Goal: Information Seeking & Learning: Check status

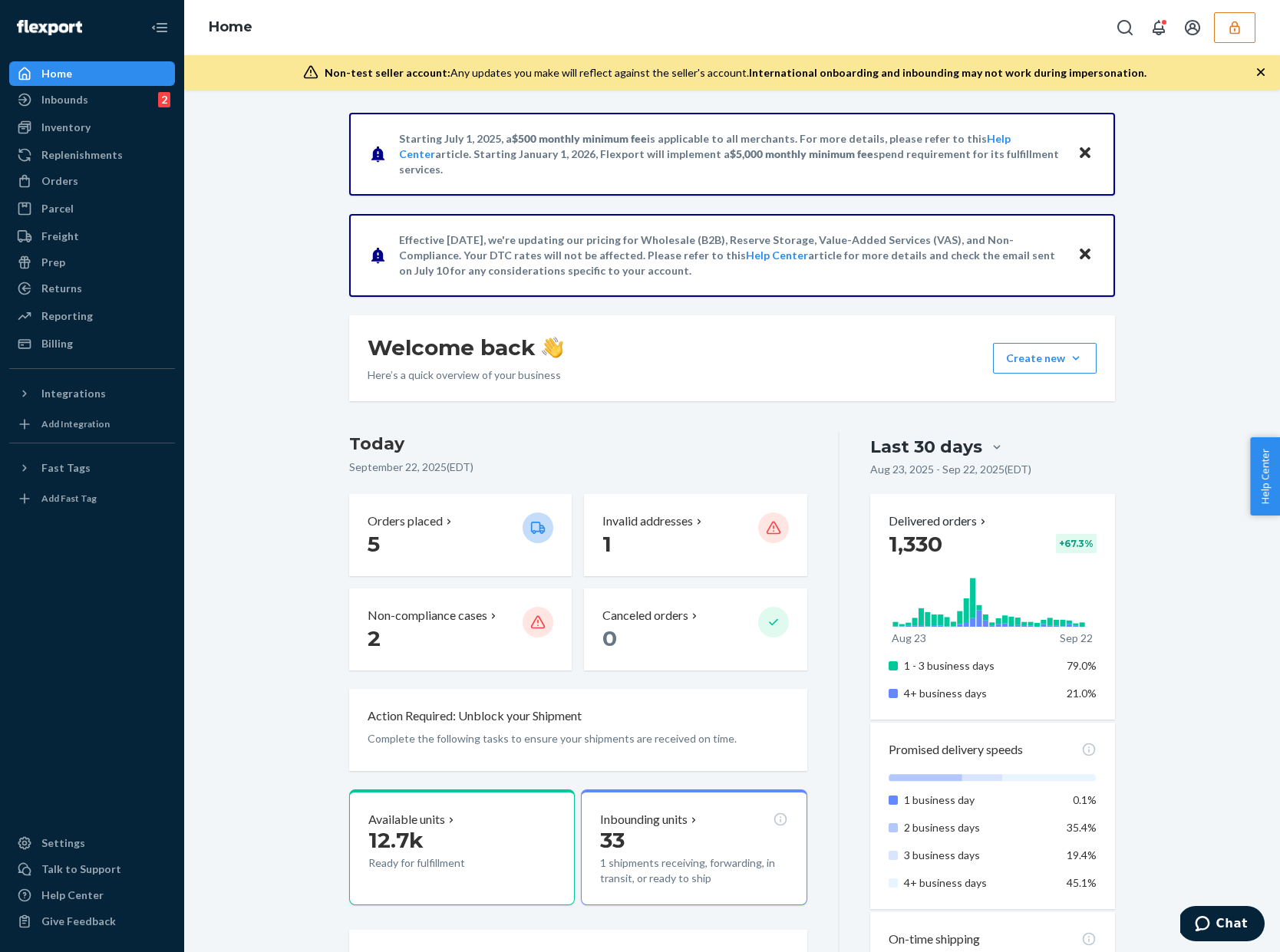
click at [1232, 37] on button "button" at bounding box center [1235, 28] width 42 height 30
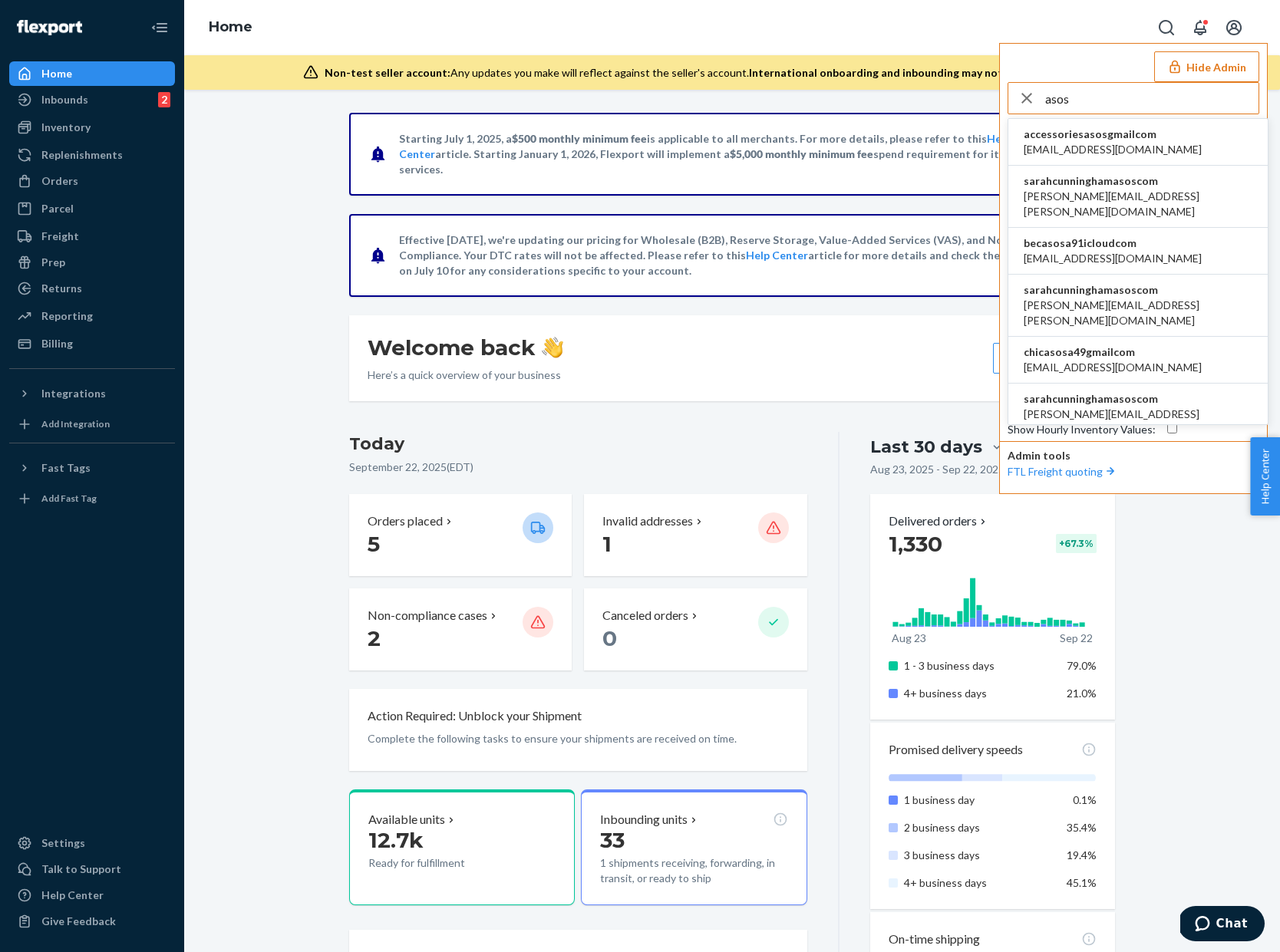
type input "asos"
click at [1131, 188] on span "sarahcunninghamasoscom" at bounding box center [1138, 181] width 229 height 15
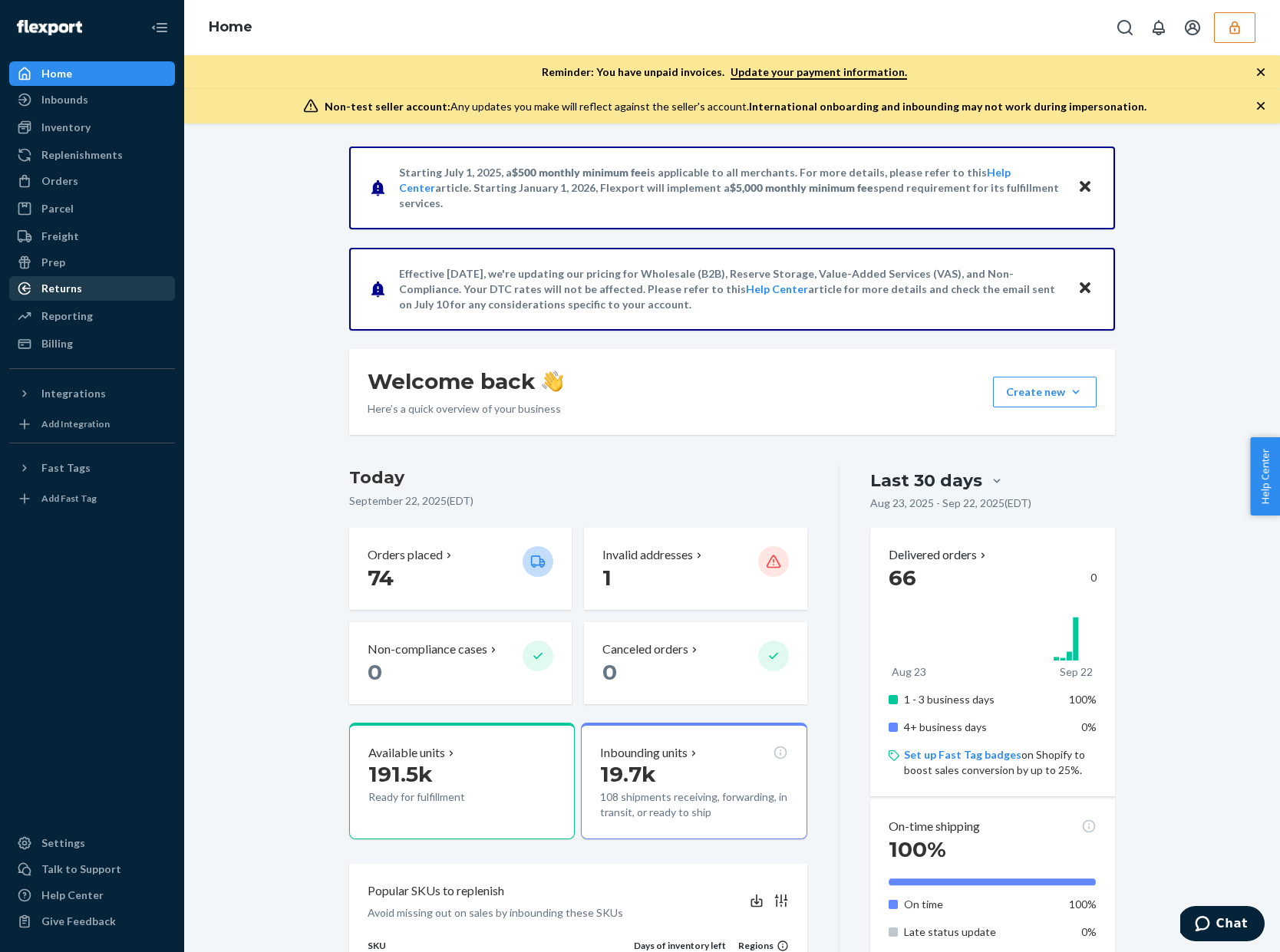
click at [77, 278] on div "Returns" at bounding box center [91, 288] width 163 height 22
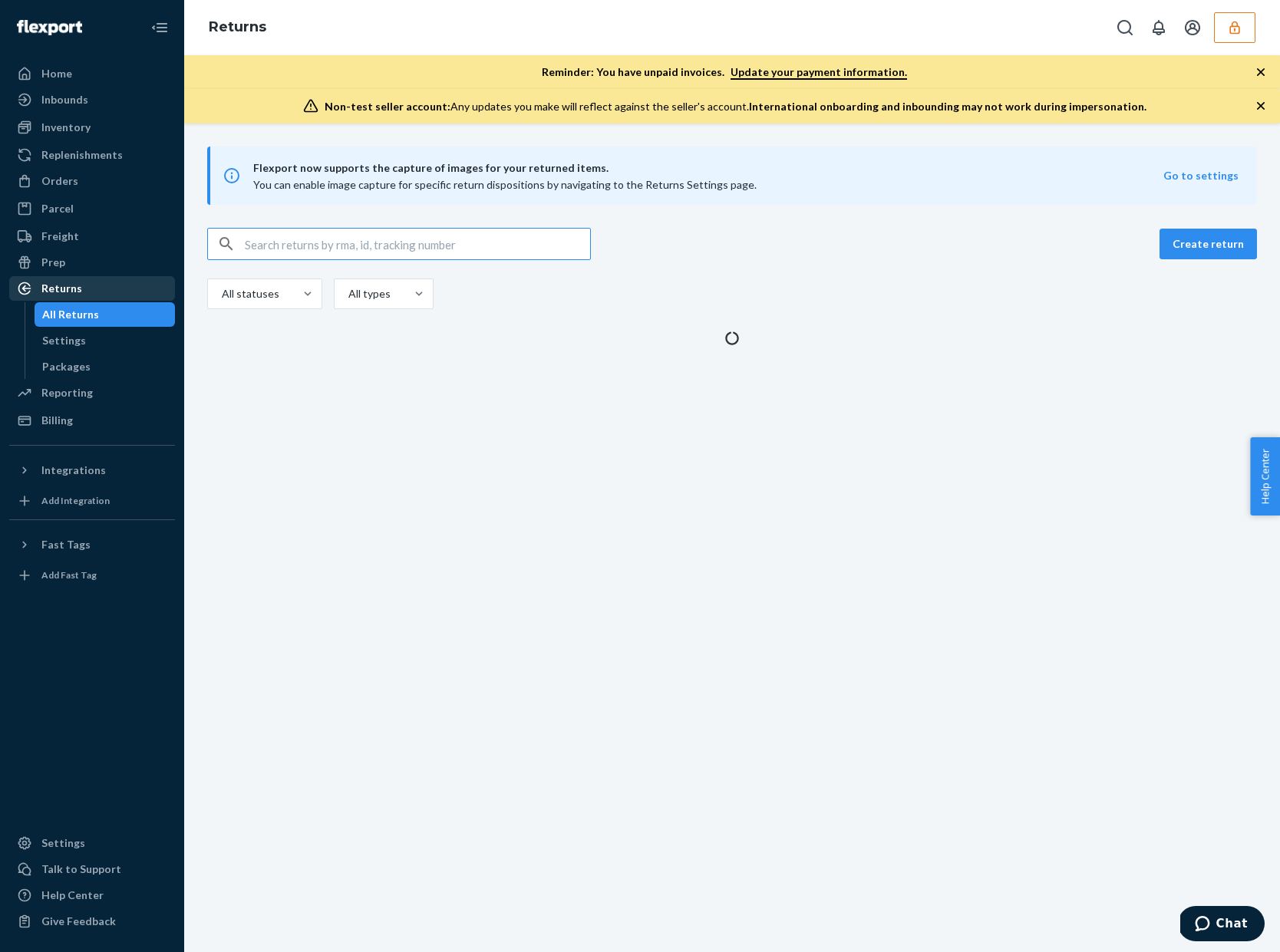
click at [77, 279] on div "Returns" at bounding box center [91, 288] width 163 height 22
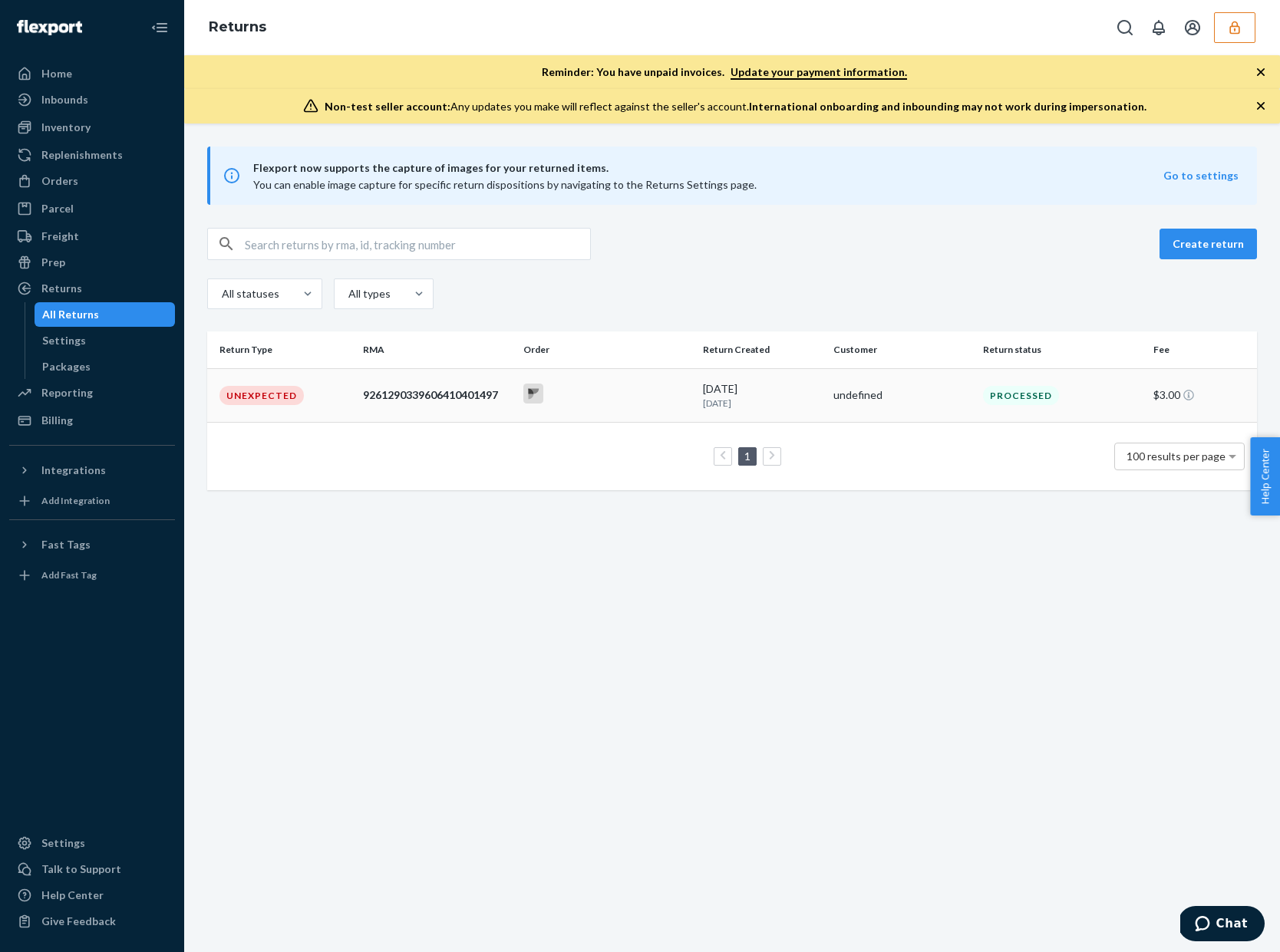
click at [410, 399] on div "9261290339606410401497" at bounding box center [436, 395] width 148 height 15
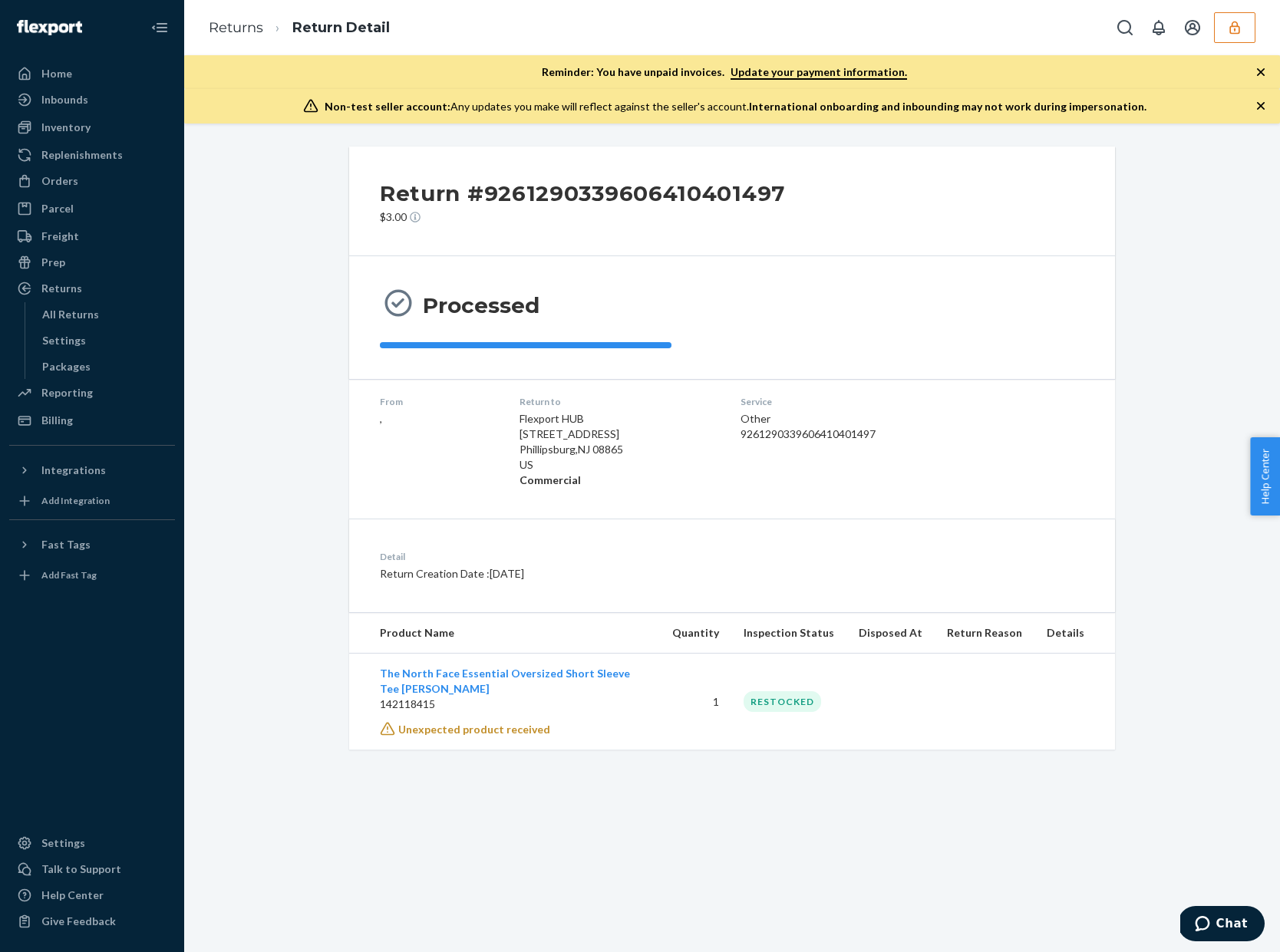
click at [175, 262] on div "Home Inbounds Shipping Plans Problems Inventory Products Branded Packaging Repl…" at bounding box center [91, 476] width 184 height 952
click at [62, 284] on div "Returns" at bounding box center [62, 288] width 41 height 15
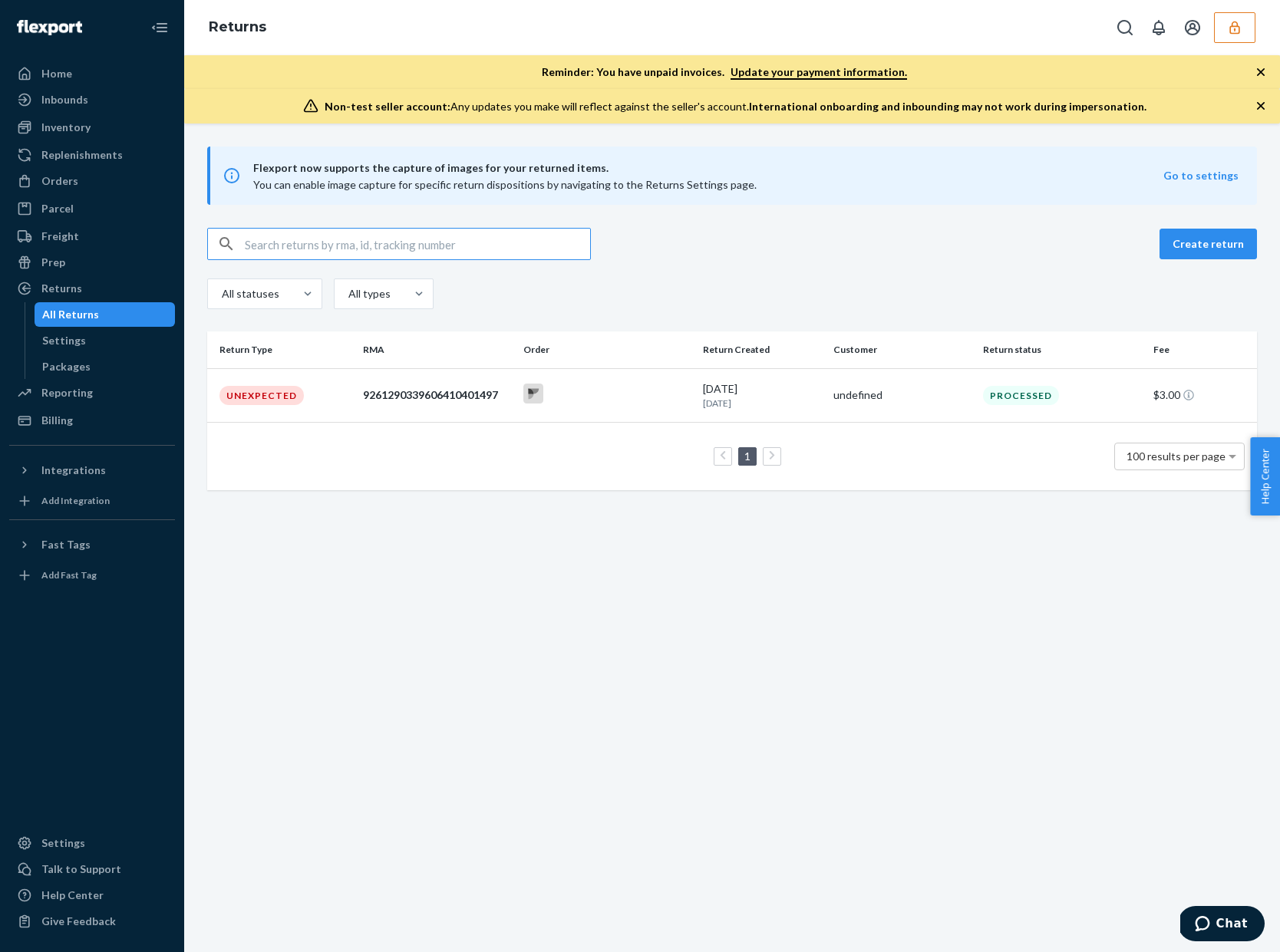
click at [1237, 10] on div "Returns" at bounding box center [731, 28] width 1096 height 55
click at [1233, 24] on icon "button" at bounding box center [1235, 28] width 15 height 15
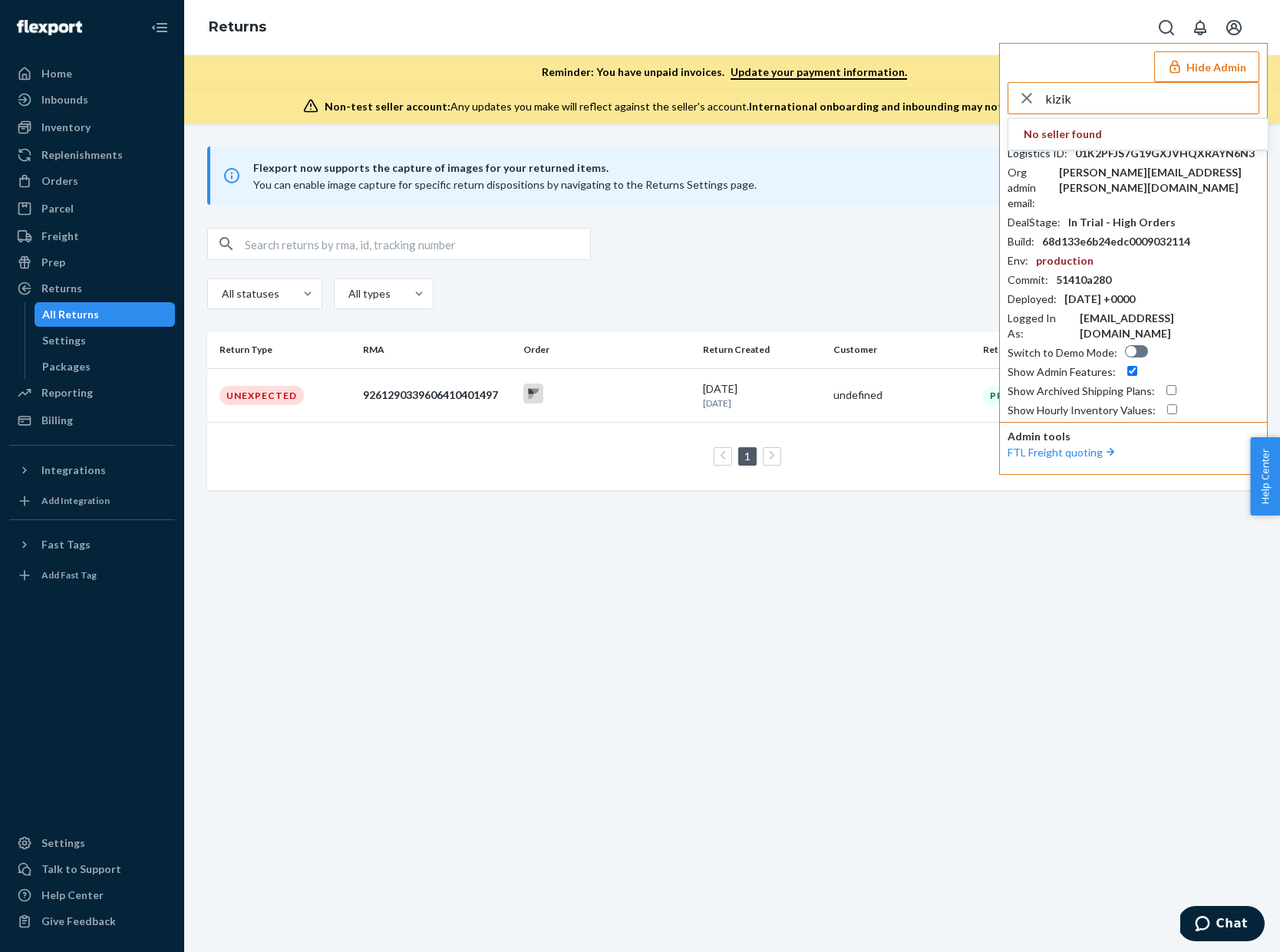
click at [1130, 90] on input "kizik" at bounding box center [1152, 98] width 213 height 30
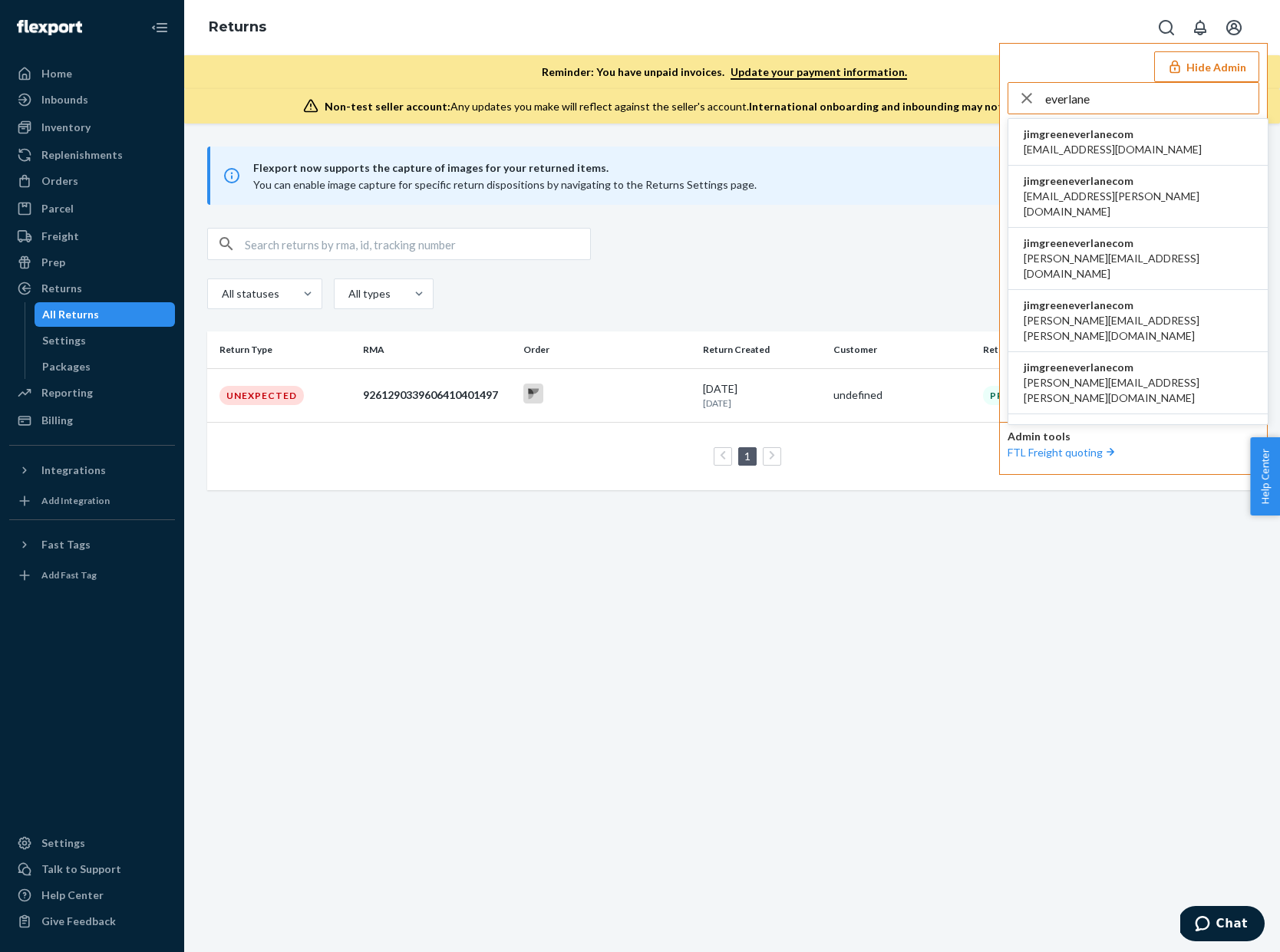
type input "everlane"
click at [1141, 149] on span "accounting@everlane.com" at bounding box center [1112, 149] width 178 height 15
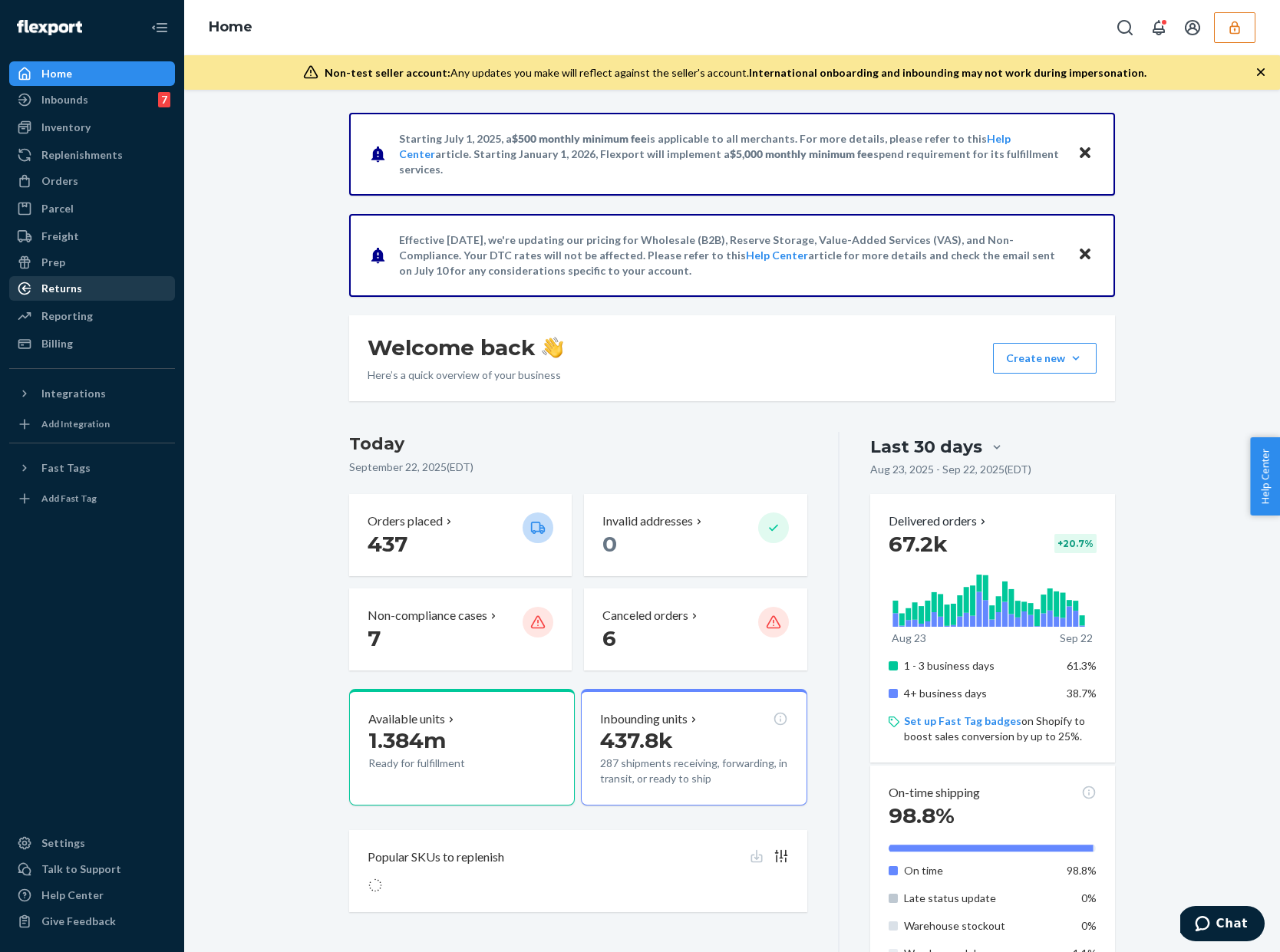
click at [92, 292] on div "Returns" at bounding box center [91, 288] width 163 height 22
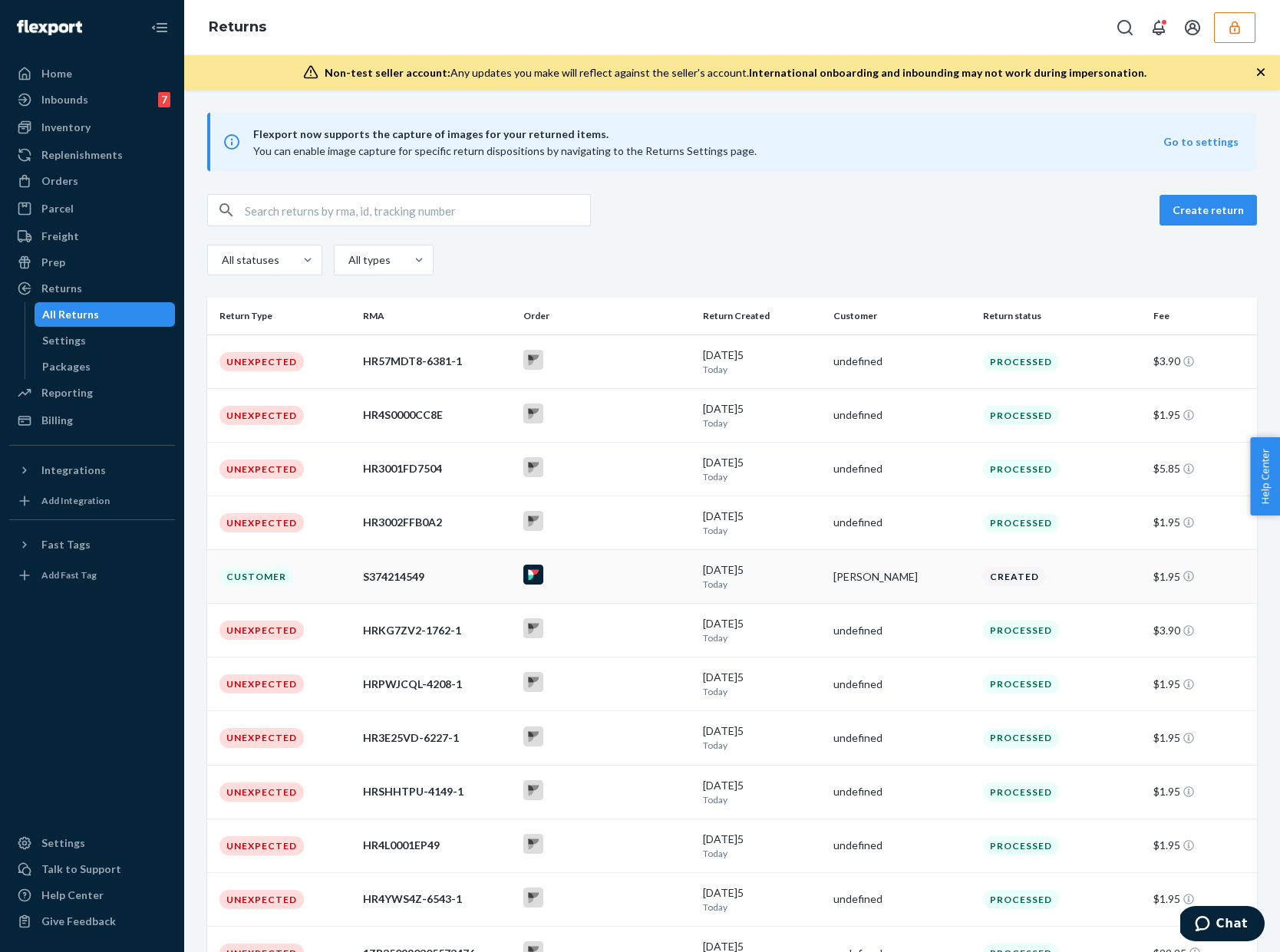
click at [417, 582] on div "S374214549" at bounding box center [436, 577] width 148 height 15
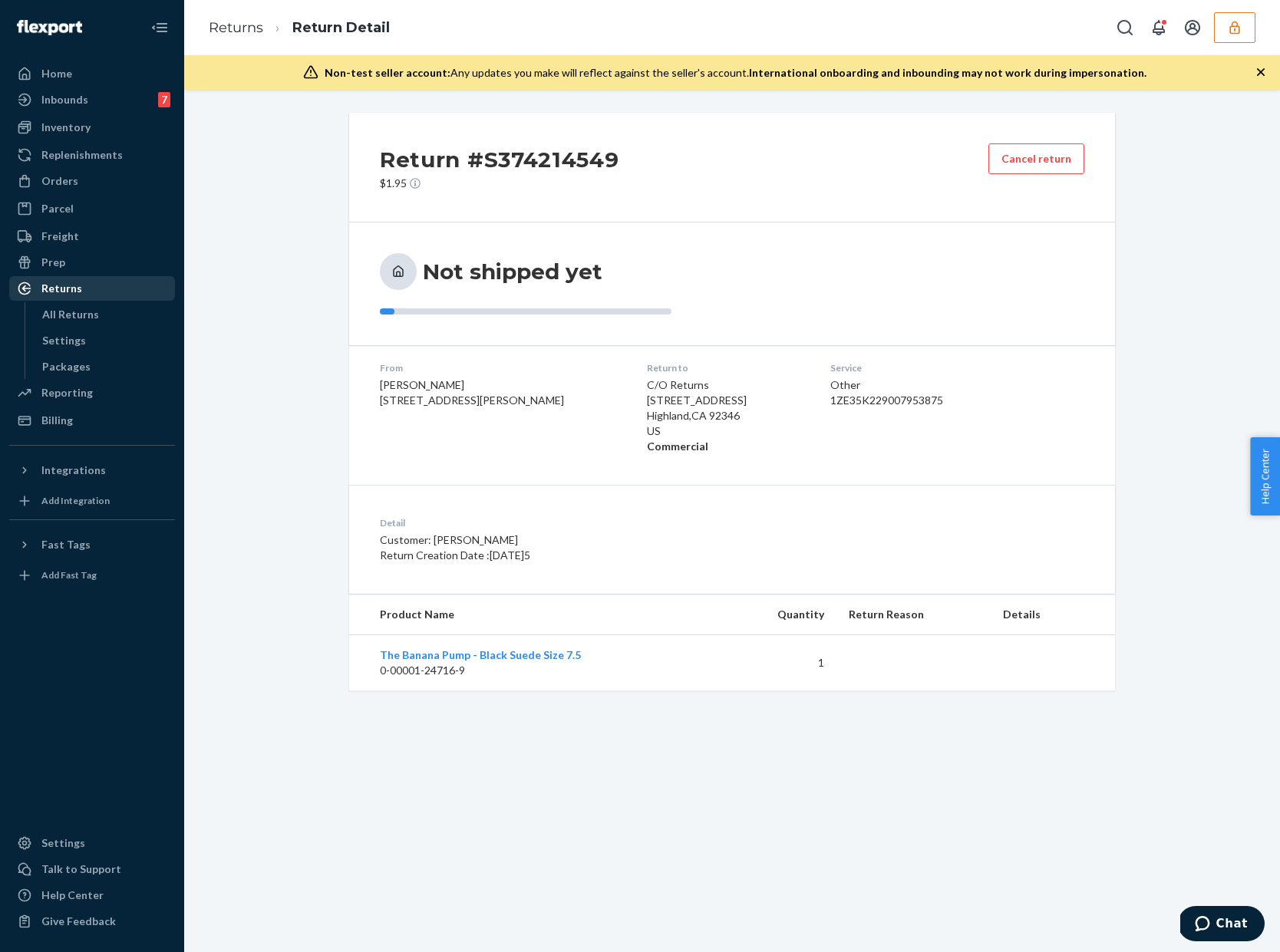
click at [109, 279] on div "Returns" at bounding box center [91, 288] width 163 height 22
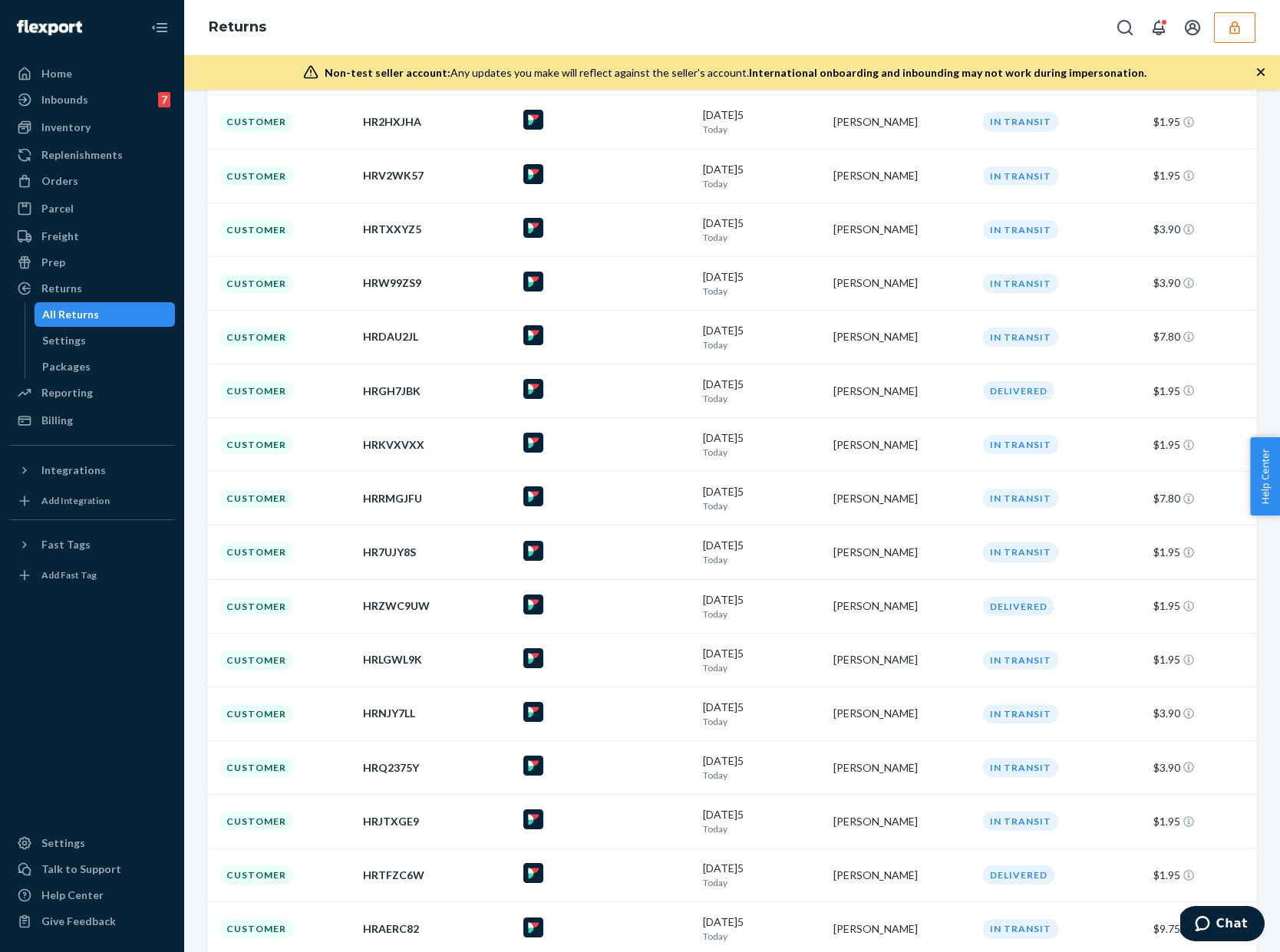
scroll to position [4872, 0]
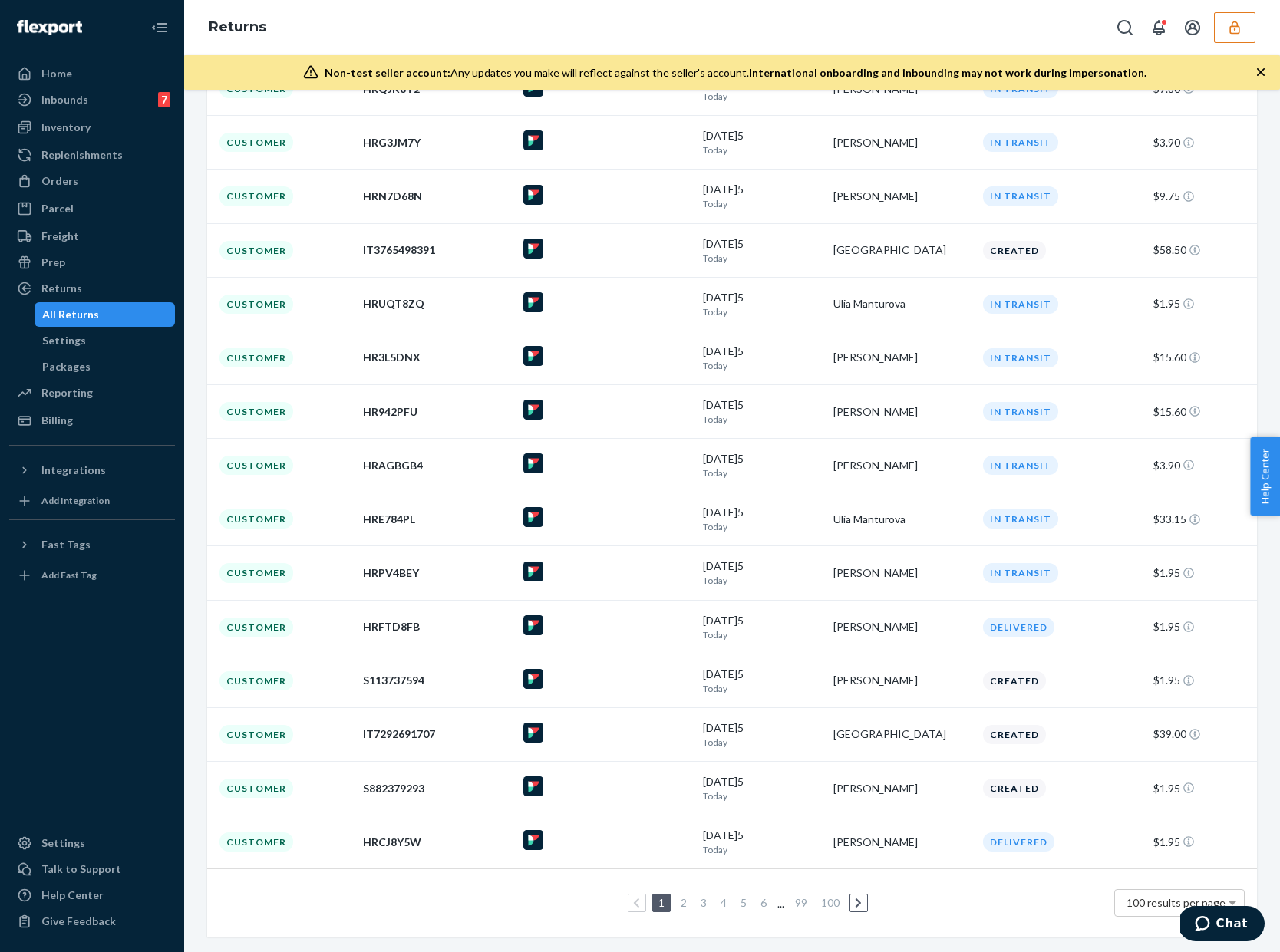
click at [746, 907] on link "5" at bounding box center [744, 902] width 12 height 13
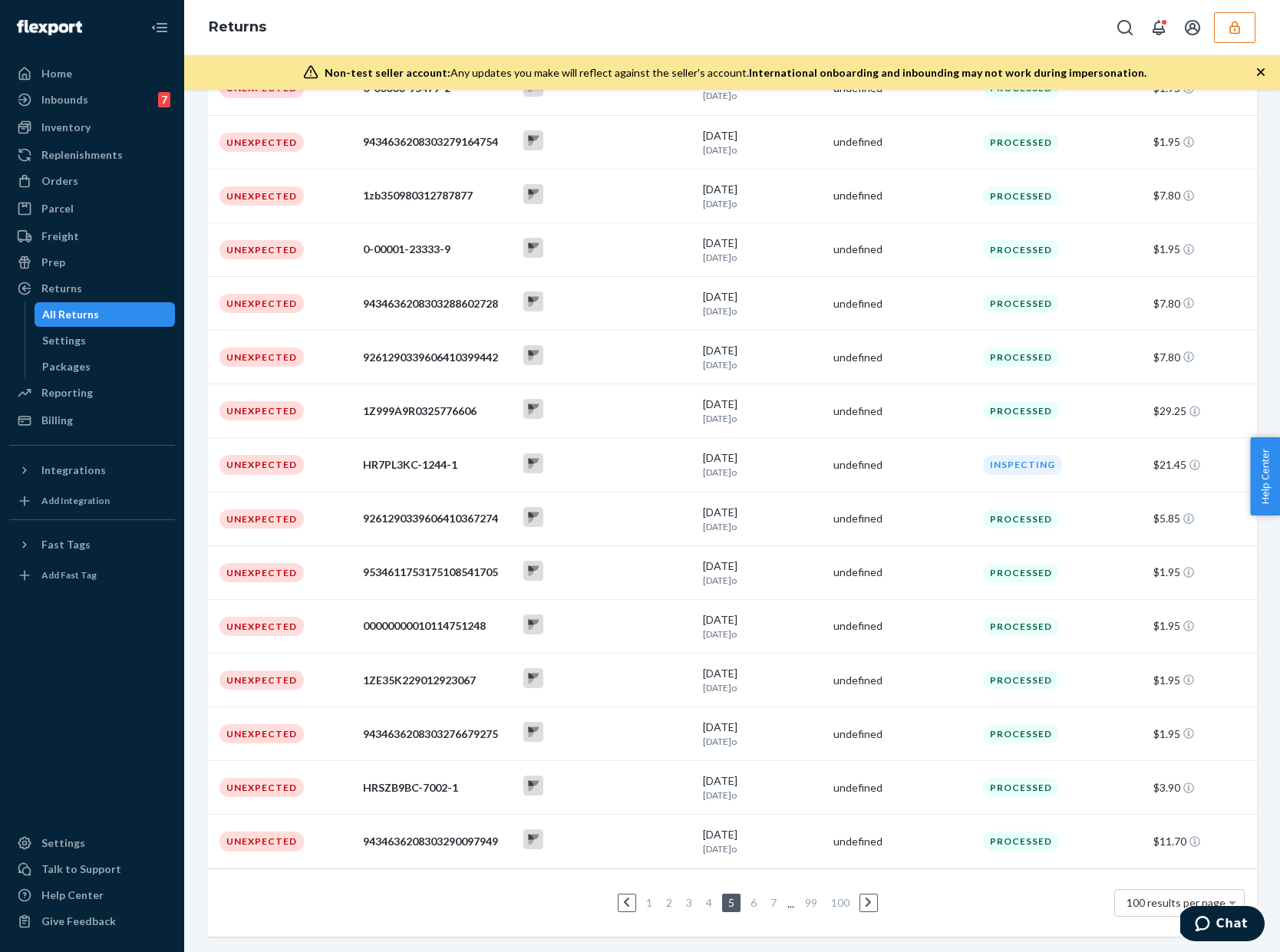
click at [784, 907] on ul "1 2 3 4 5 6 7 ... 99 100" at bounding box center [732, 902] width 297 height 18
click at [776, 907] on link "7" at bounding box center [773, 902] width 12 height 13
click at [885, 916] on div "1 2 ... 5 6 7 8 9 ... 99 100 100 results per page" at bounding box center [732, 903] width 1026 height 50
click at [882, 908] on link at bounding box center [876, 902] width 17 height 18
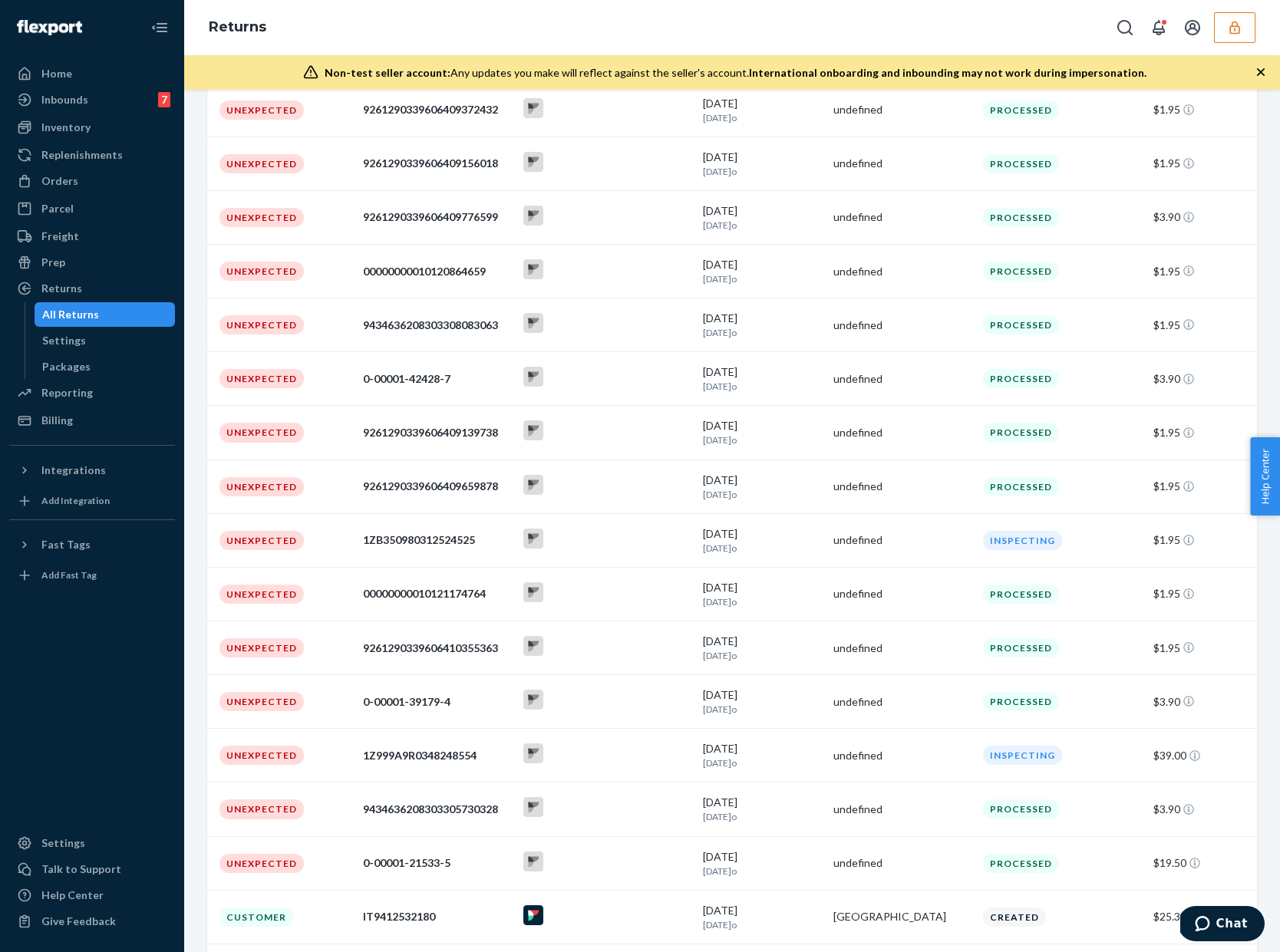
scroll to position [2942, 0]
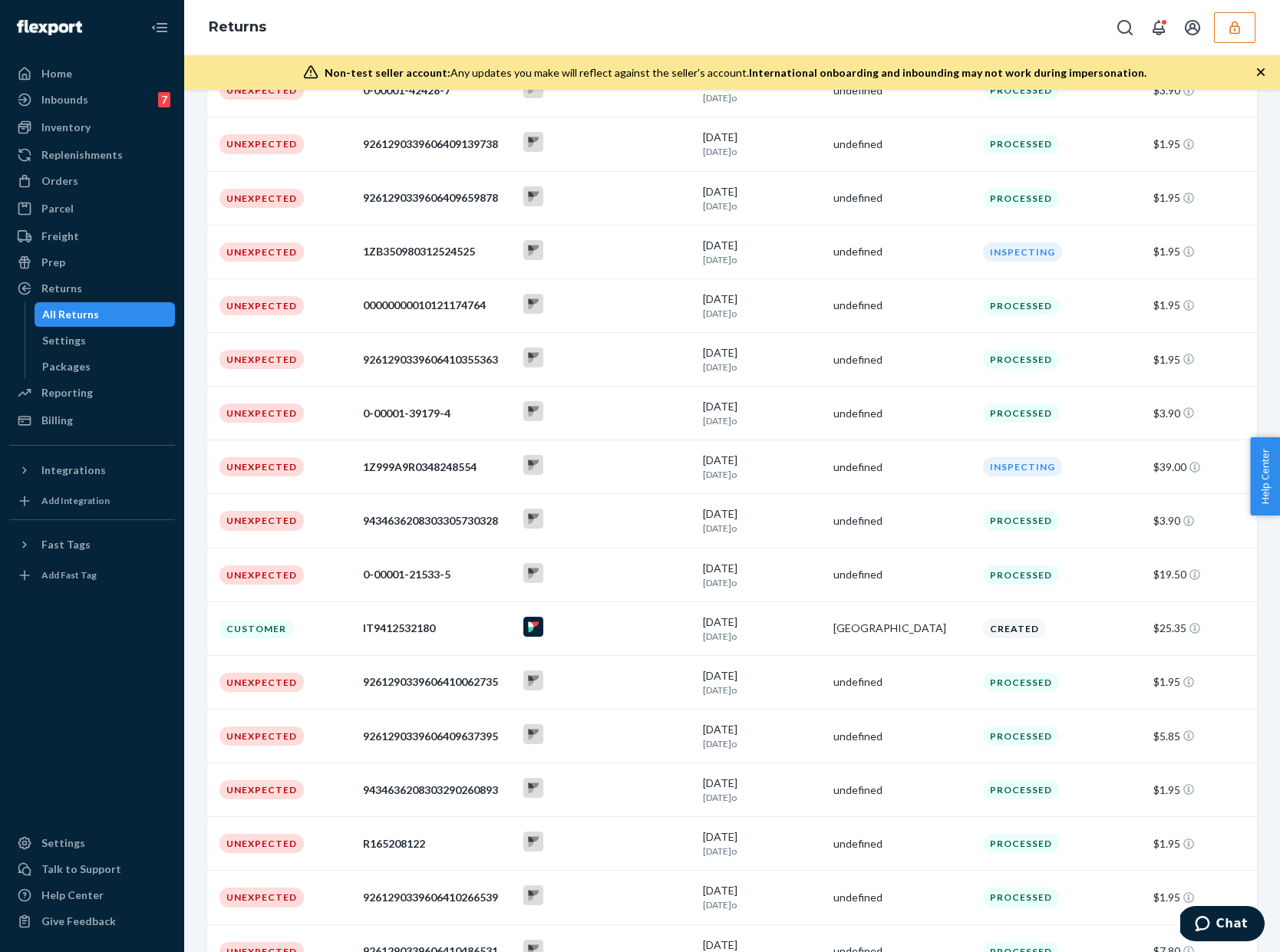
click at [882, 905] on div "undefined" at bounding box center [902, 898] width 137 height 15
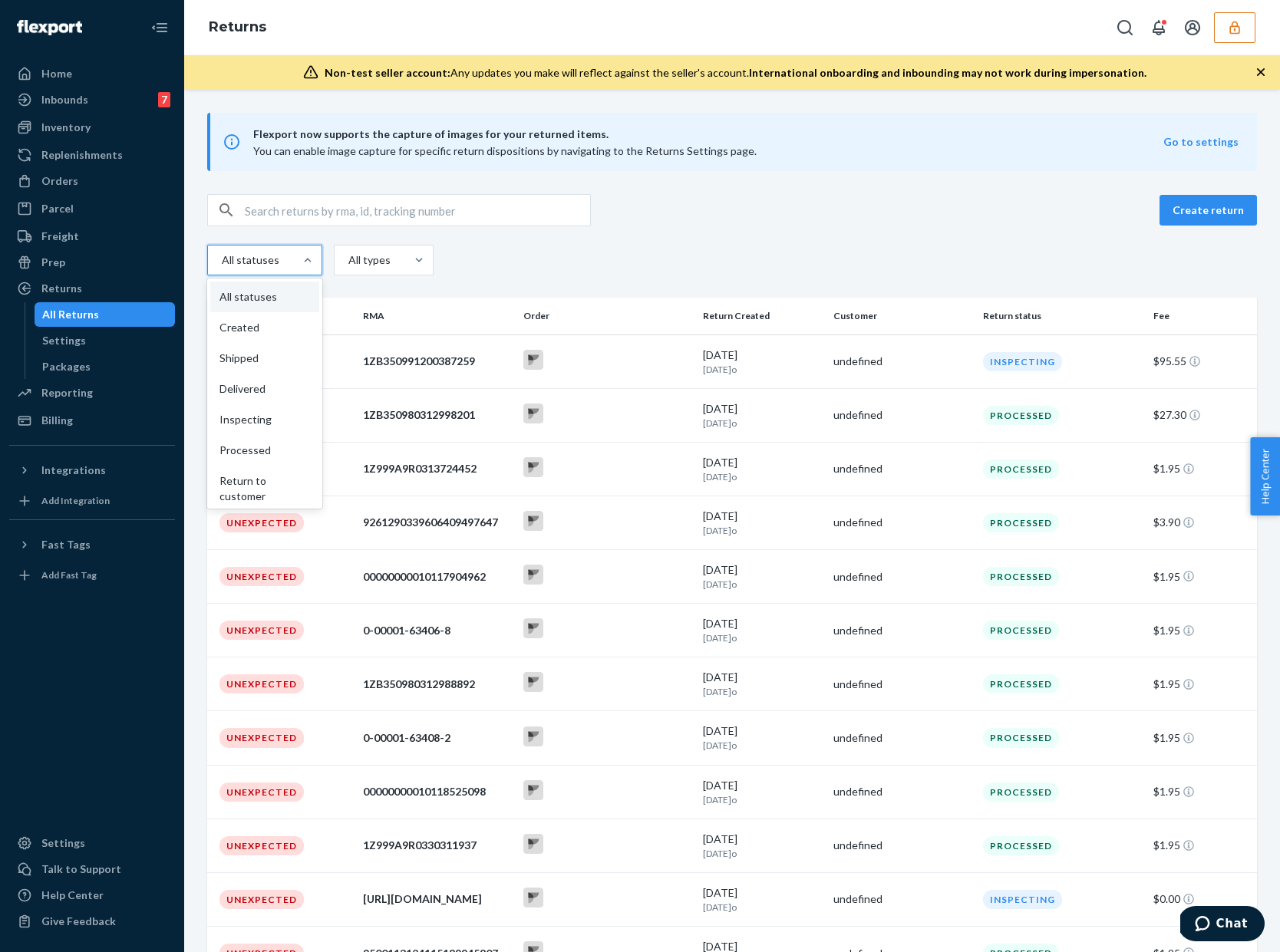
click at [290, 259] on div "All statuses" at bounding box center [250, 260] width 86 height 28
click at [203, 260] on input "option All statuses focused, 1 of 9. 9 results available. Use Up and Down to ch…" at bounding box center [203, 260] width 0 height 0
click at [347, 273] on div "All types" at bounding box center [370, 260] width 70 height 28
click at [314, 260] on input "All types" at bounding box center [314, 260] width 0 height 0
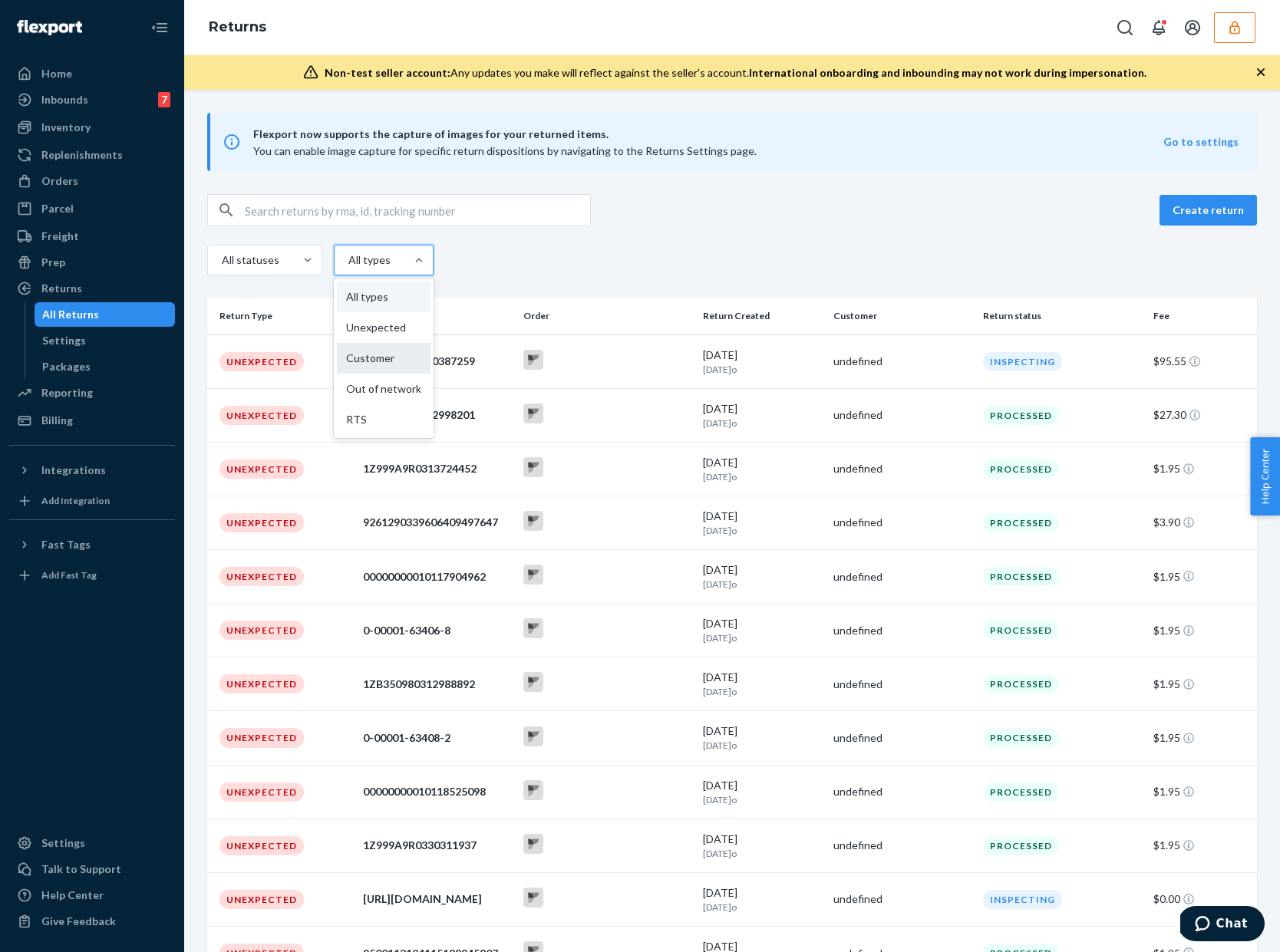
click at [383, 350] on div "Customer" at bounding box center [384, 358] width 93 height 30
click at [314, 260] on input "option Customer focused, 3 of 5. 5 results available. Use Up and Down to choose…" at bounding box center [314, 260] width 0 height 0
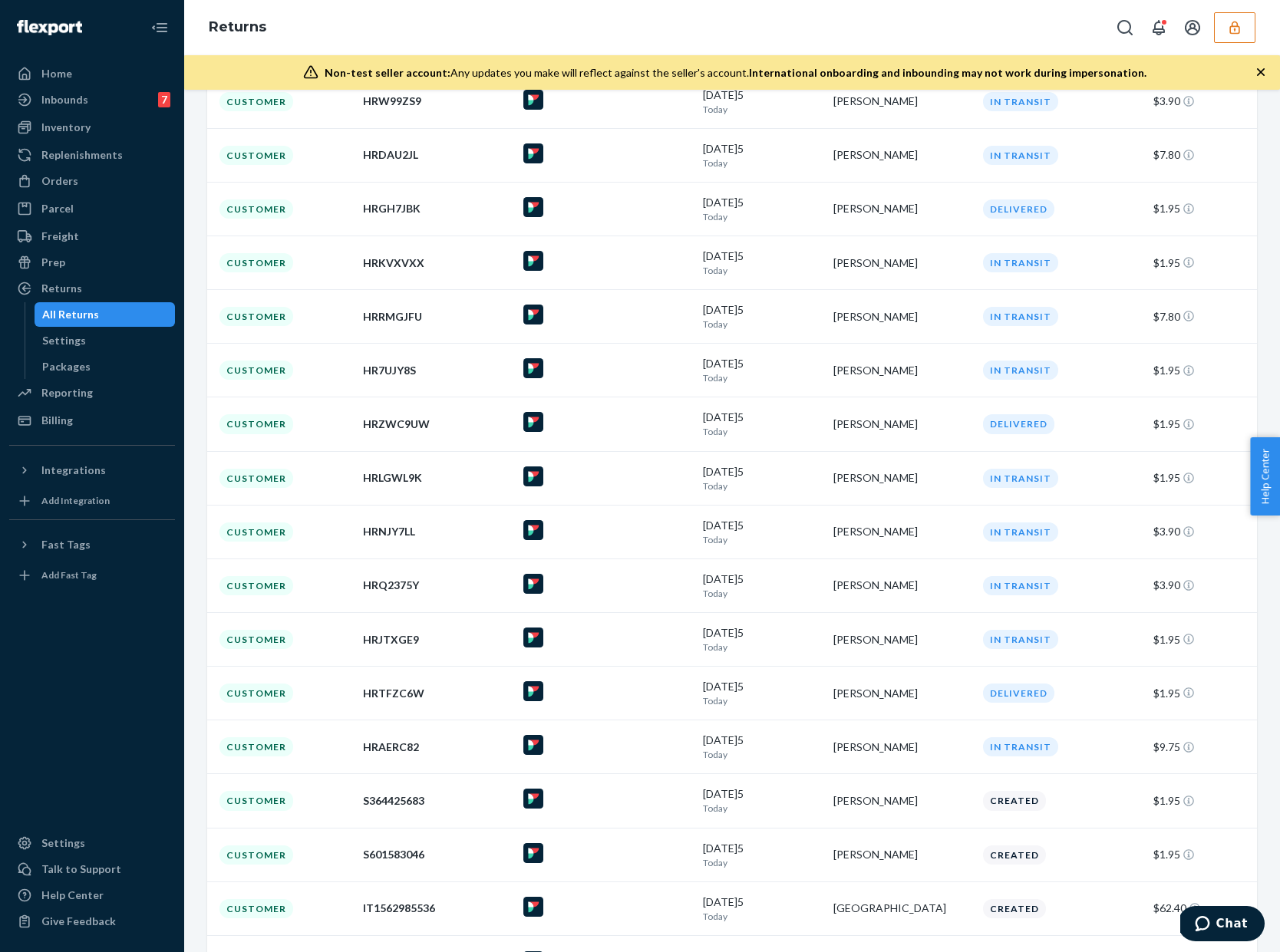
scroll to position [1606, 0]
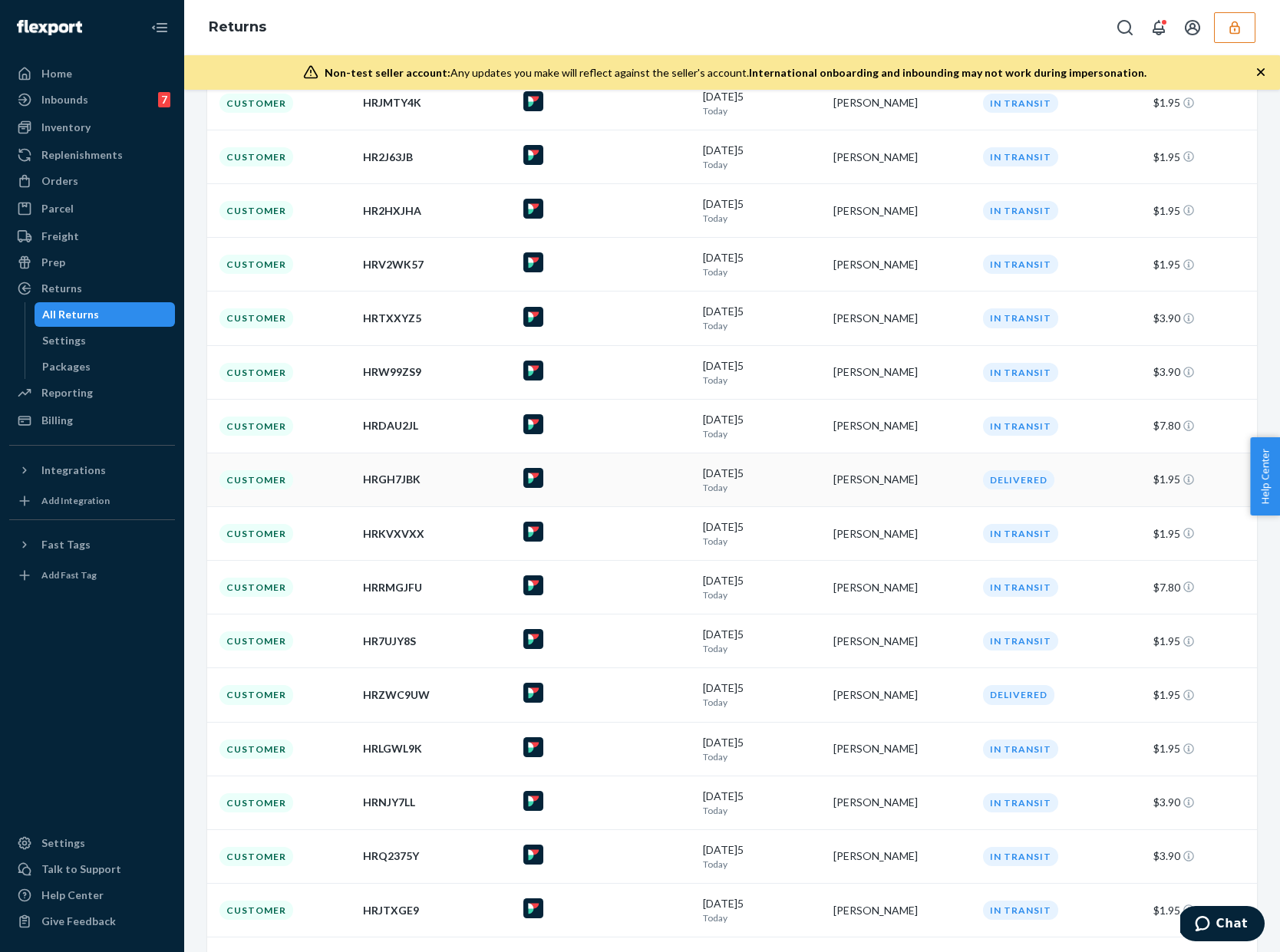
click at [934, 495] on td "Amanda Rashid" at bounding box center [902, 480] width 150 height 53
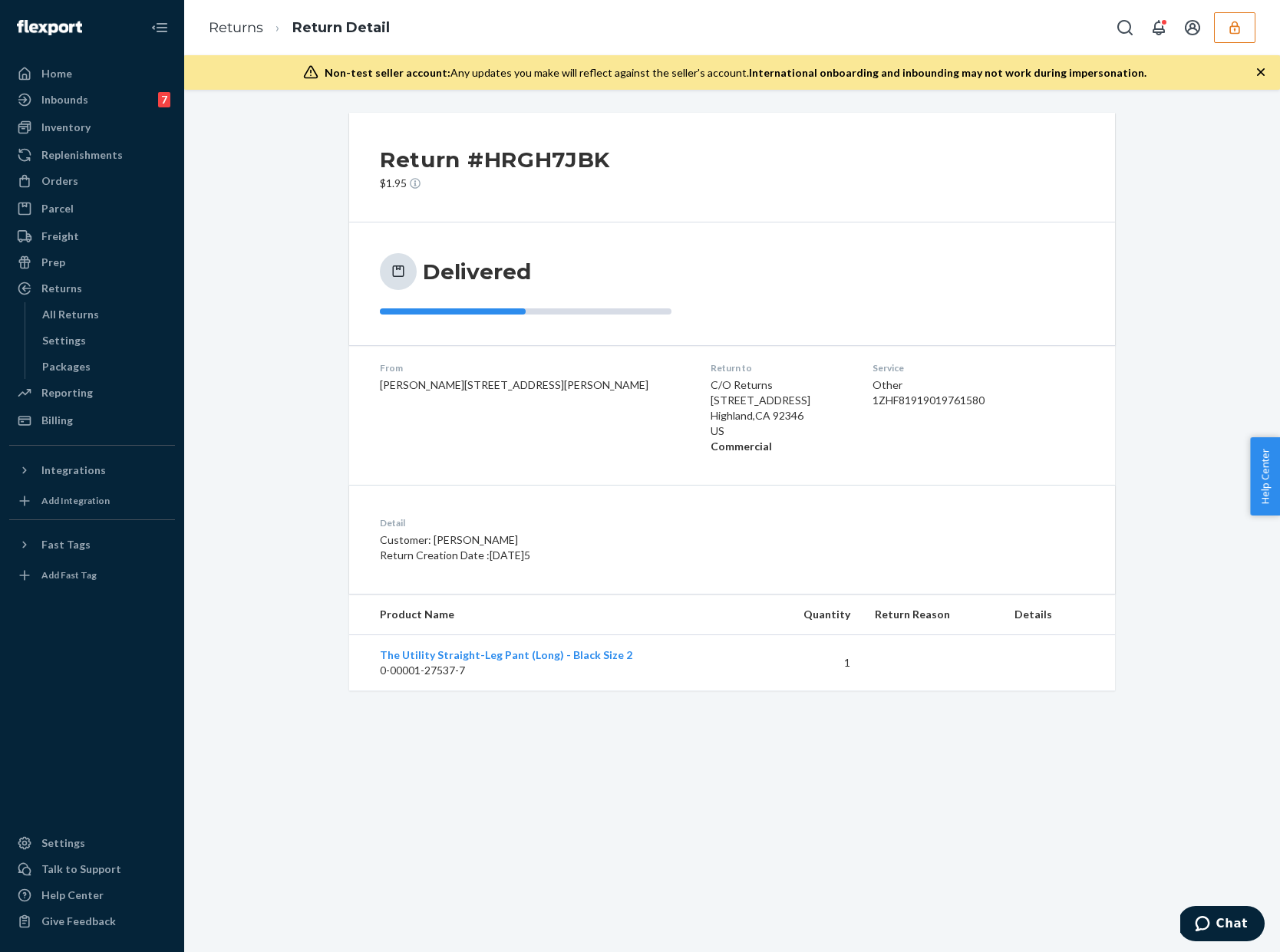
click at [872, 402] on div "1ZHF81919019761580" at bounding box center [947, 401] width 150 height 15
copy div "1ZHF81919019761580"
click at [1224, 36] on button "button" at bounding box center [1235, 28] width 42 height 30
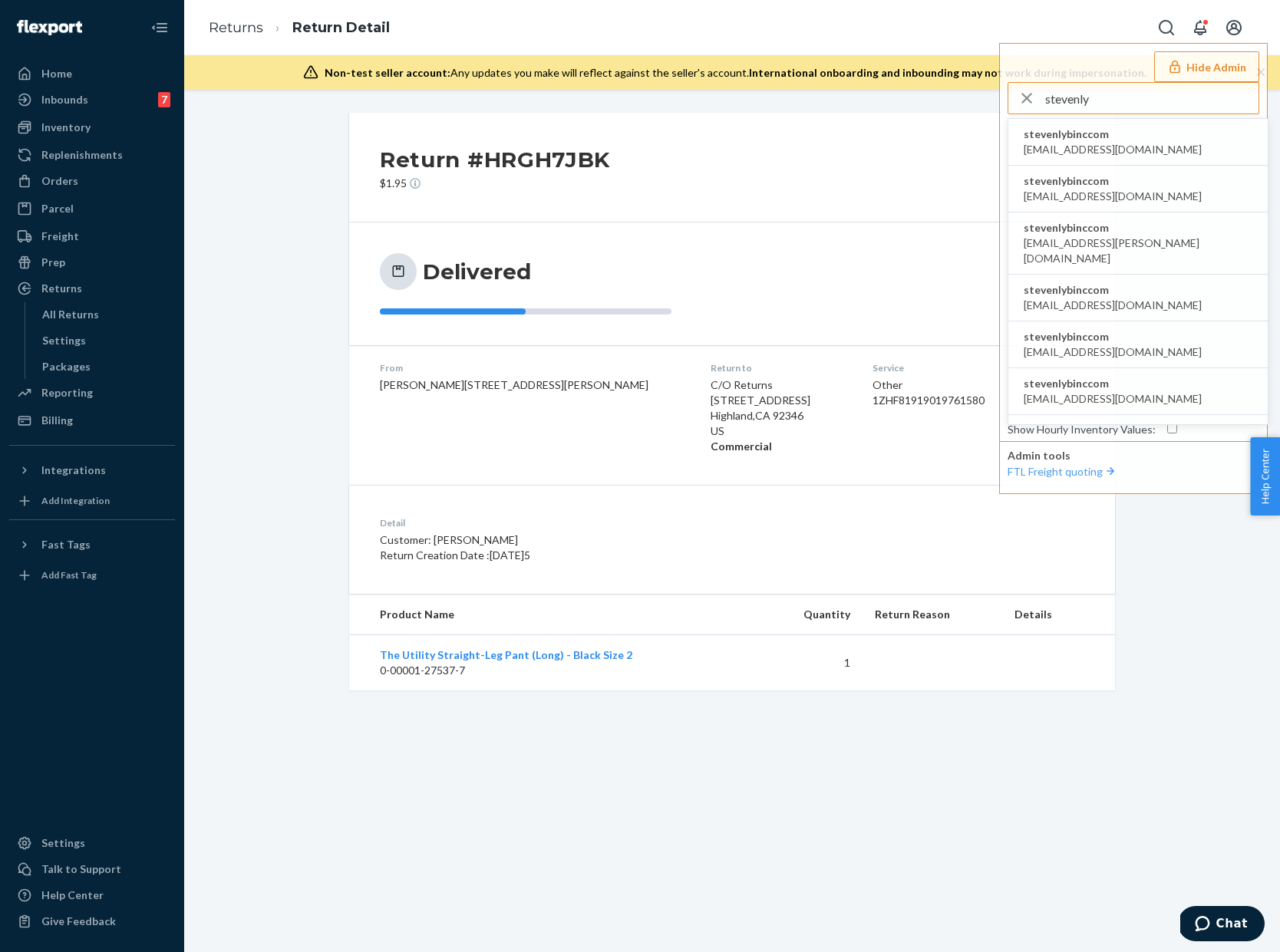
type input "stevenly"
click at [1150, 141] on li "stevenlybinccom aarriola@crocs.com" at bounding box center [1138, 142] width 259 height 47
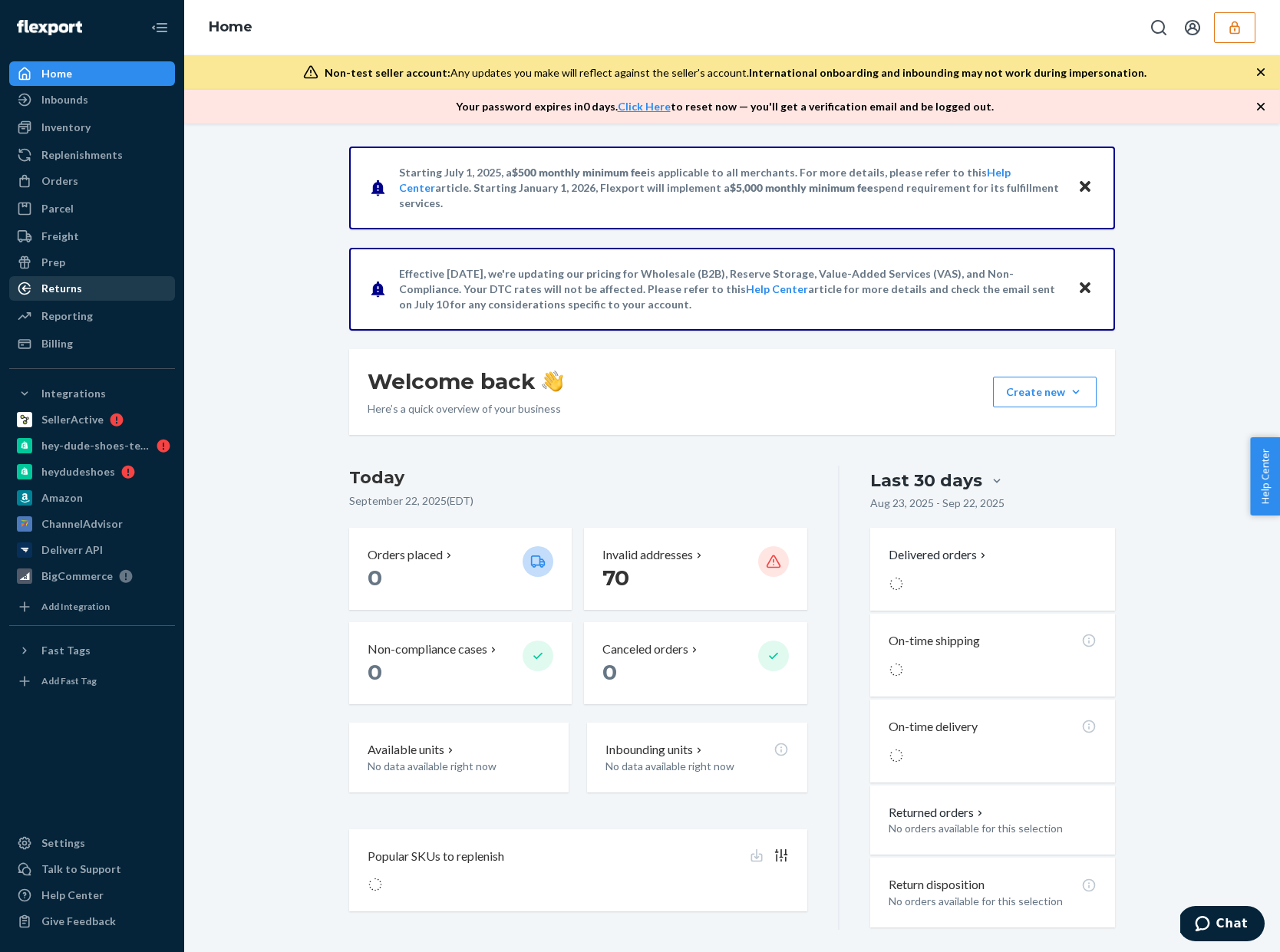
click at [105, 287] on div "Returns" at bounding box center [91, 288] width 163 height 22
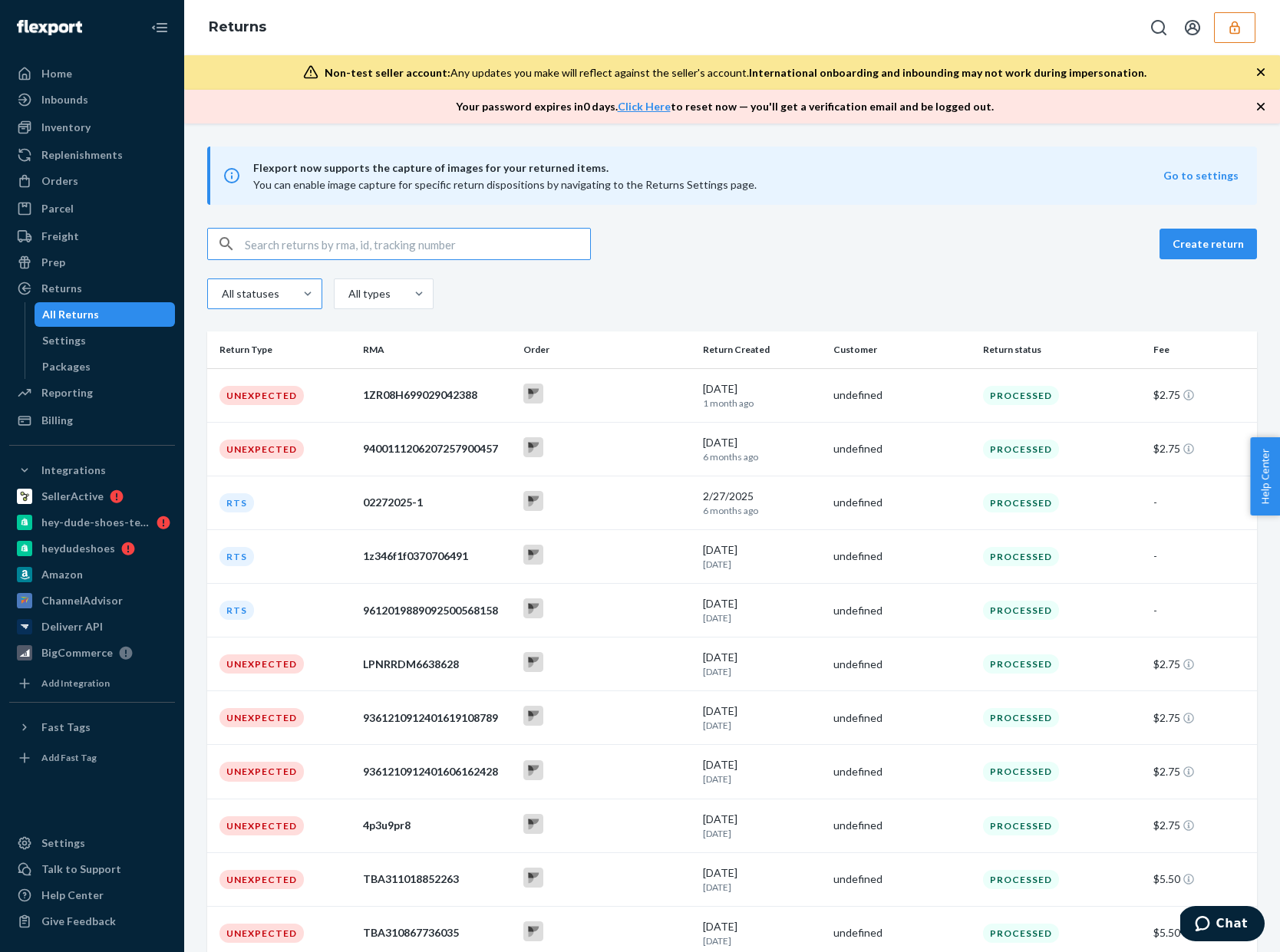
click at [275, 298] on div "All statuses" at bounding box center [250, 294] width 55 height 15
click at [203, 294] on input "All statuses" at bounding box center [203, 294] width 0 height 0
click at [386, 296] on div "All types" at bounding box center [369, 294] width 40 height 15
click at [314, 294] on input "option All types focused, 1 of 5. 5 results available. Use Up and Down to choos…" at bounding box center [314, 294] width 0 height 0
click at [390, 398] on div "Customer" at bounding box center [384, 392] width 93 height 30
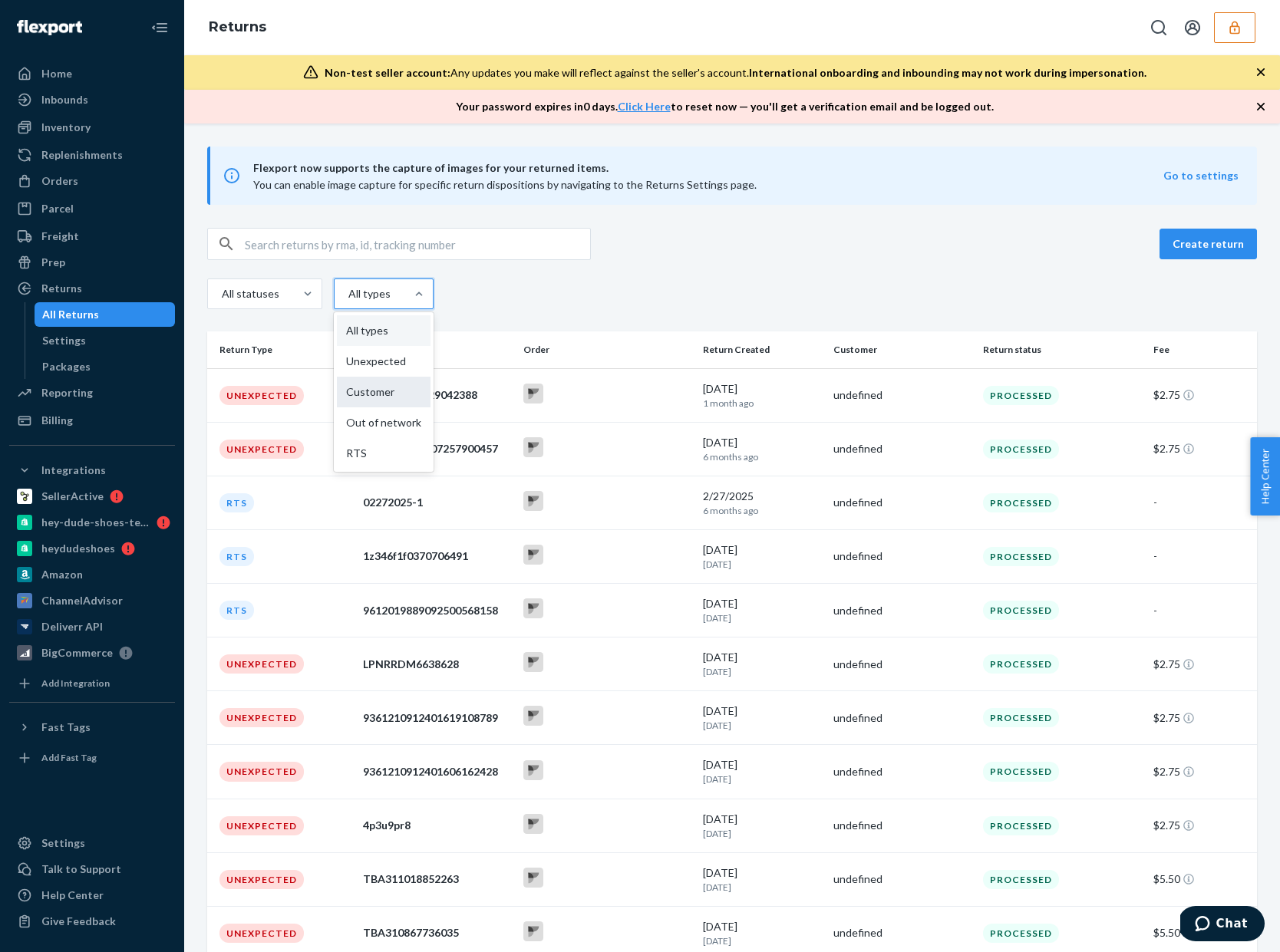
click at [314, 294] on input "option Customer focused, 3 of 5. 5 results available. Use Up and Down to choose…" at bounding box center [314, 294] width 0 height 0
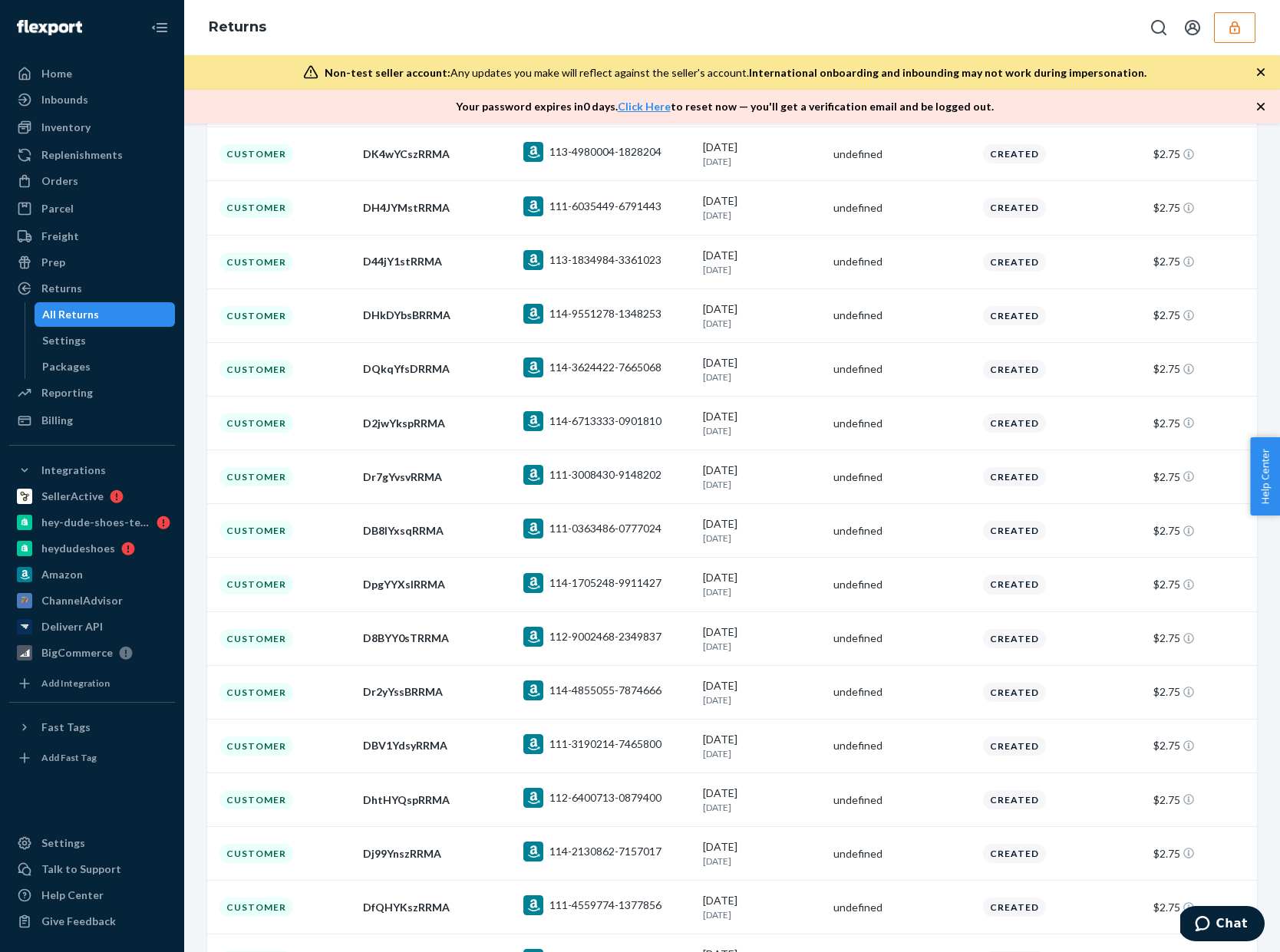
scroll to position [4907, 0]
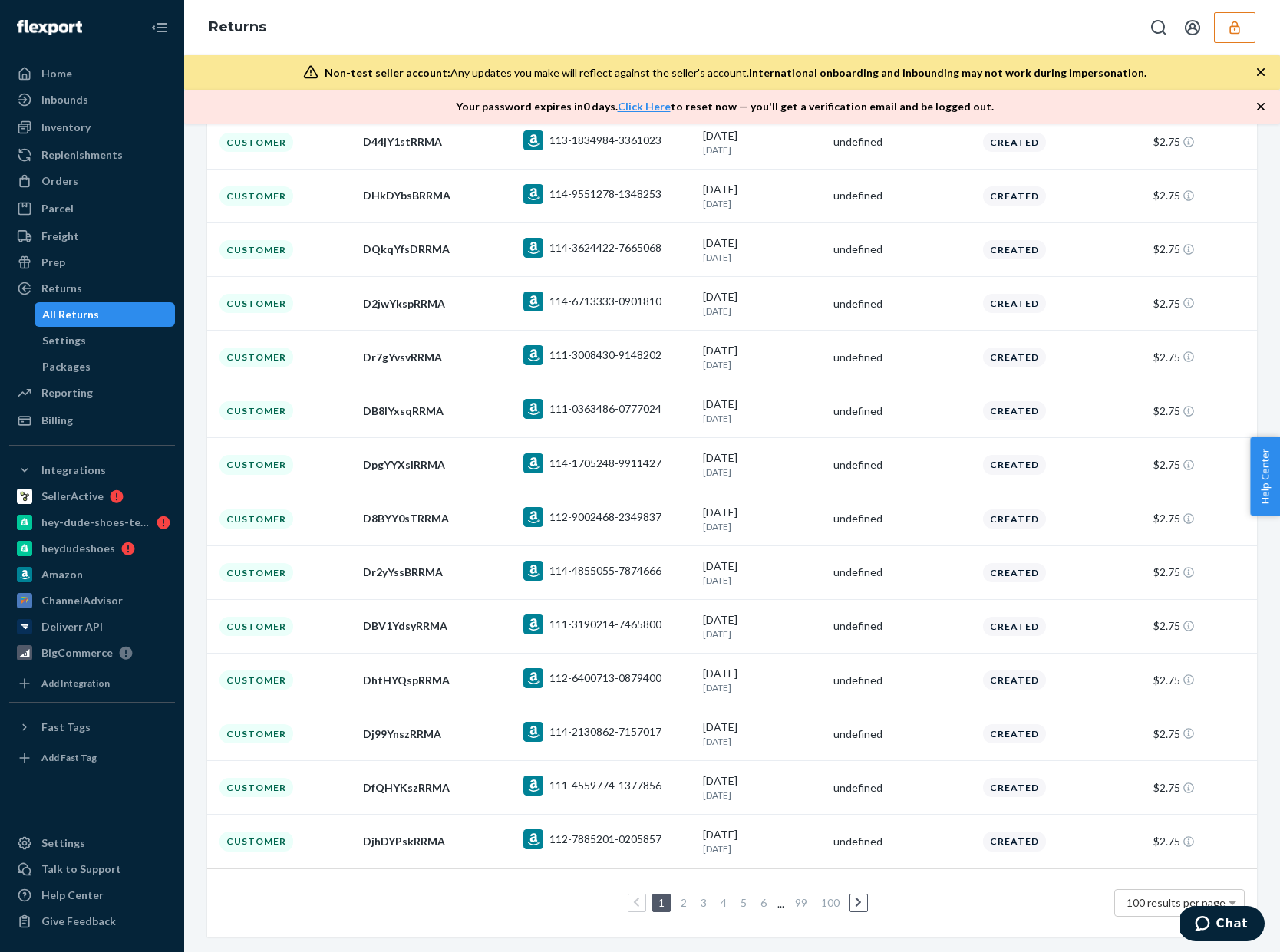
click at [851, 910] on li at bounding box center [858, 902] width 18 height 18
click at [861, 903] on icon at bounding box center [859, 902] width 6 height 10
click at [798, 903] on link "99" at bounding box center [801, 902] width 18 height 13
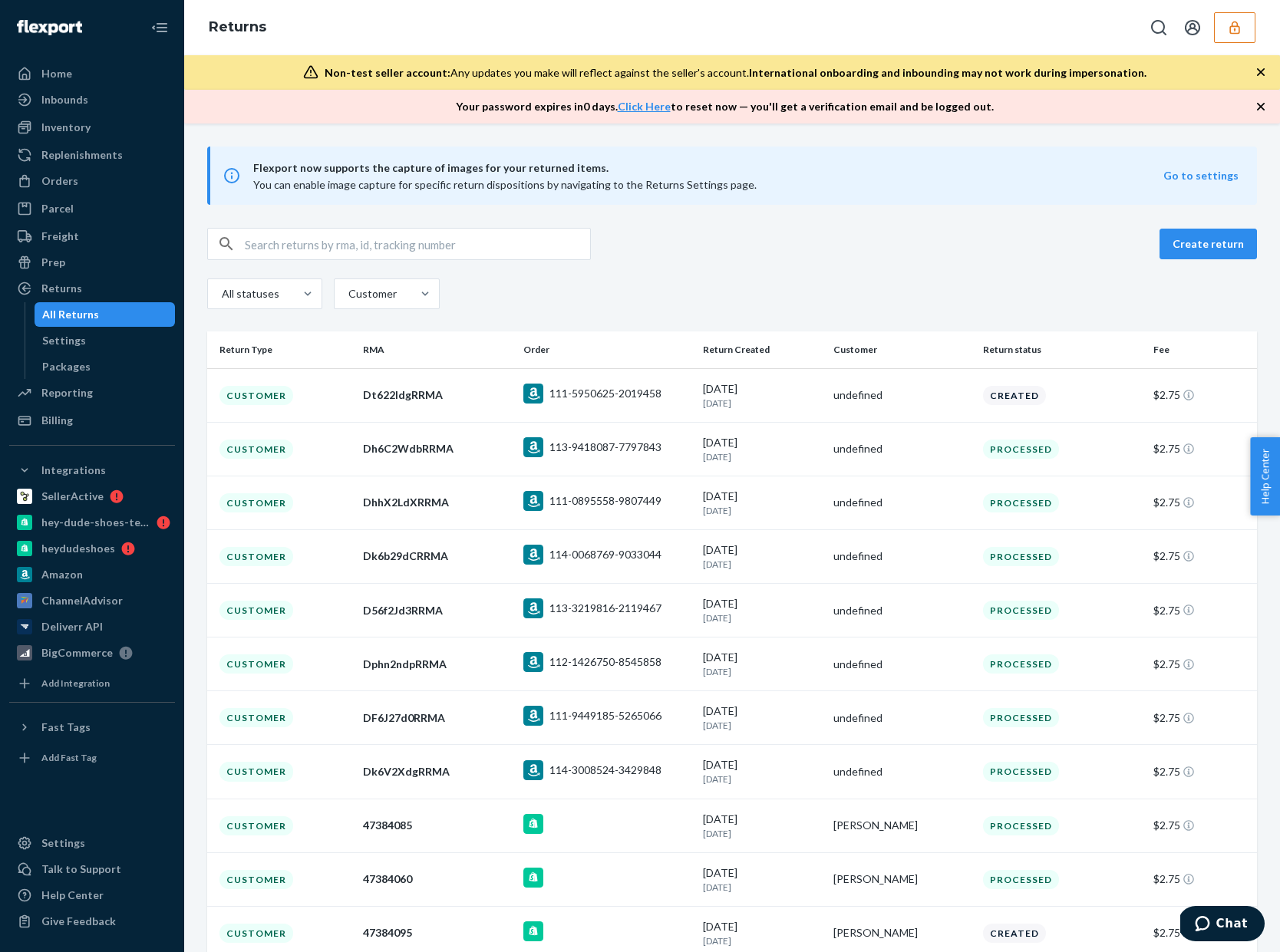
scroll to position [70, 0]
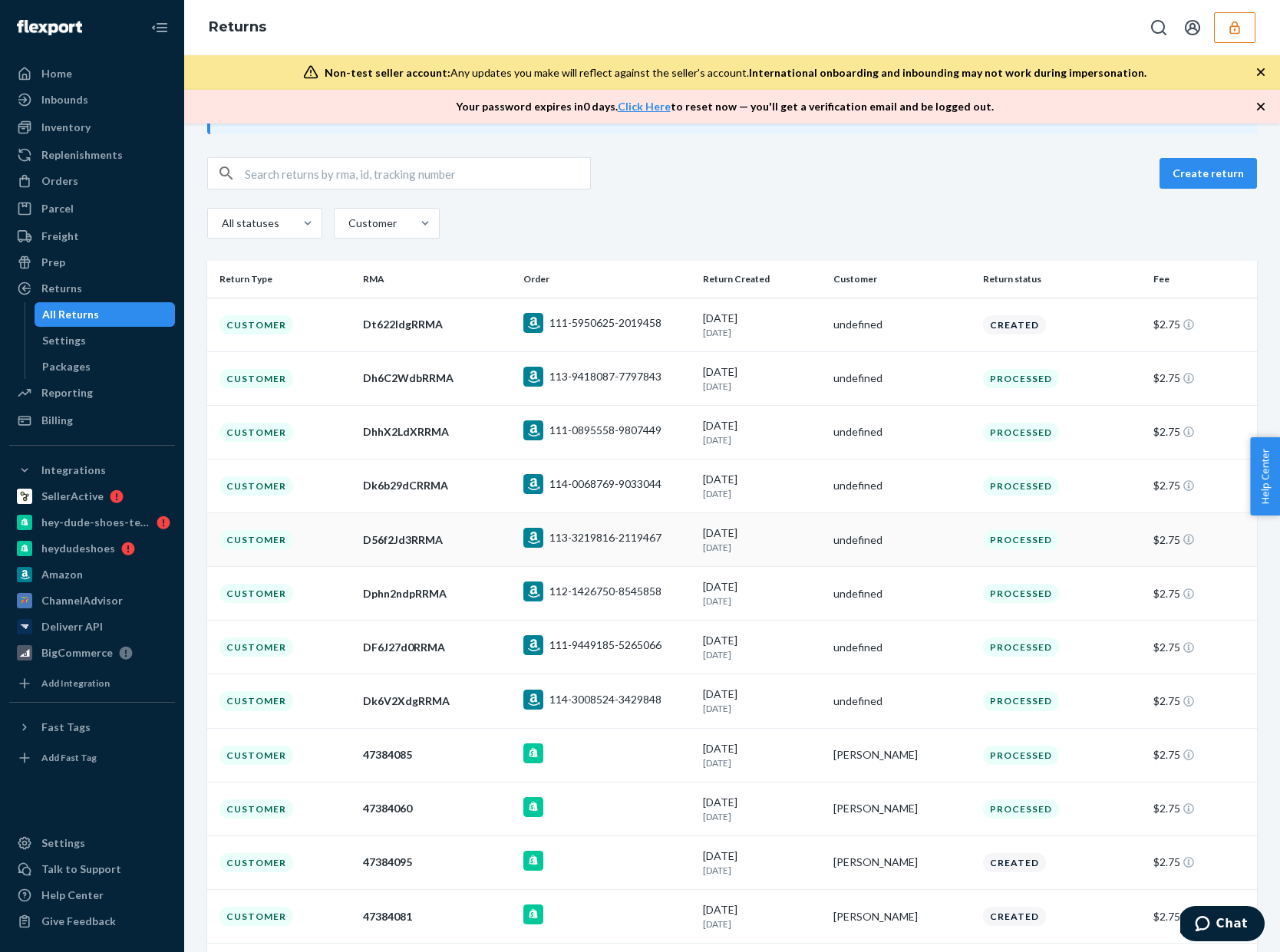
click at [940, 528] on td "undefined" at bounding box center [902, 540] width 150 height 53
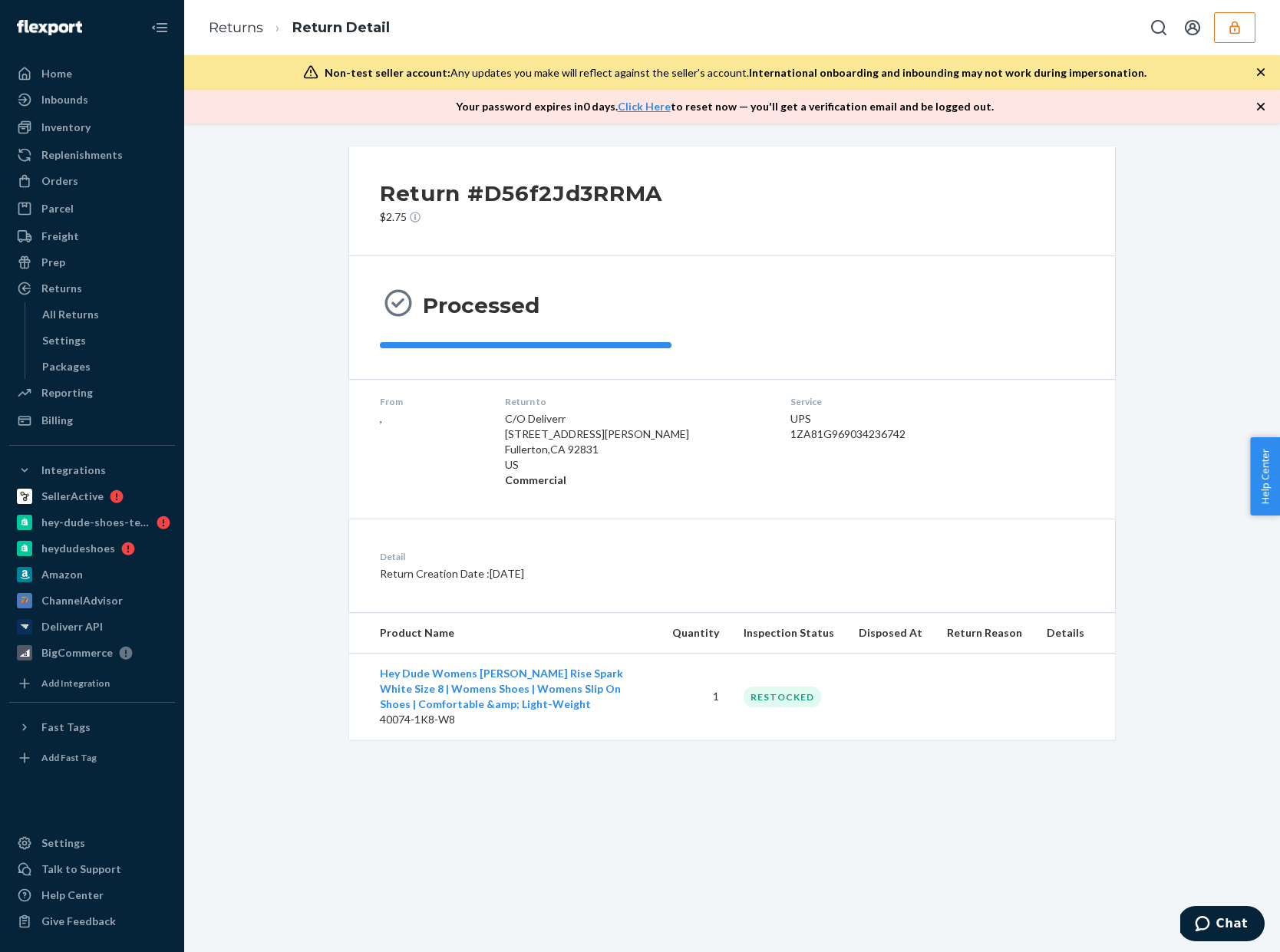
click at [790, 441] on div "1ZA81G969034236742" at bounding box center [887, 434] width 192 height 15
copy div "1ZA81G969034236742"
click at [75, 188] on div "Orders" at bounding box center [91, 181] width 163 height 22
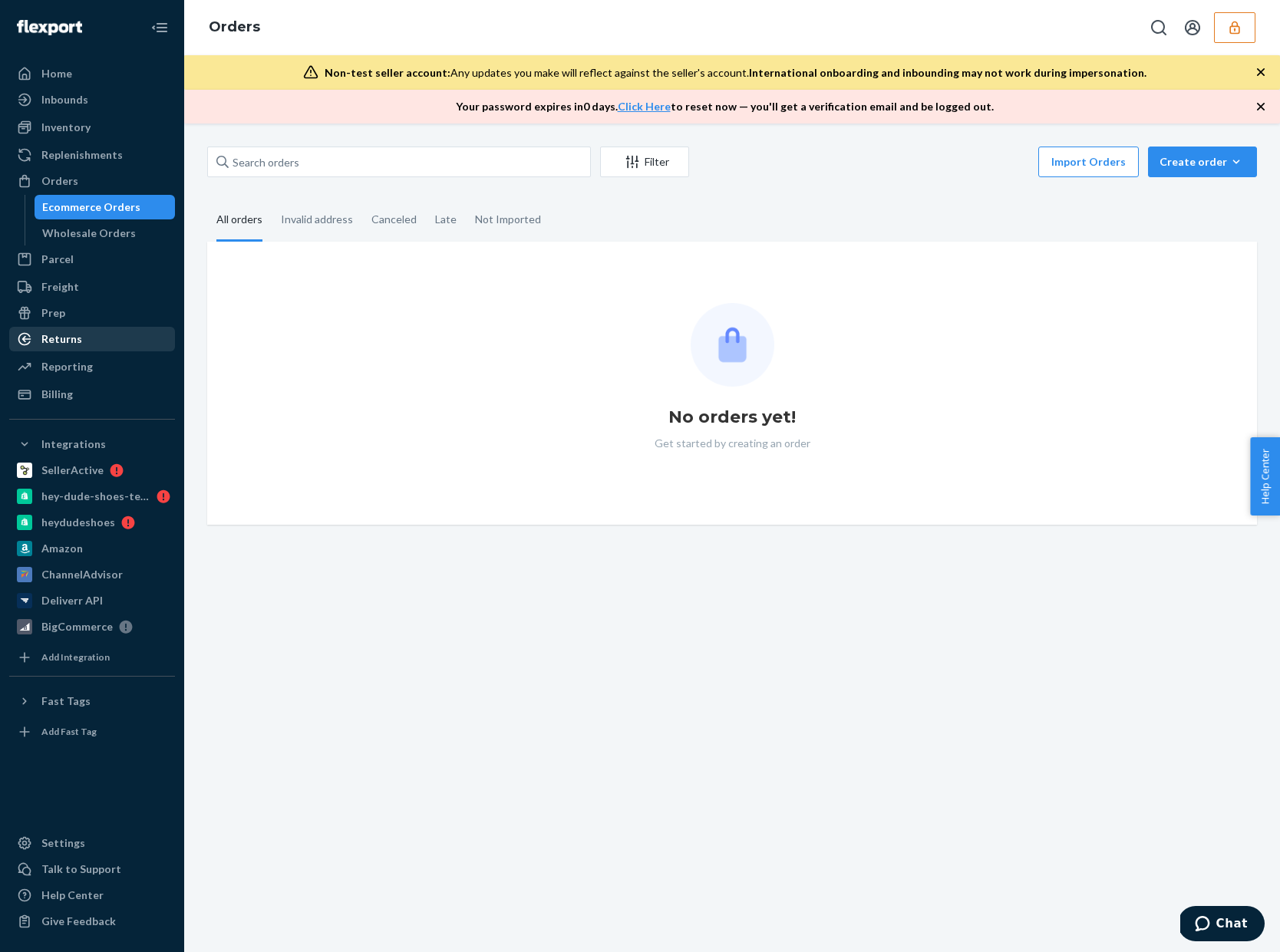
click at [61, 327] on link "Returns" at bounding box center [92, 339] width 166 height 25
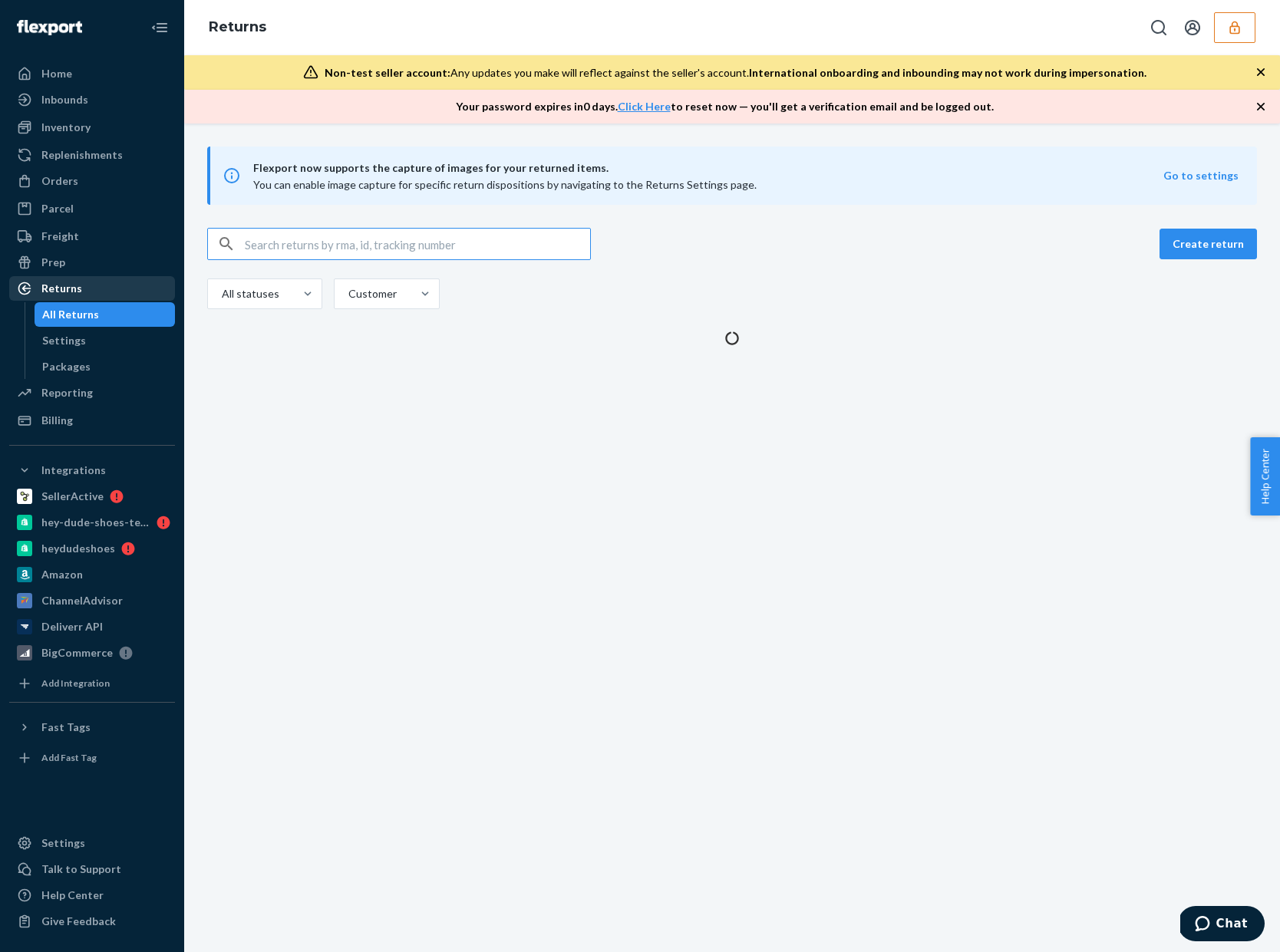
click at [61, 337] on div "All Returns Settings Packages" at bounding box center [100, 341] width 151 height 77
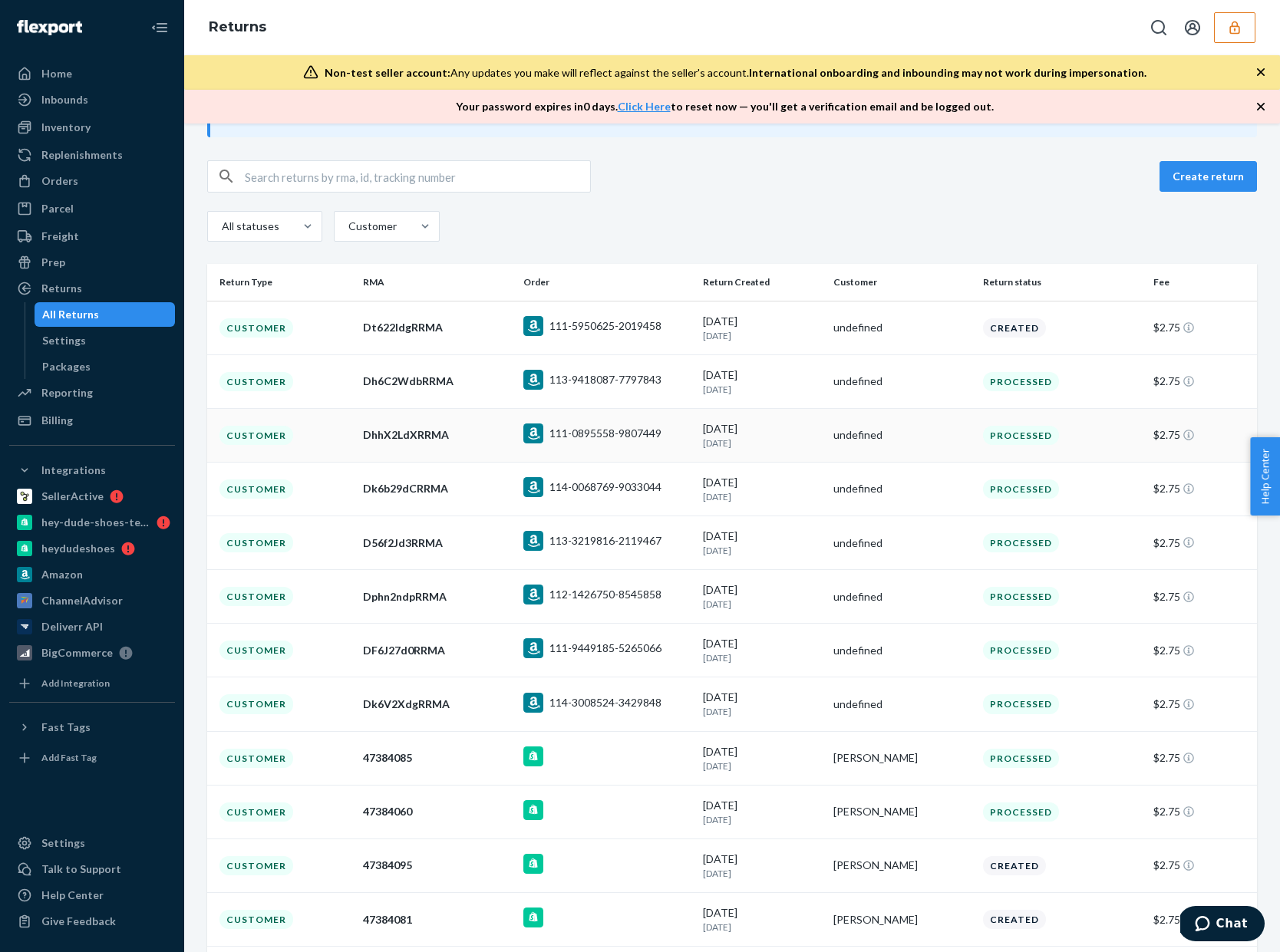
scroll to position [77, 0]
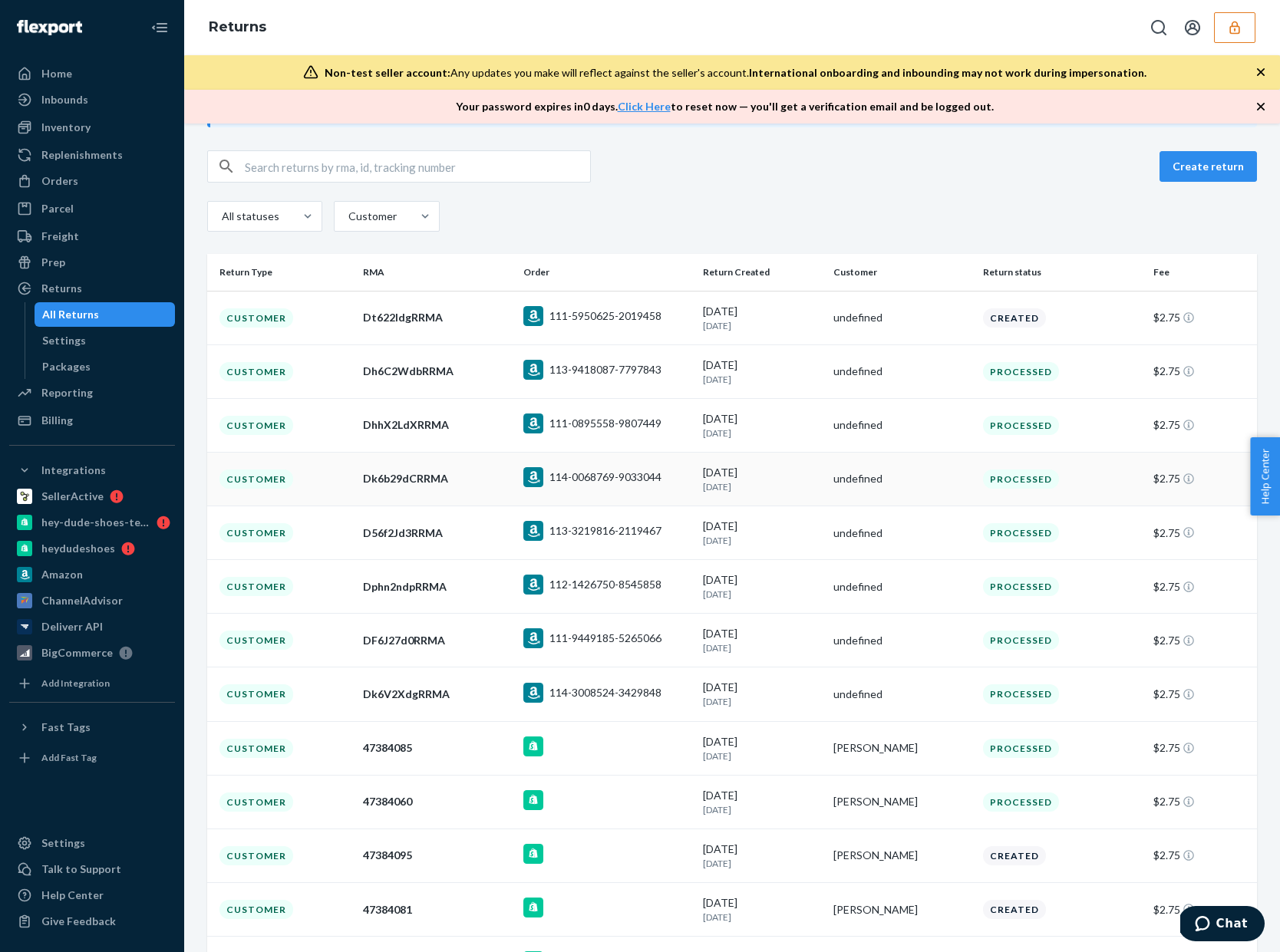
click at [743, 482] on p "24 months ago" at bounding box center [761, 487] width 117 height 13
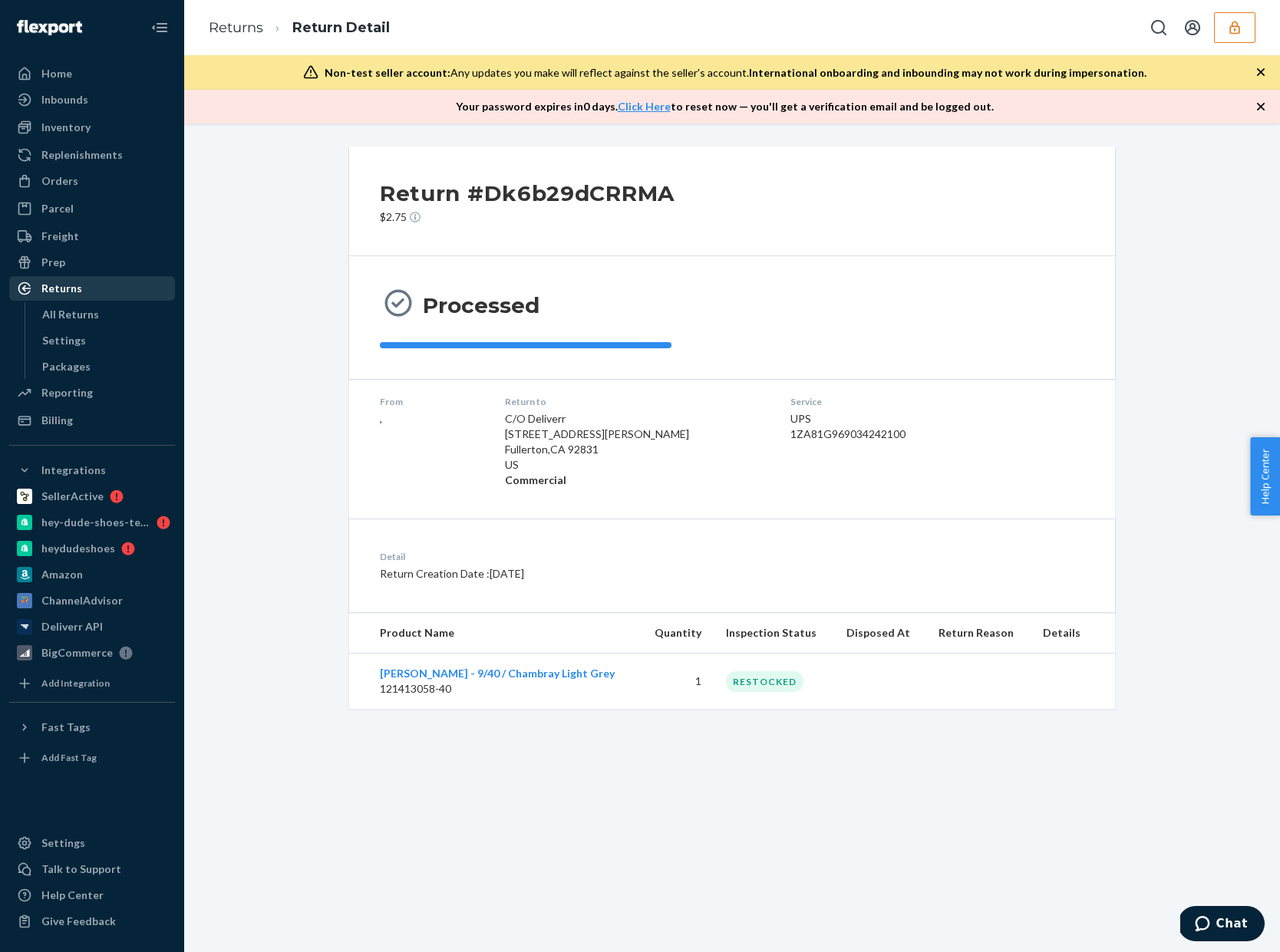
click at [121, 287] on div "Returns" at bounding box center [91, 288] width 163 height 22
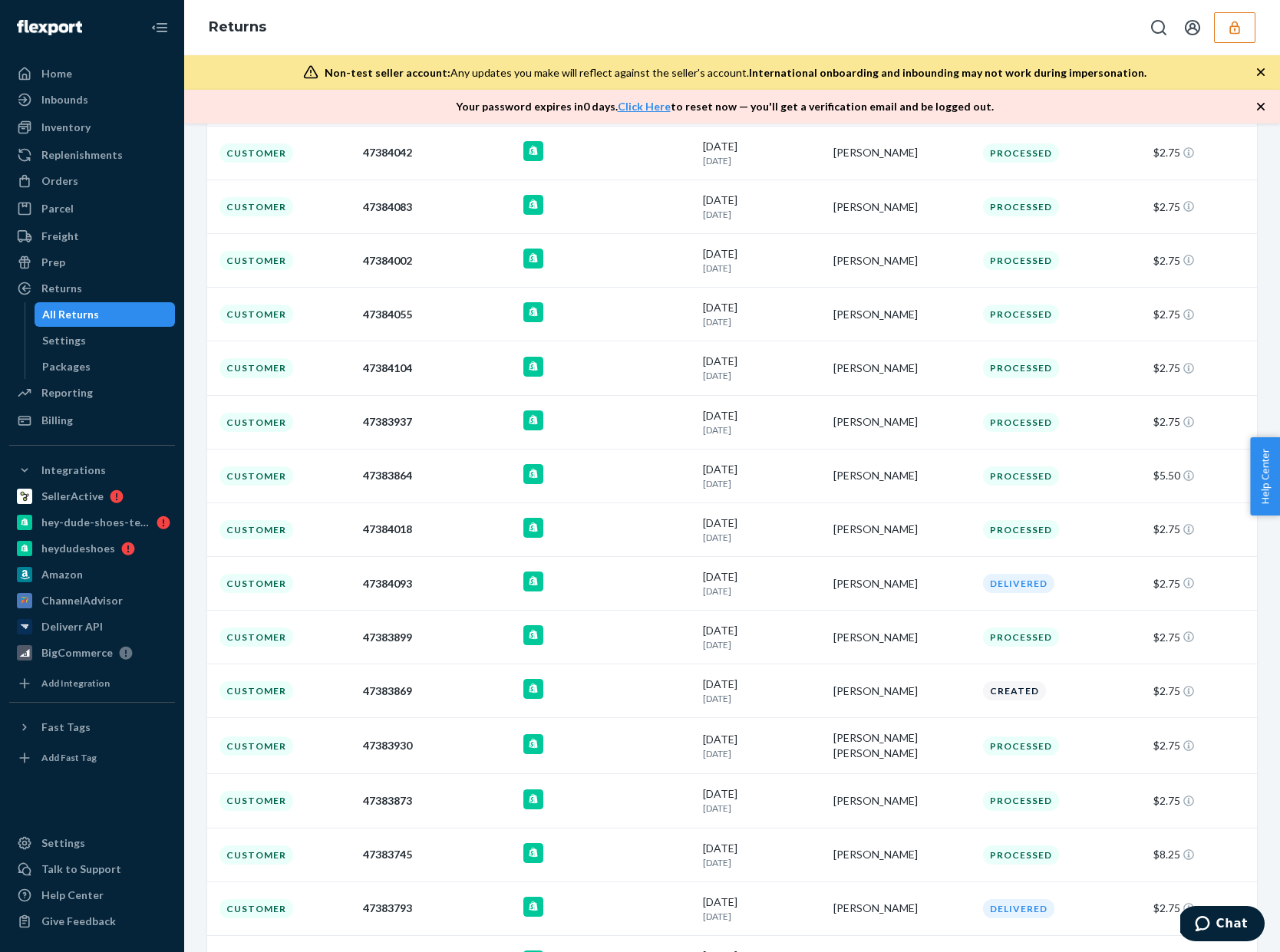
scroll to position [1253, 0]
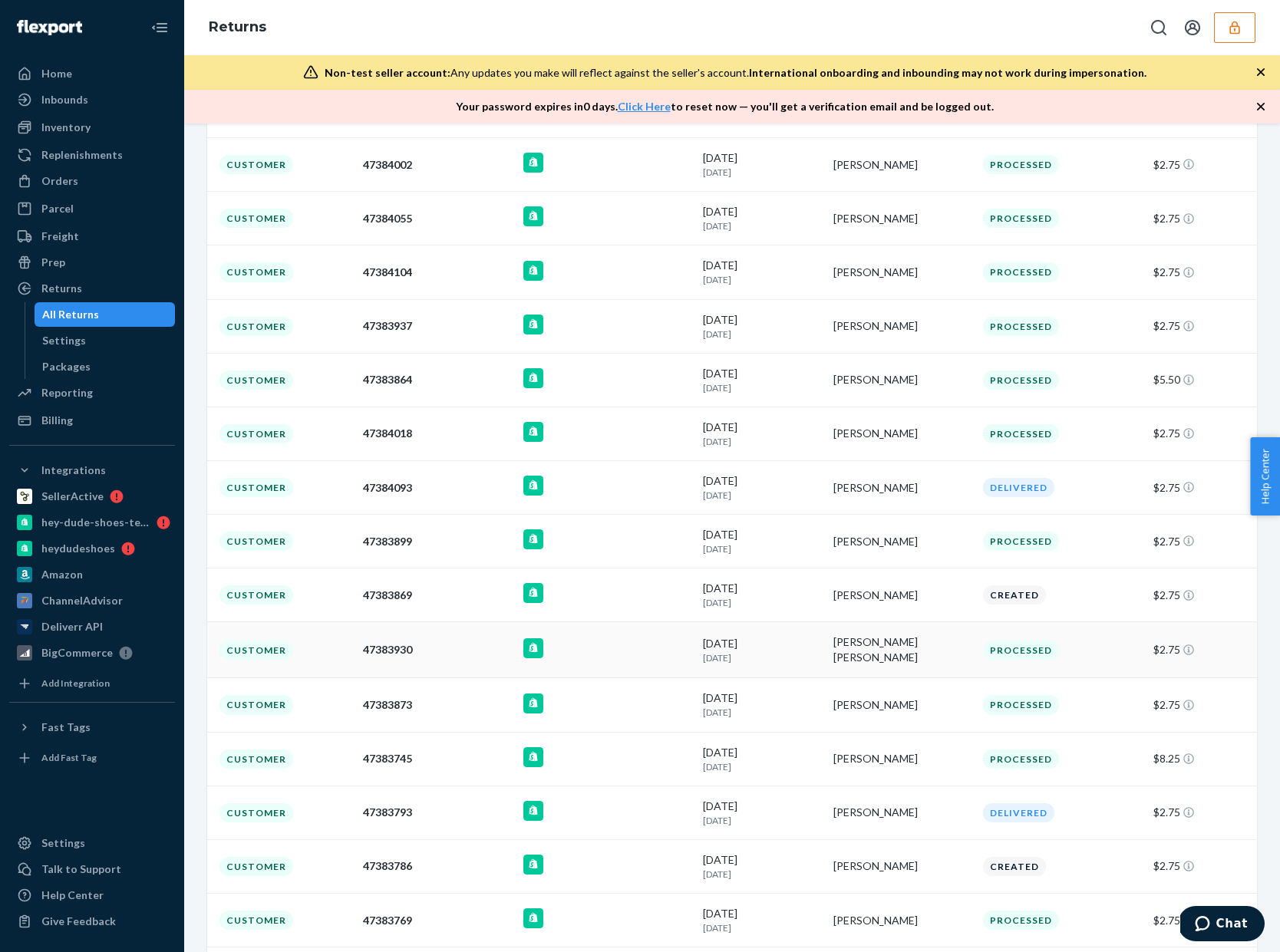
click at [871, 667] on td "Rosa Jordan Jordan" at bounding box center [902, 650] width 150 height 56
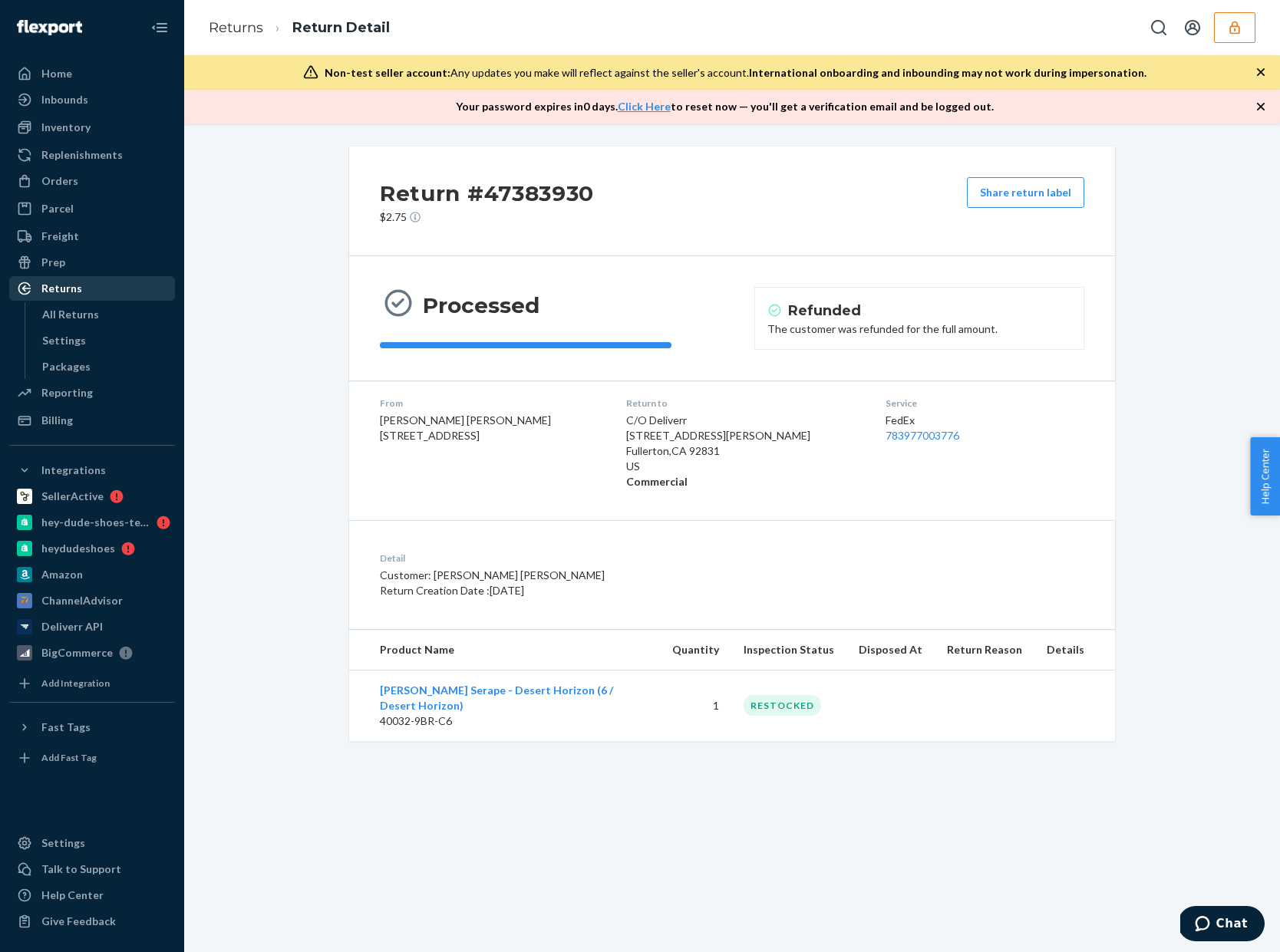
click at [100, 291] on div "Returns" at bounding box center [91, 288] width 163 height 22
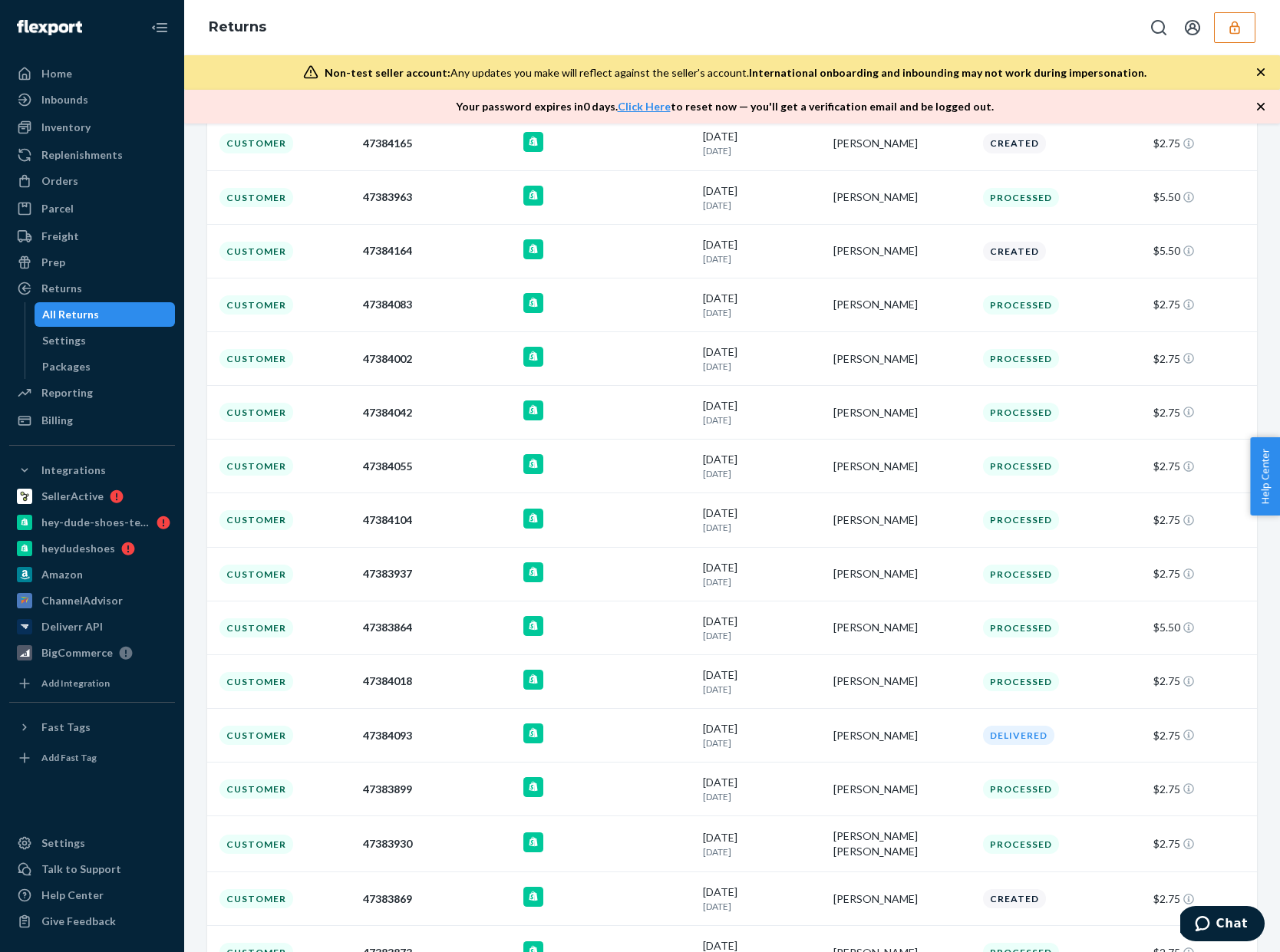
scroll to position [2290, 0]
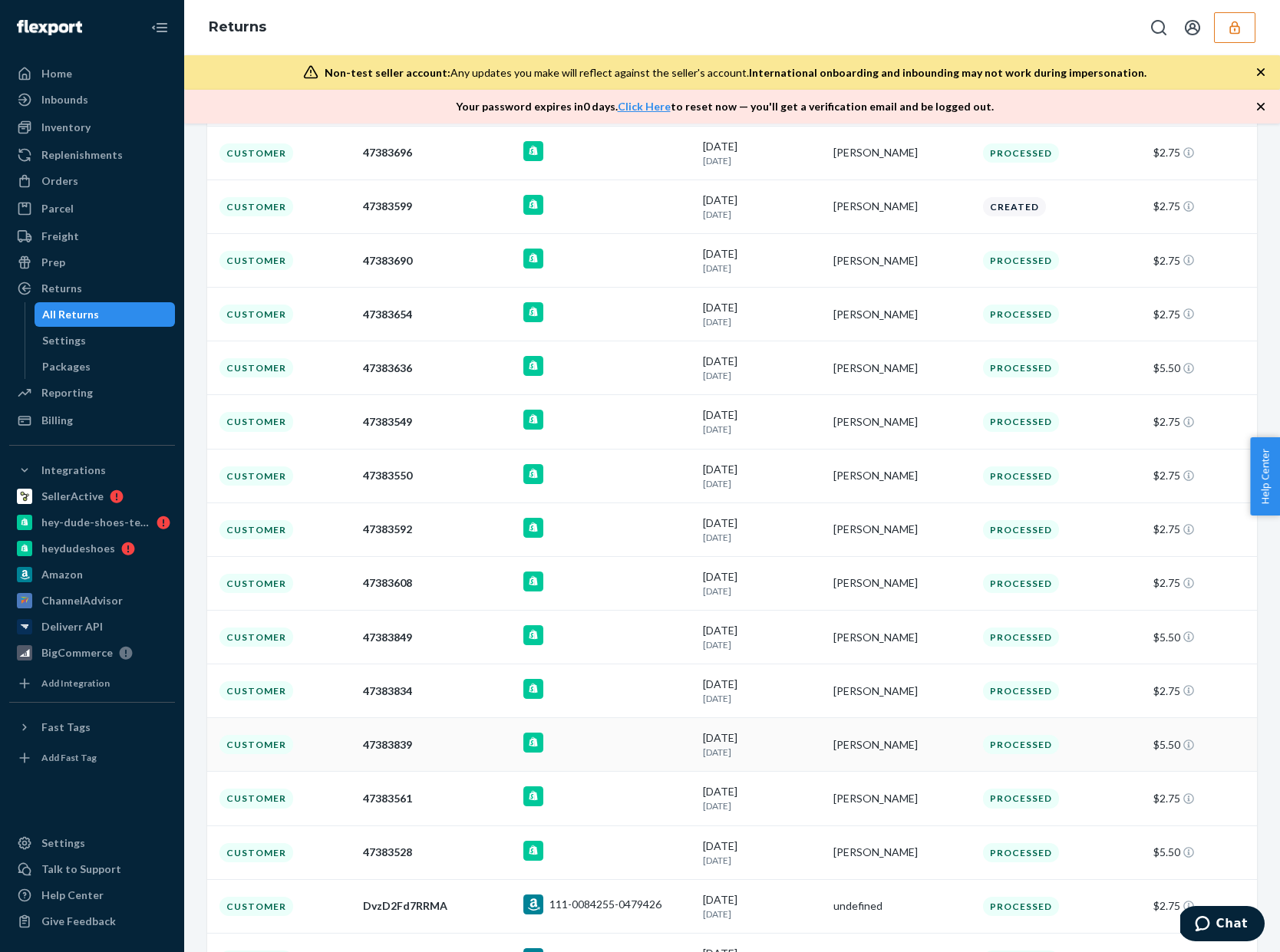
click at [822, 765] on td "9/19/2023 24 months ago" at bounding box center [762, 744] width 130 height 53
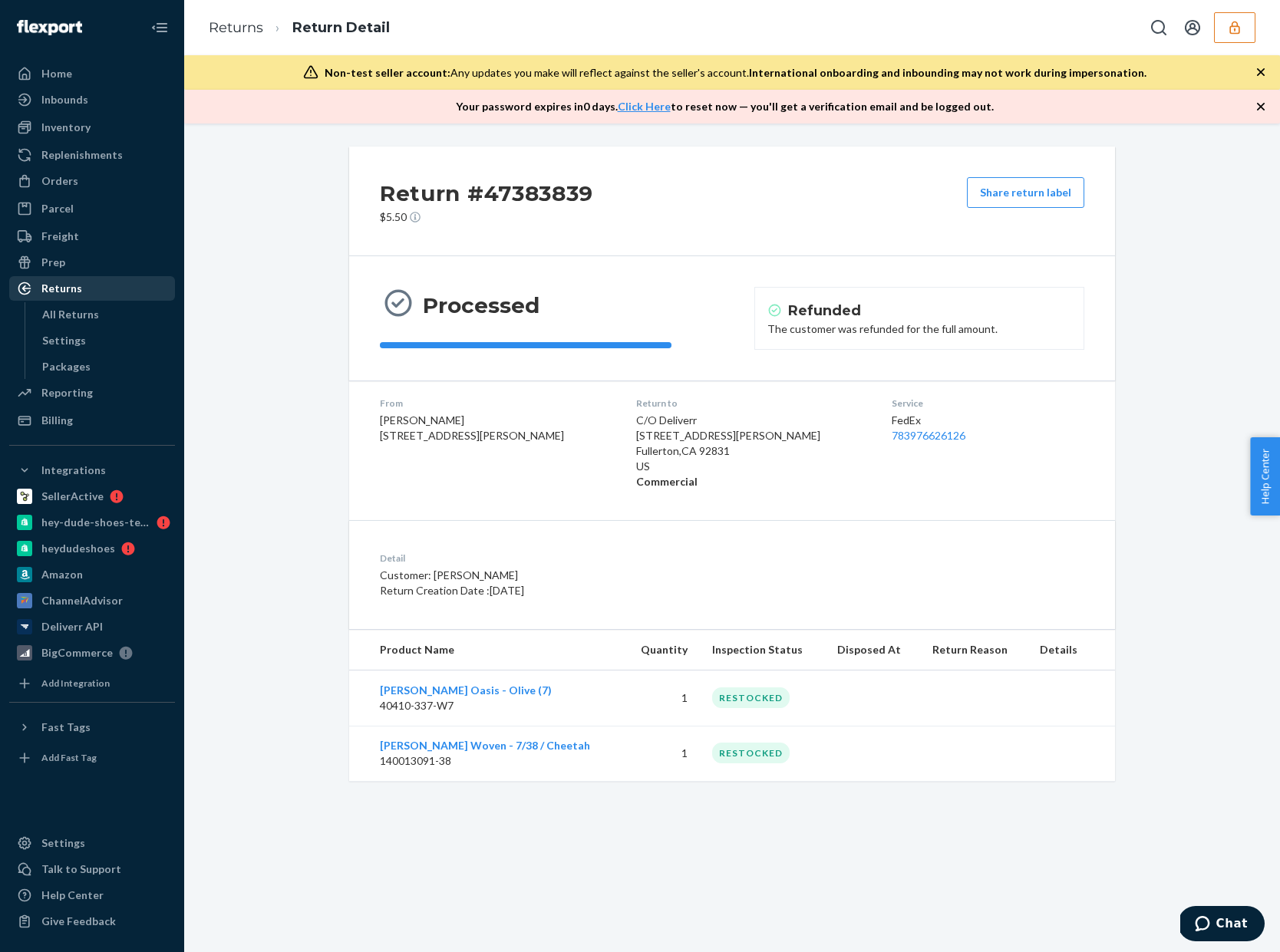
click at [89, 289] on div "Returns" at bounding box center [91, 288] width 163 height 22
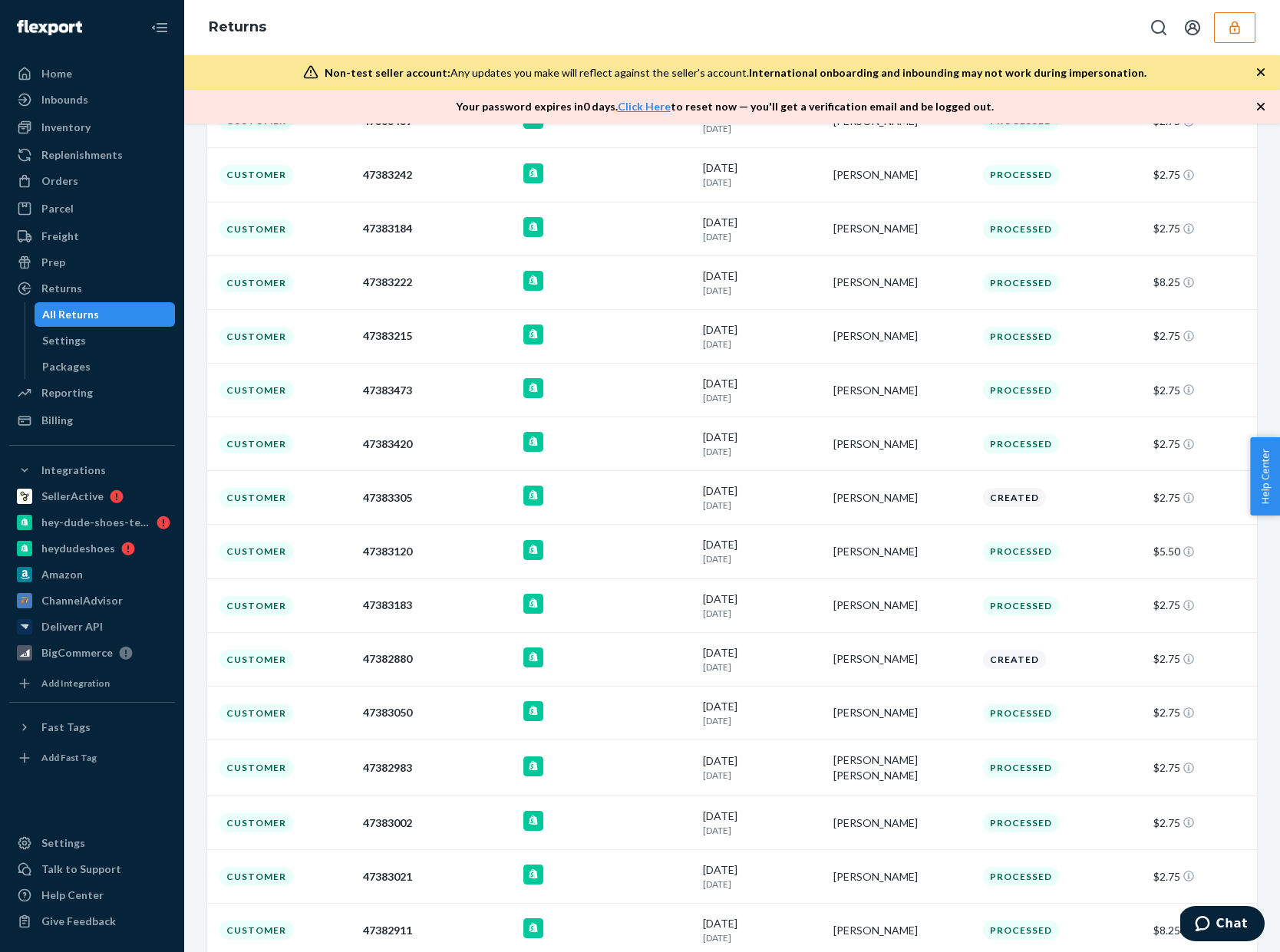
scroll to position [4907, 0]
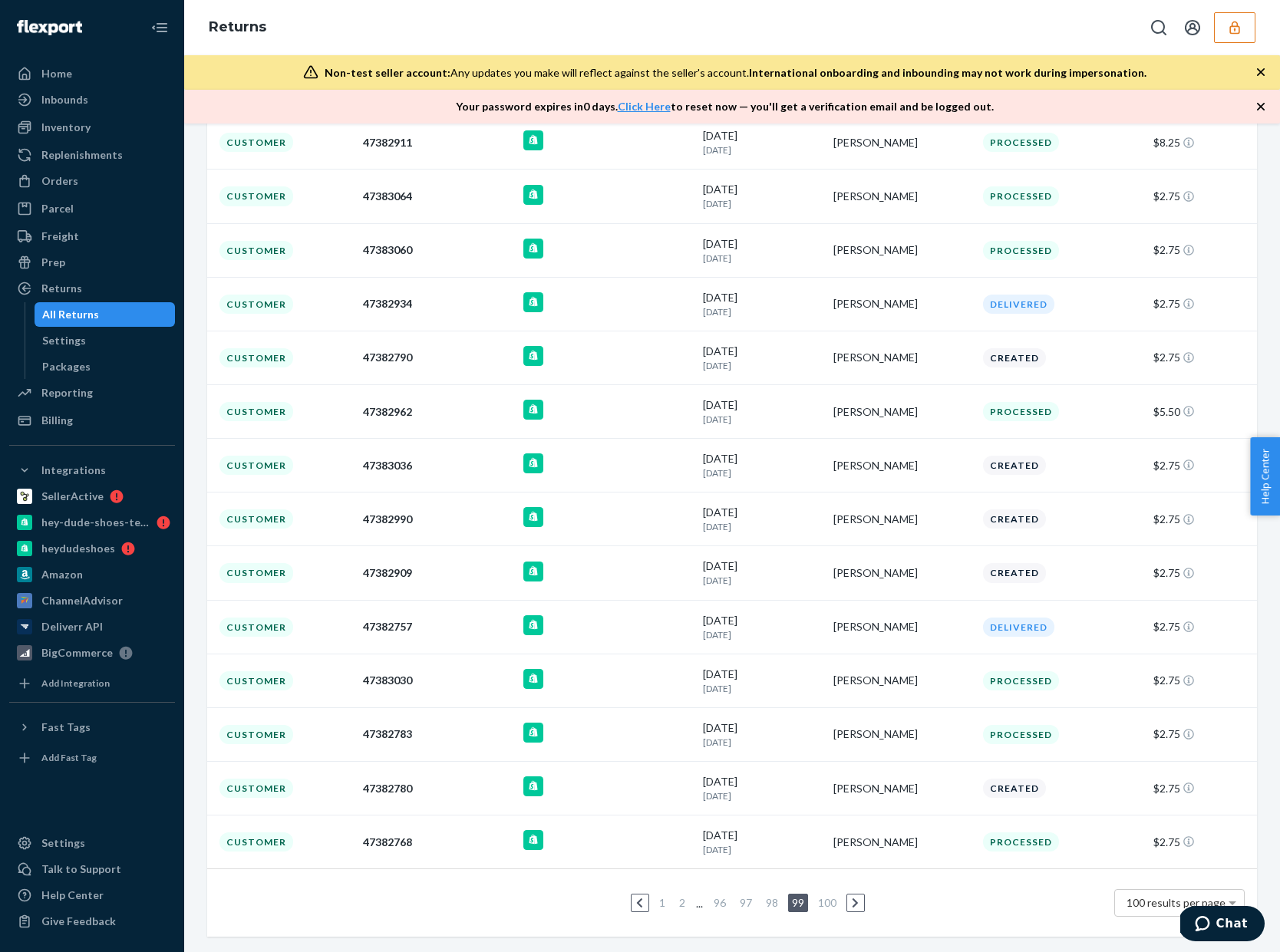
click at [642, 905] on link at bounding box center [640, 902] width 17 height 18
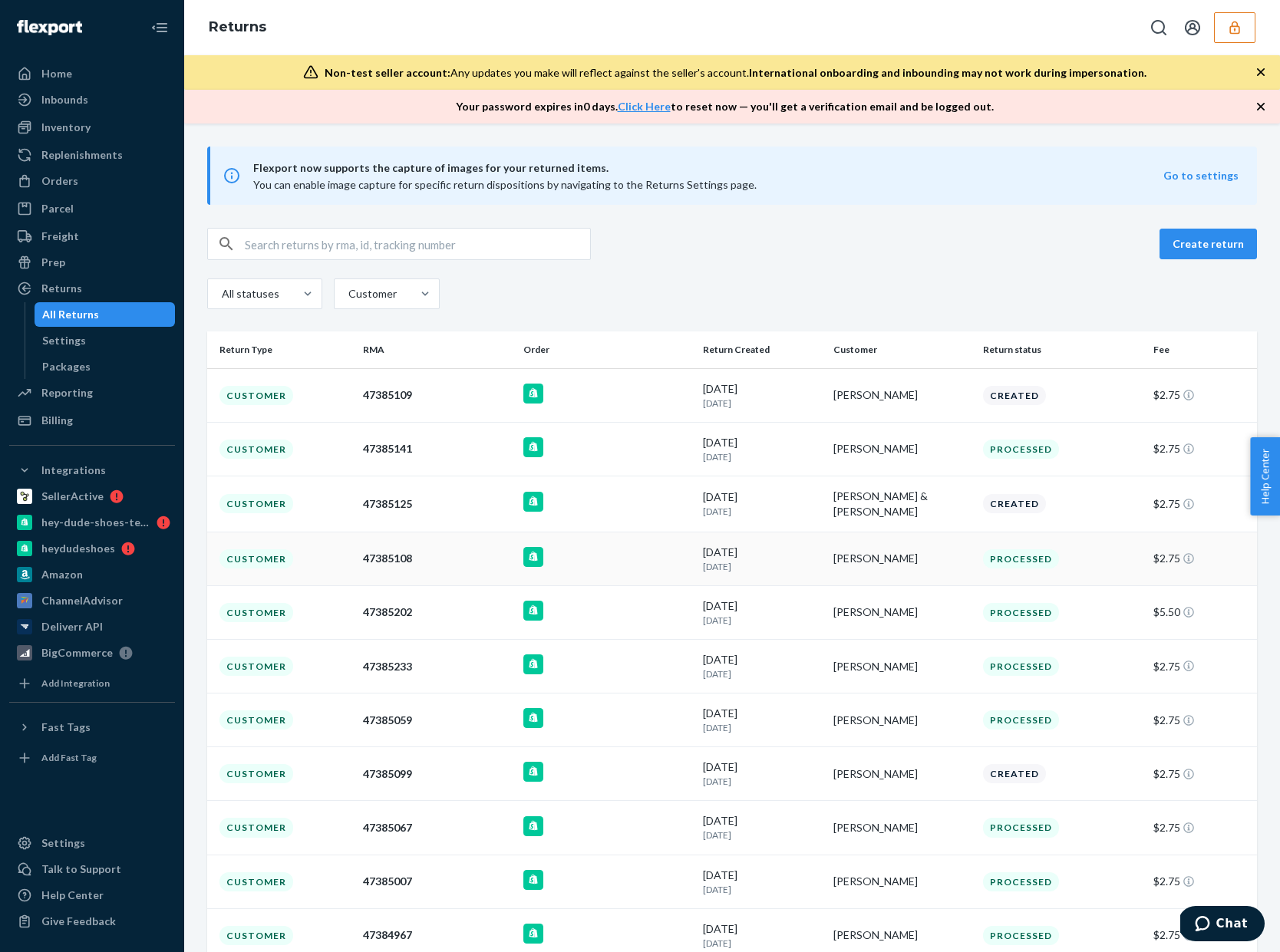
click at [869, 552] on div "Karen Guest" at bounding box center [902, 559] width 137 height 15
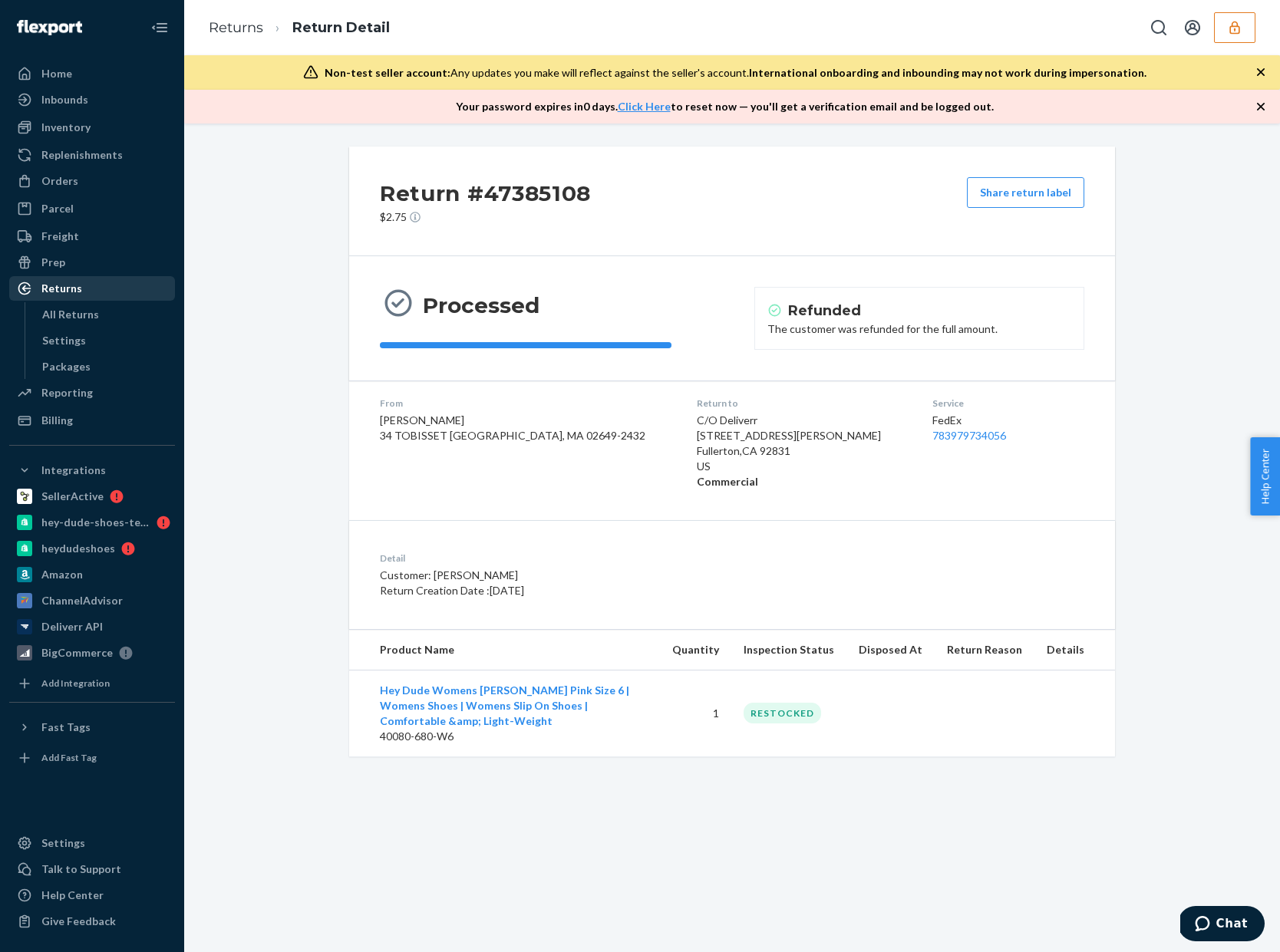
click at [66, 287] on div "Returns" at bounding box center [62, 288] width 41 height 15
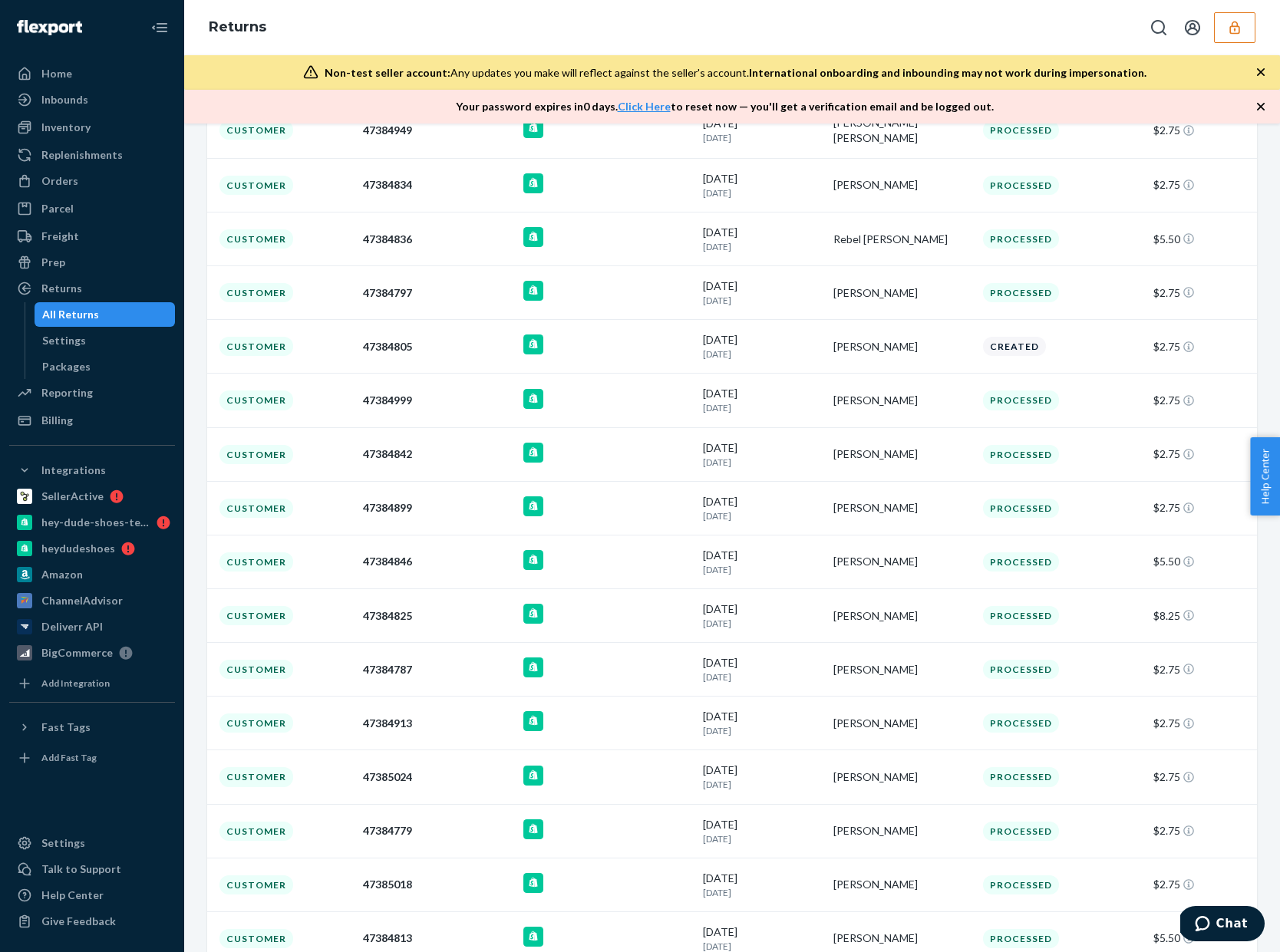
scroll to position [1992, 0]
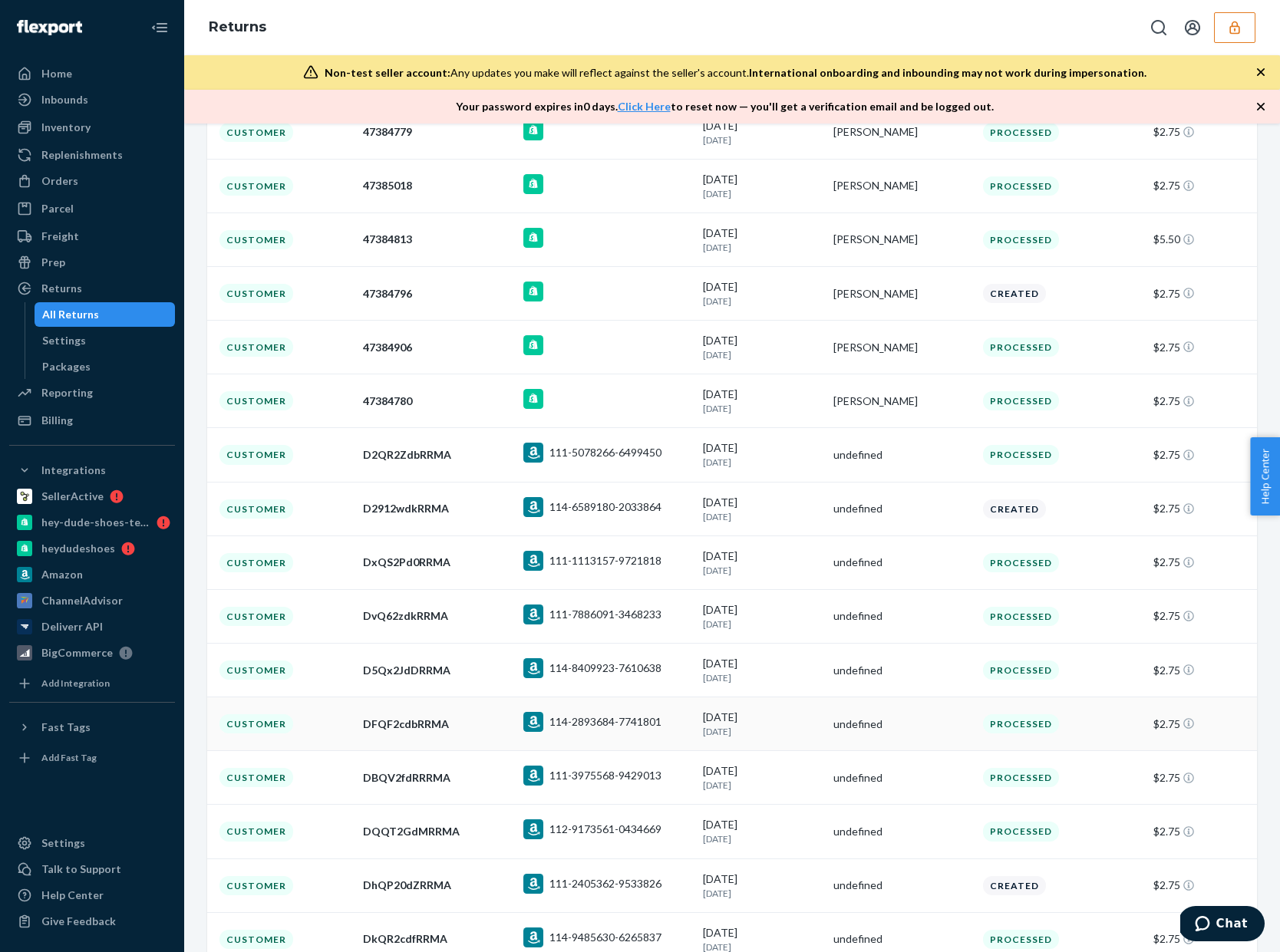
click at [905, 732] on div "undefined" at bounding box center [902, 724] width 137 height 15
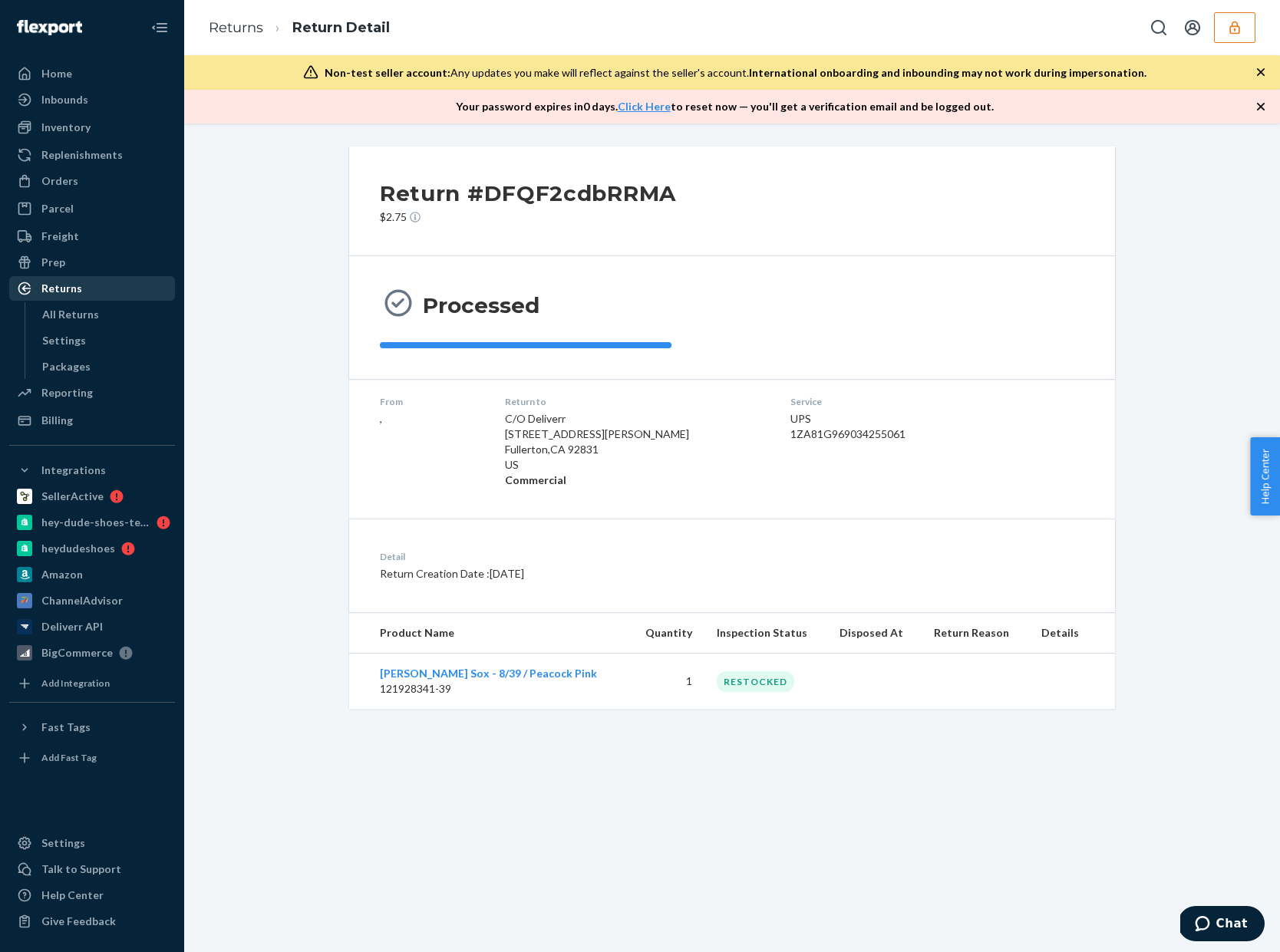
click at [77, 278] on div "Returns" at bounding box center [91, 288] width 163 height 22
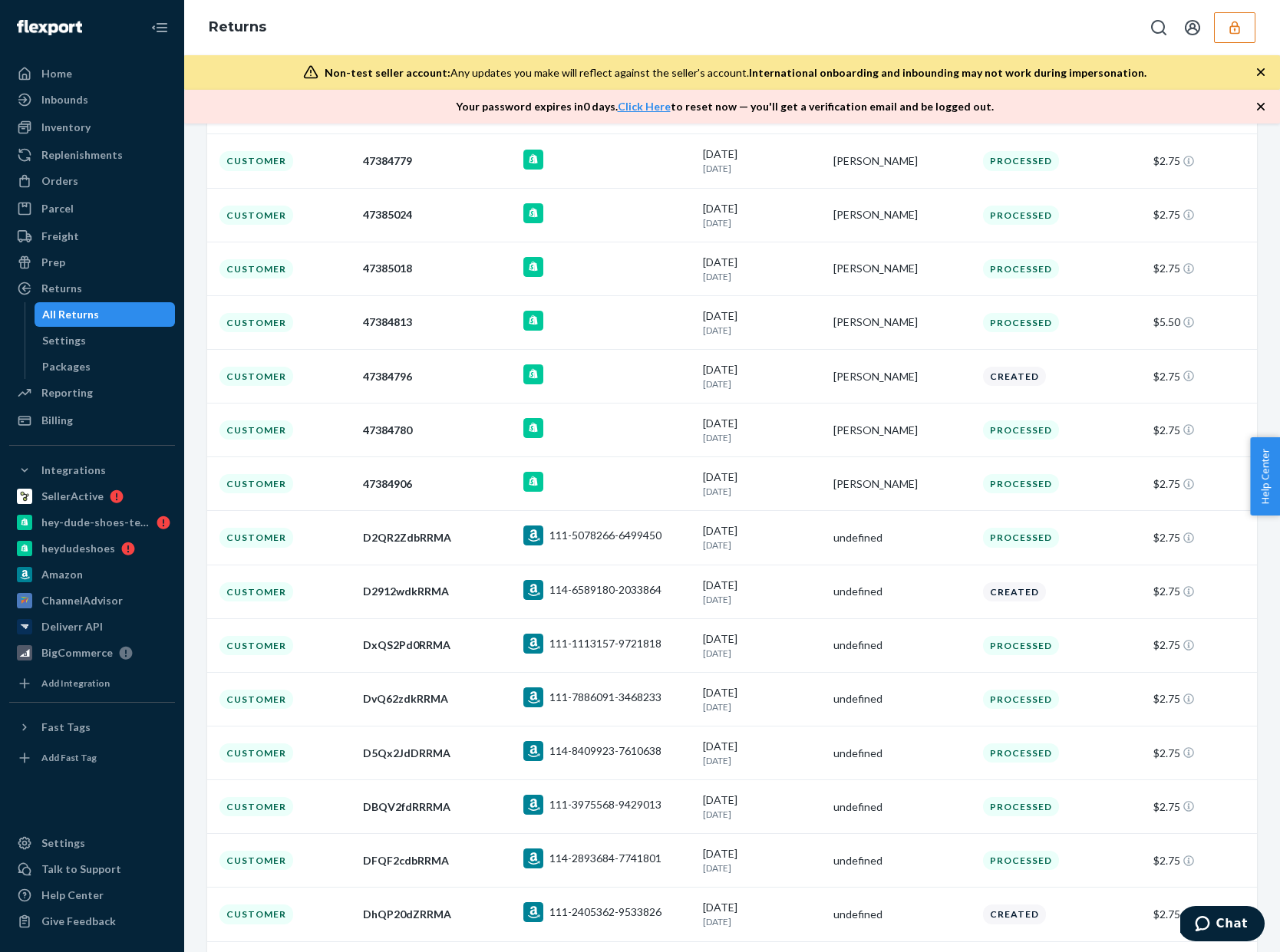
scroll to position [2484, 0]
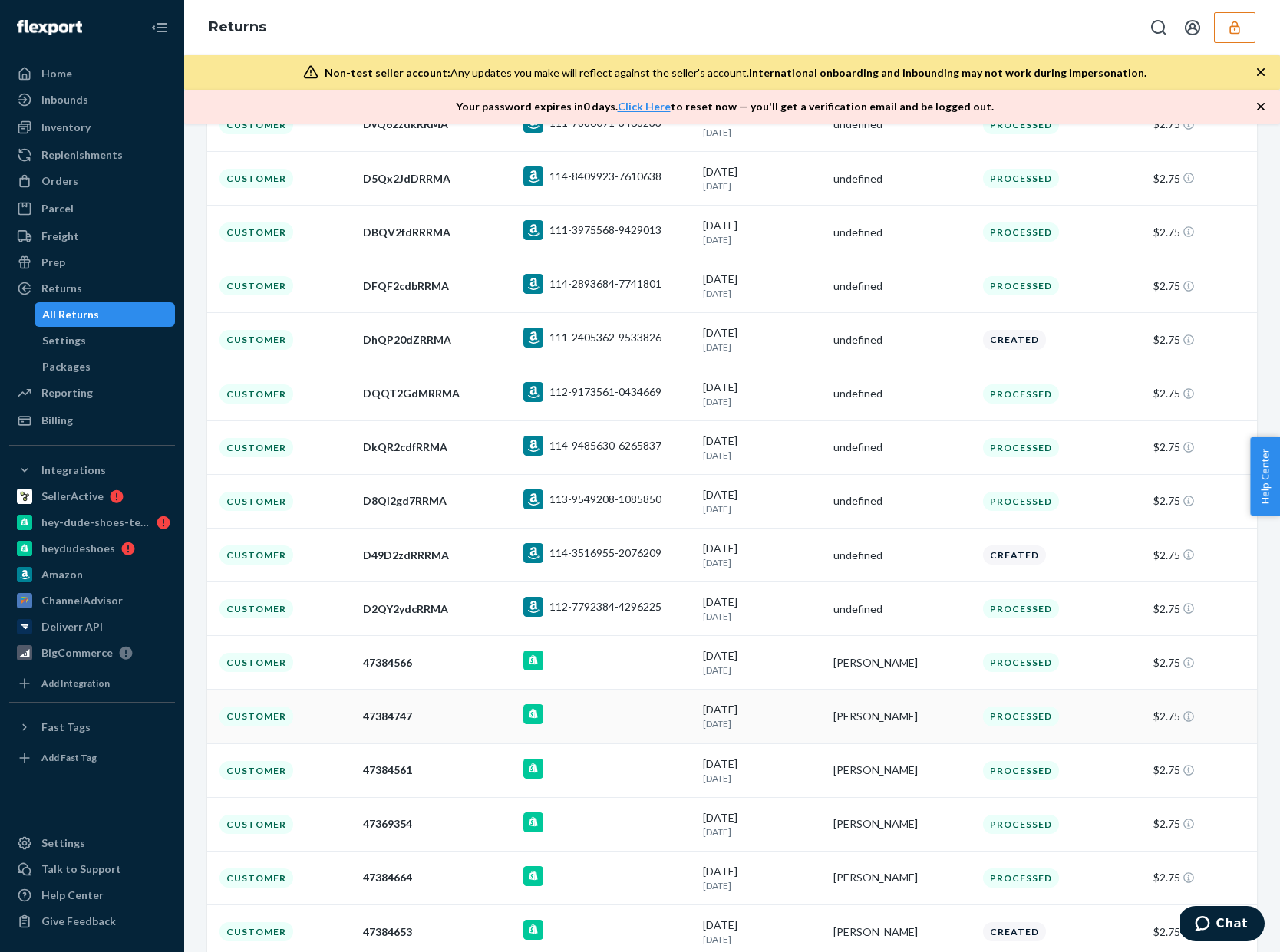
click at [631, 744] on td at bounding box center [607, 717] width 180 height 53
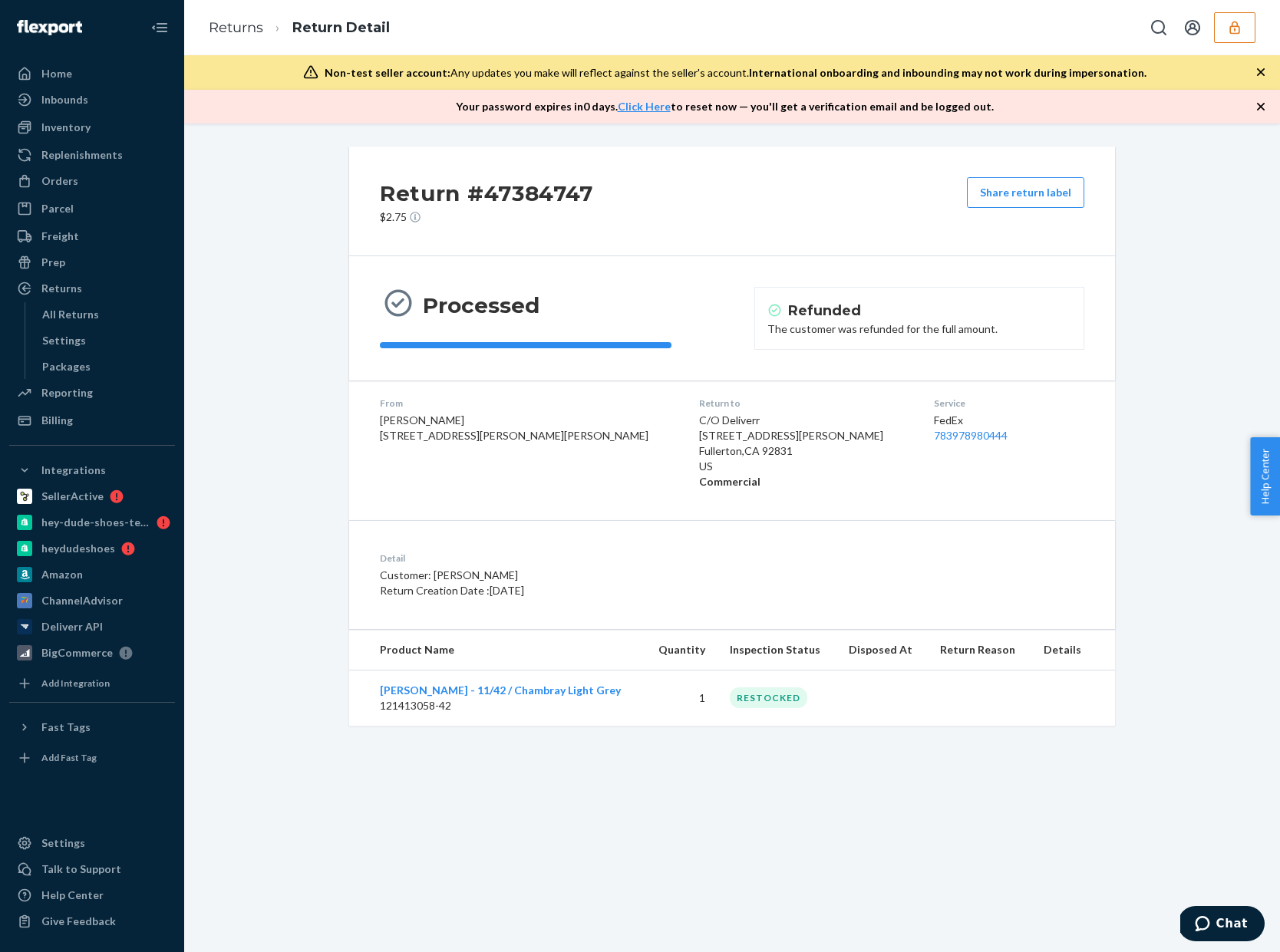
click at [1237, 34] on button "button" at bounding box center [1235, 28] width 42 height 30
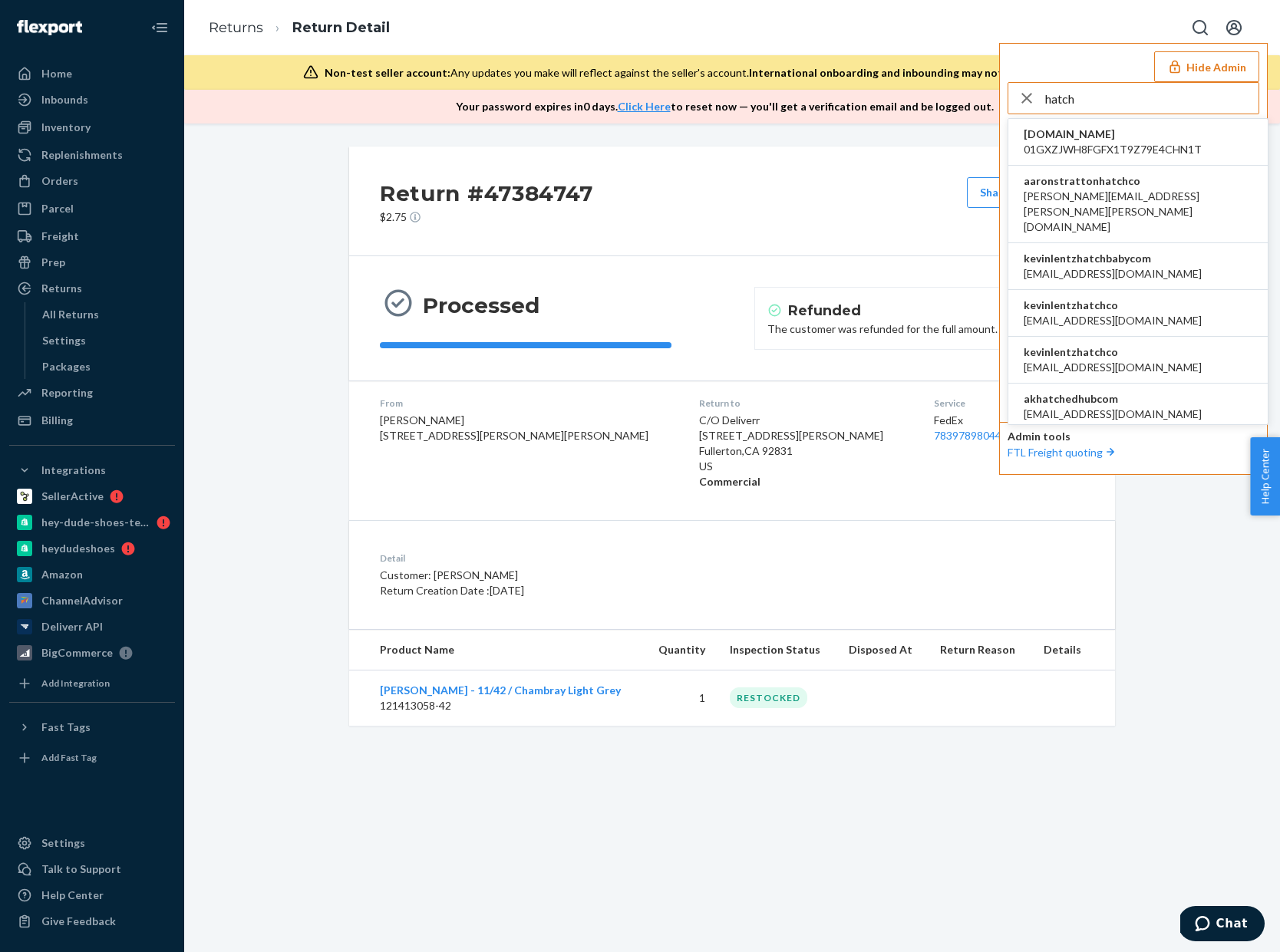
type input "hatch"
click at [1119, 290] on li "kevinlentzhatchco abhi@hatch.co" at bounding box center [1138, 313] width 259 height 47
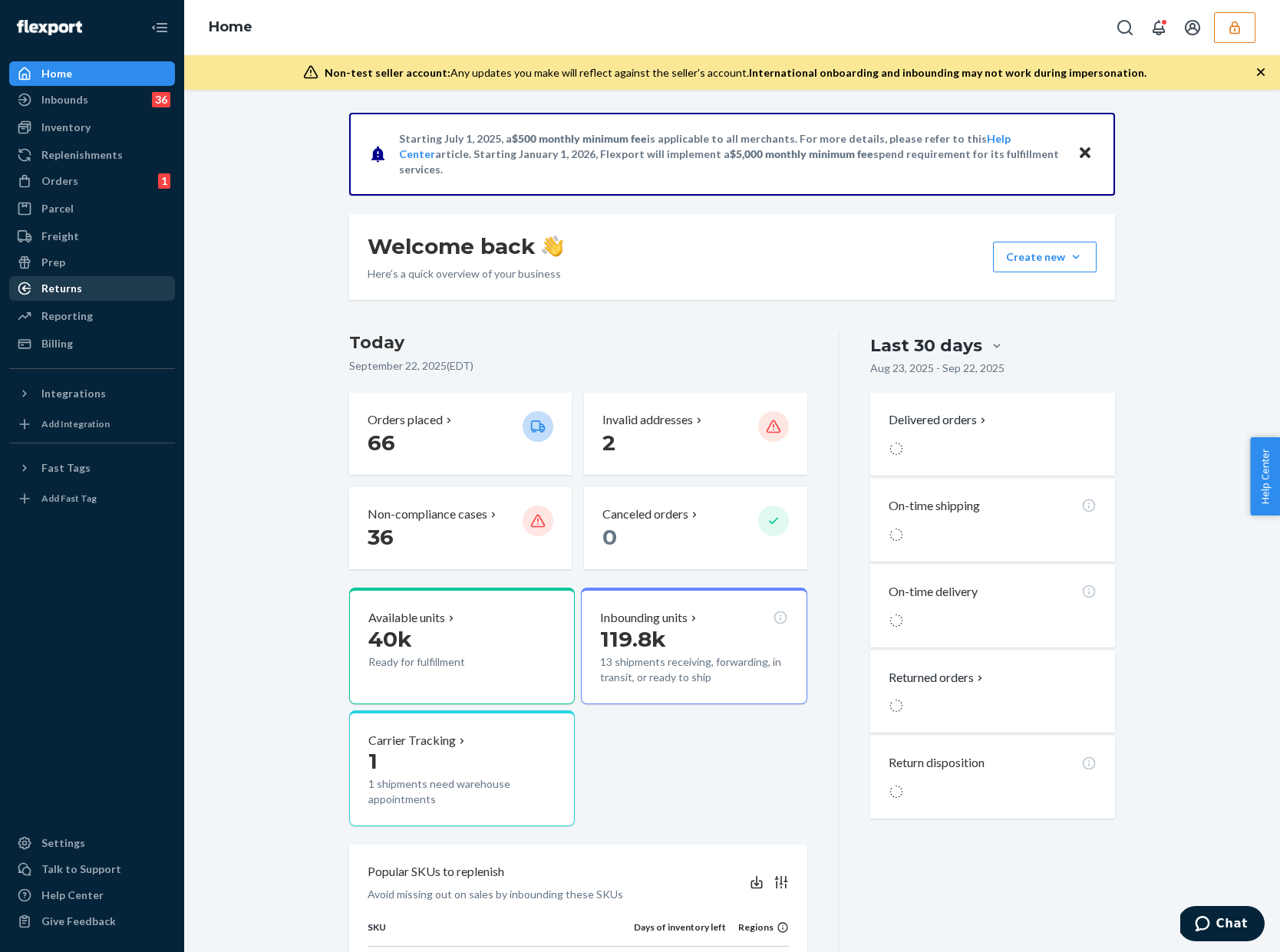
click at [78, 289] on div "Returns" at bounding box center [62, 288] width 41 height 15
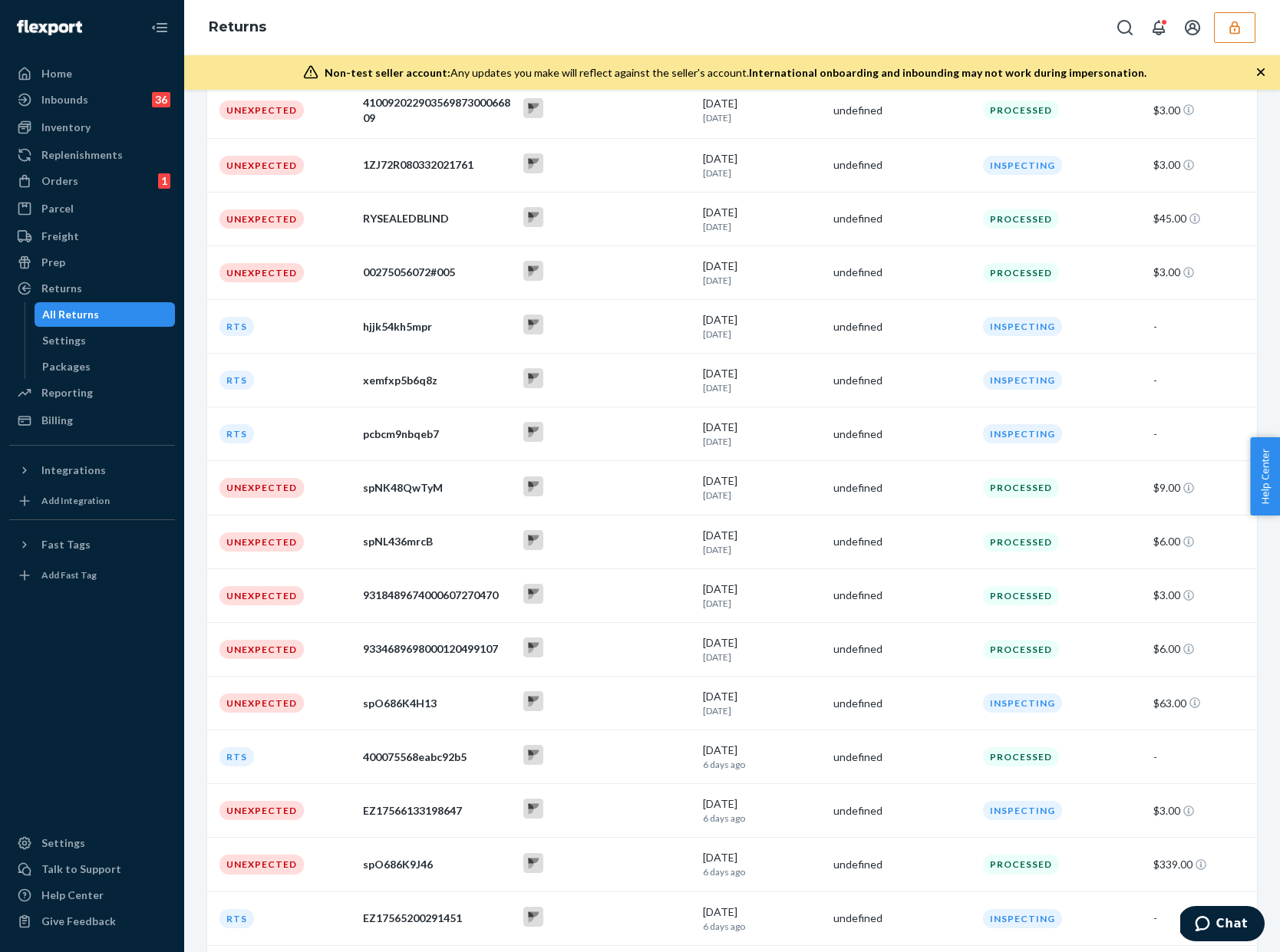
scroll to position [992, 0]
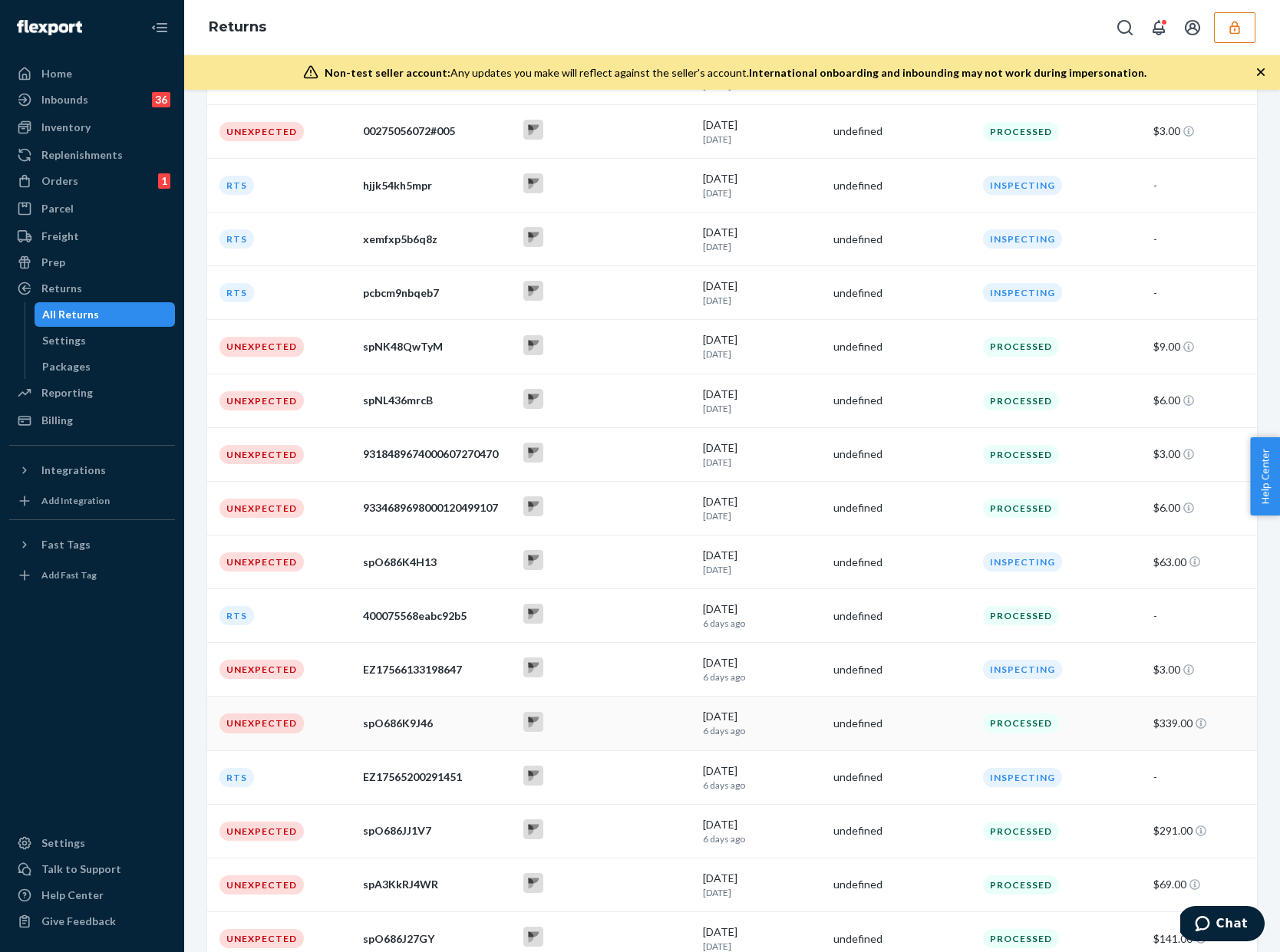
click at [1094, 721] on div "Processed" at bounding box center [1062, 724] width 164 height 19
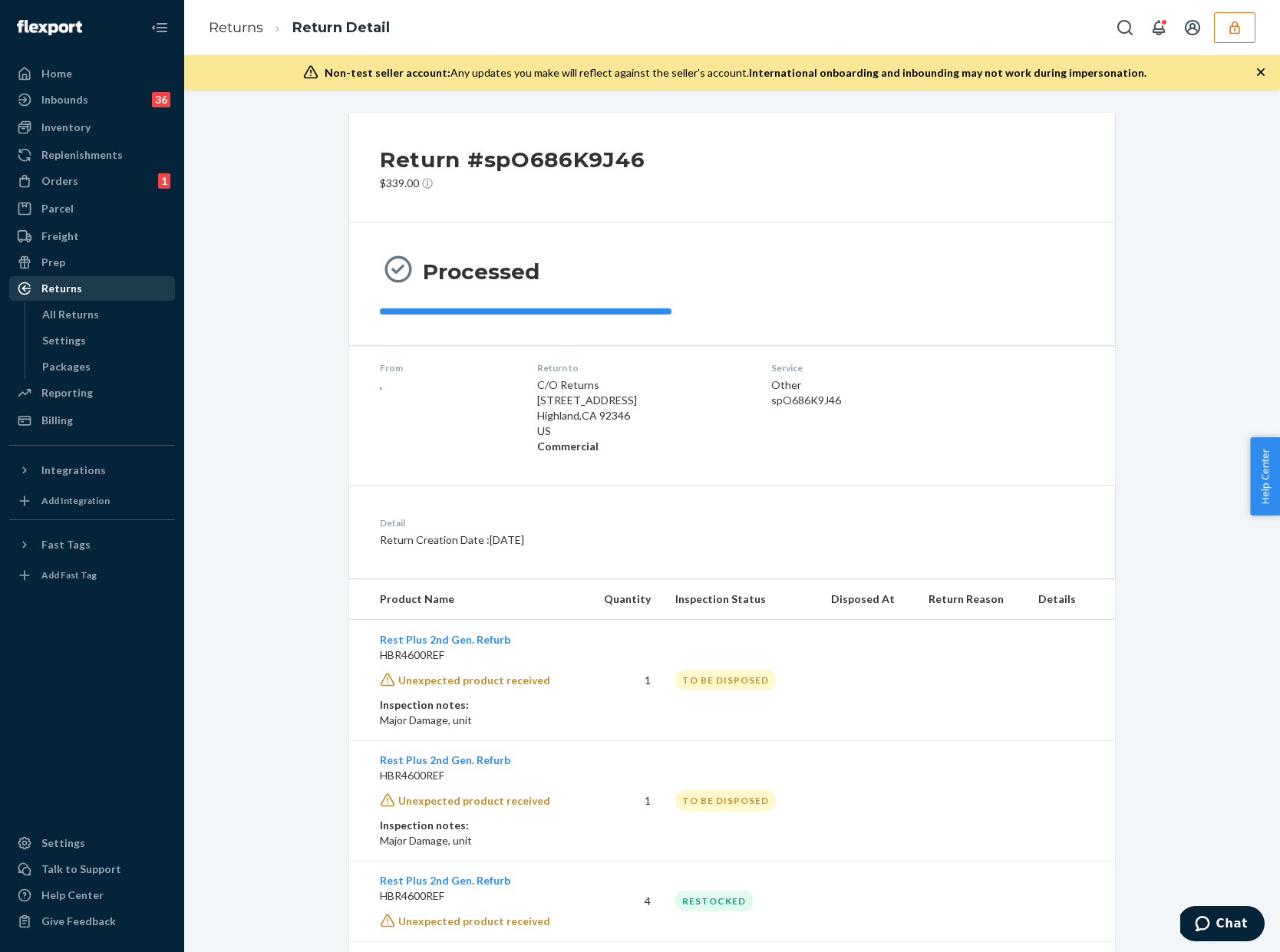
click at [99, 290] on div "Returns" at bounding box center [91, 288] width 163 height 22
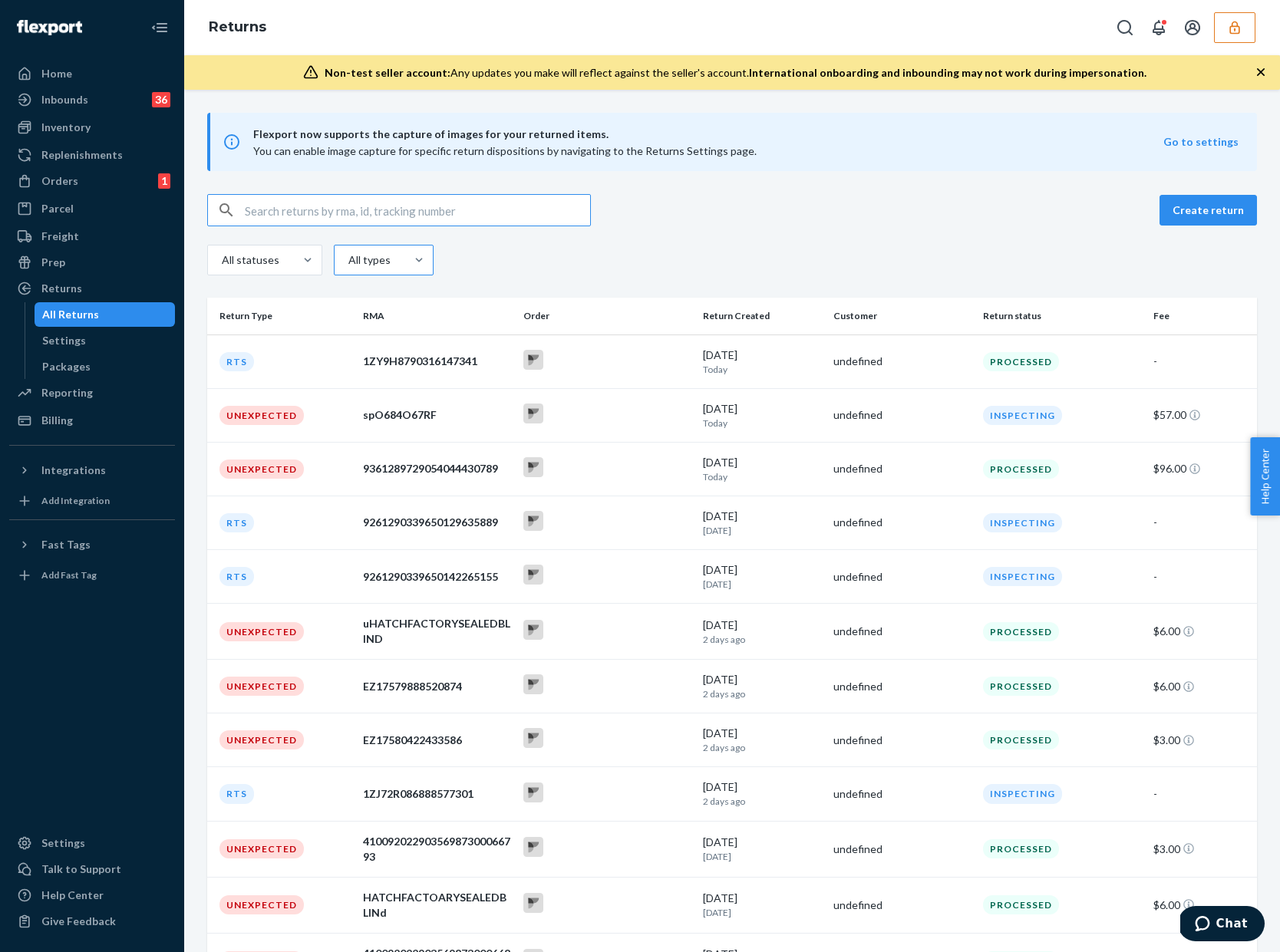
click at [390, 252] on div "All types" at bounding box center [370, 260] width 70 height 28
click at [314, 260] on input "All types" at bounding box center [314, 260] width 0 height 0
click at [399, 366] on div "Customer" at bounding box center [384, 358] width 93 height 30
click at [314, 260] on input "option Customer focused, 3 of 5. 5 results available. Use Up and Down to choose…" at bounding box center [314, 260] width 0 height 0
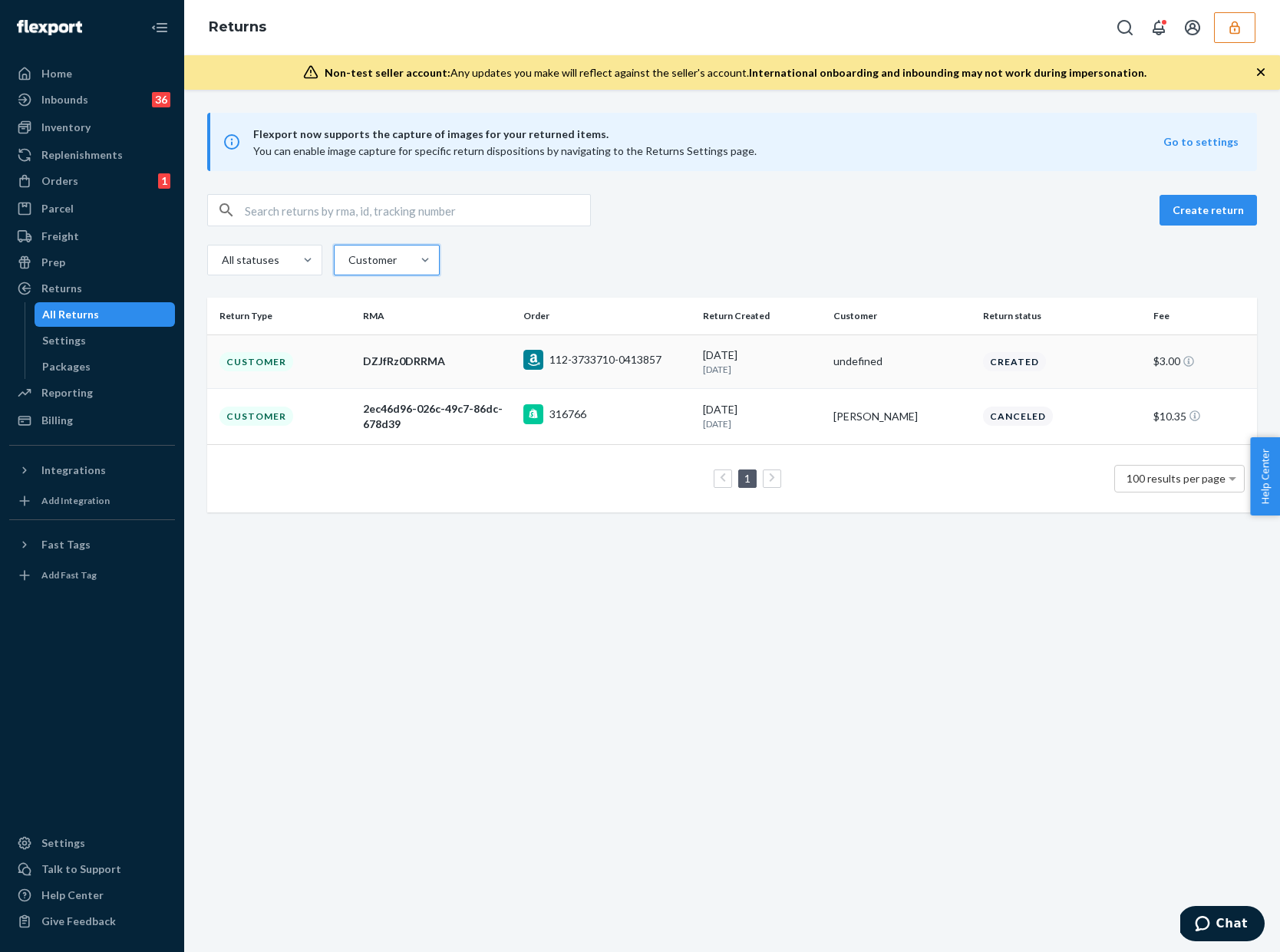
click at [879, 370] on td "undefined" at bounding box center [902, 361] width 150 height 53
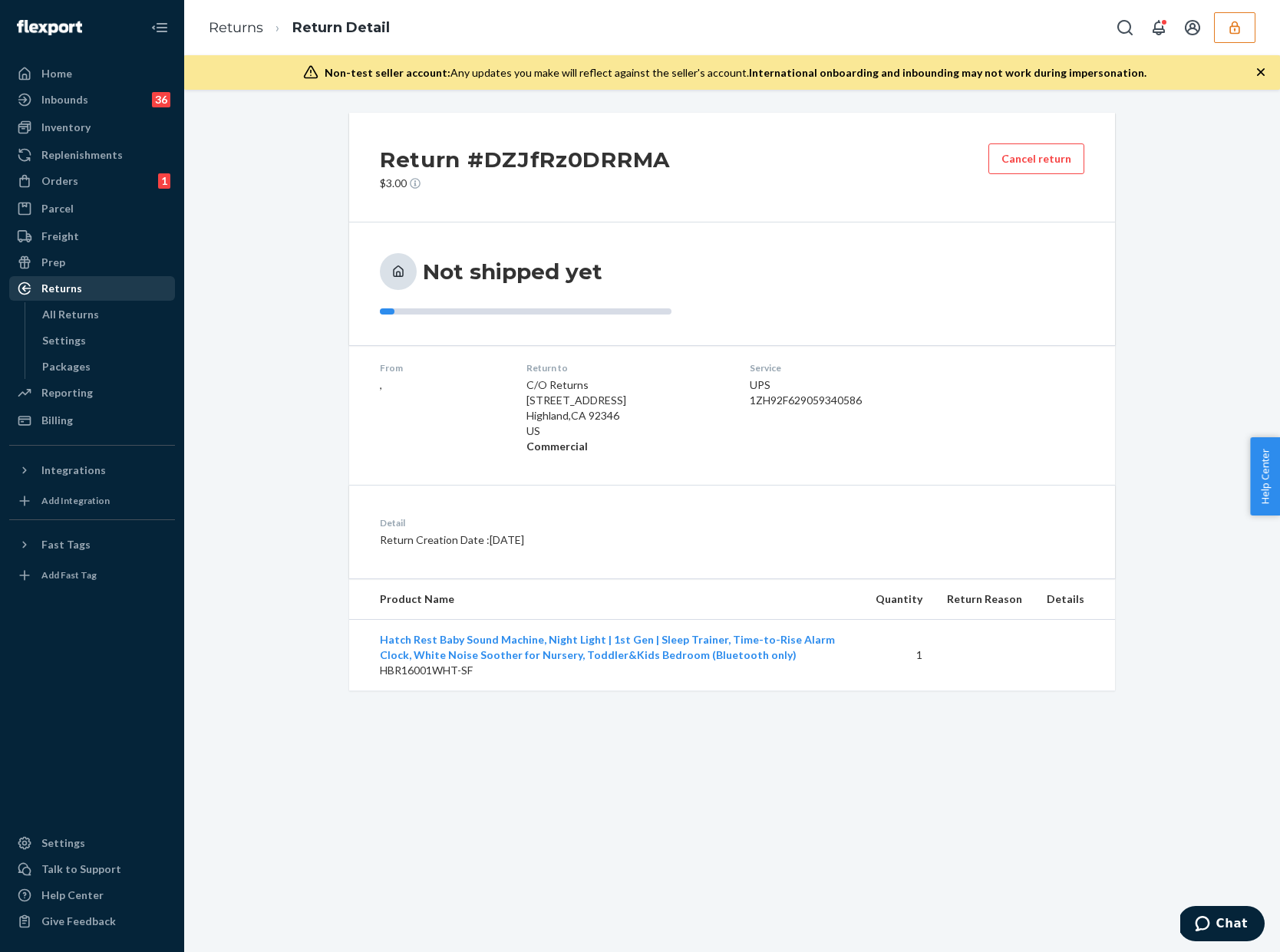
click at [89, 295] on div "Returns" at bounding box center [91, 288] width 163 height 22
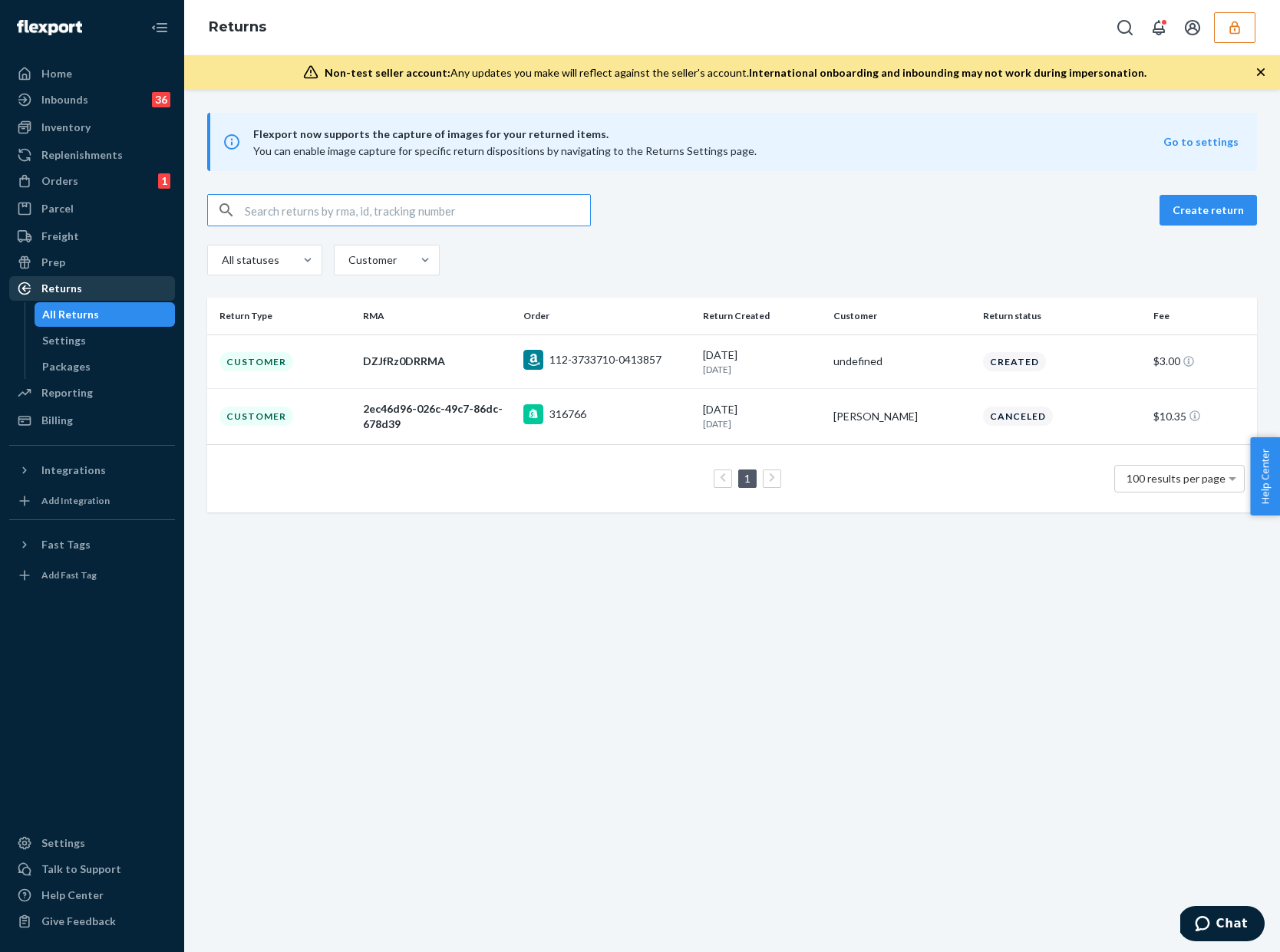
click at [120, 288] on div "Returns" at bounding box center [91, 288] width 163 height 22
click at [882, 419] on div "Connie Test" at bounding box center [902, 417] width 137 height 15
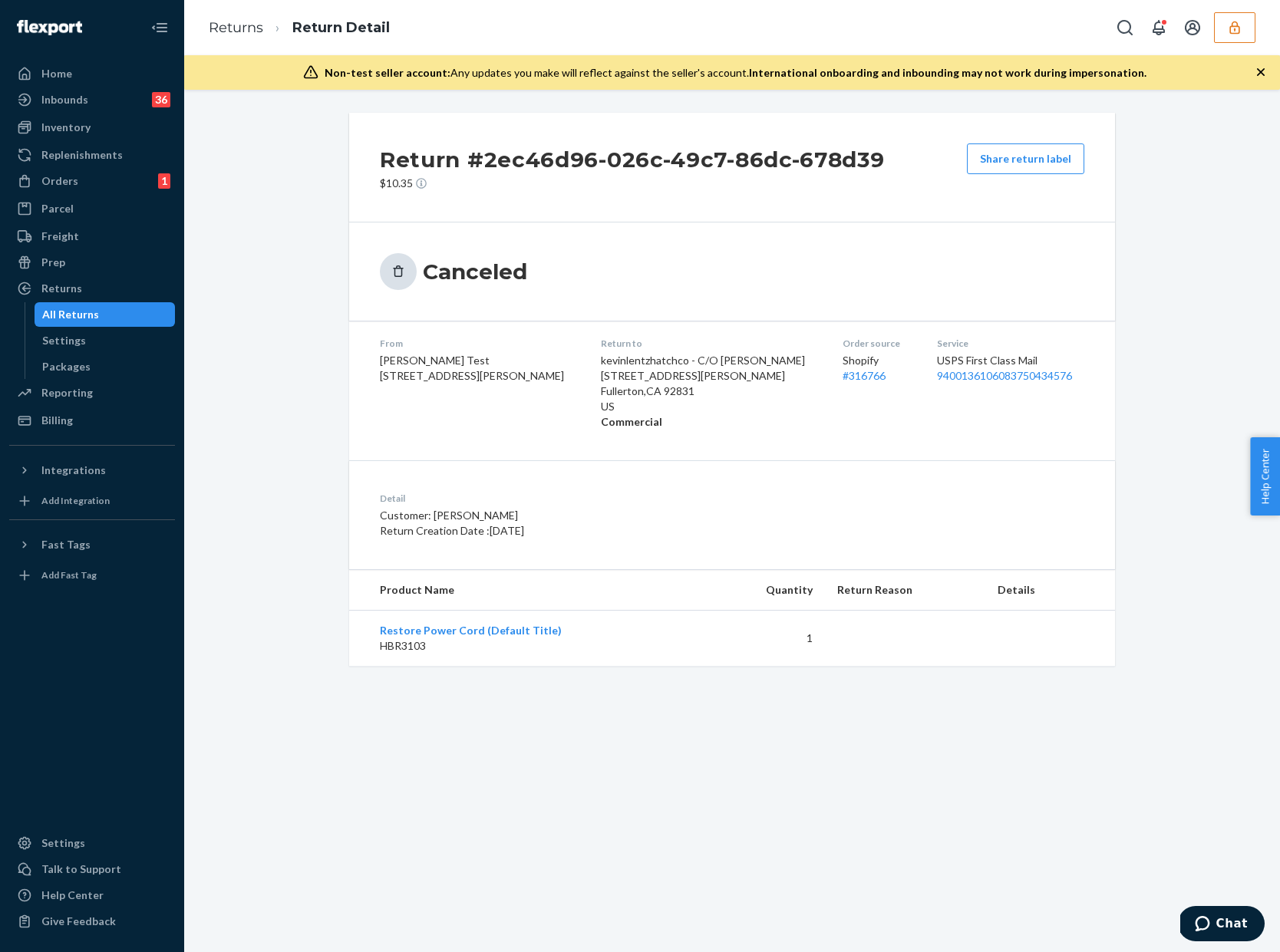
click at [1230, 36] on button "button" at bounding box center [1235, 28] width 42 height 30
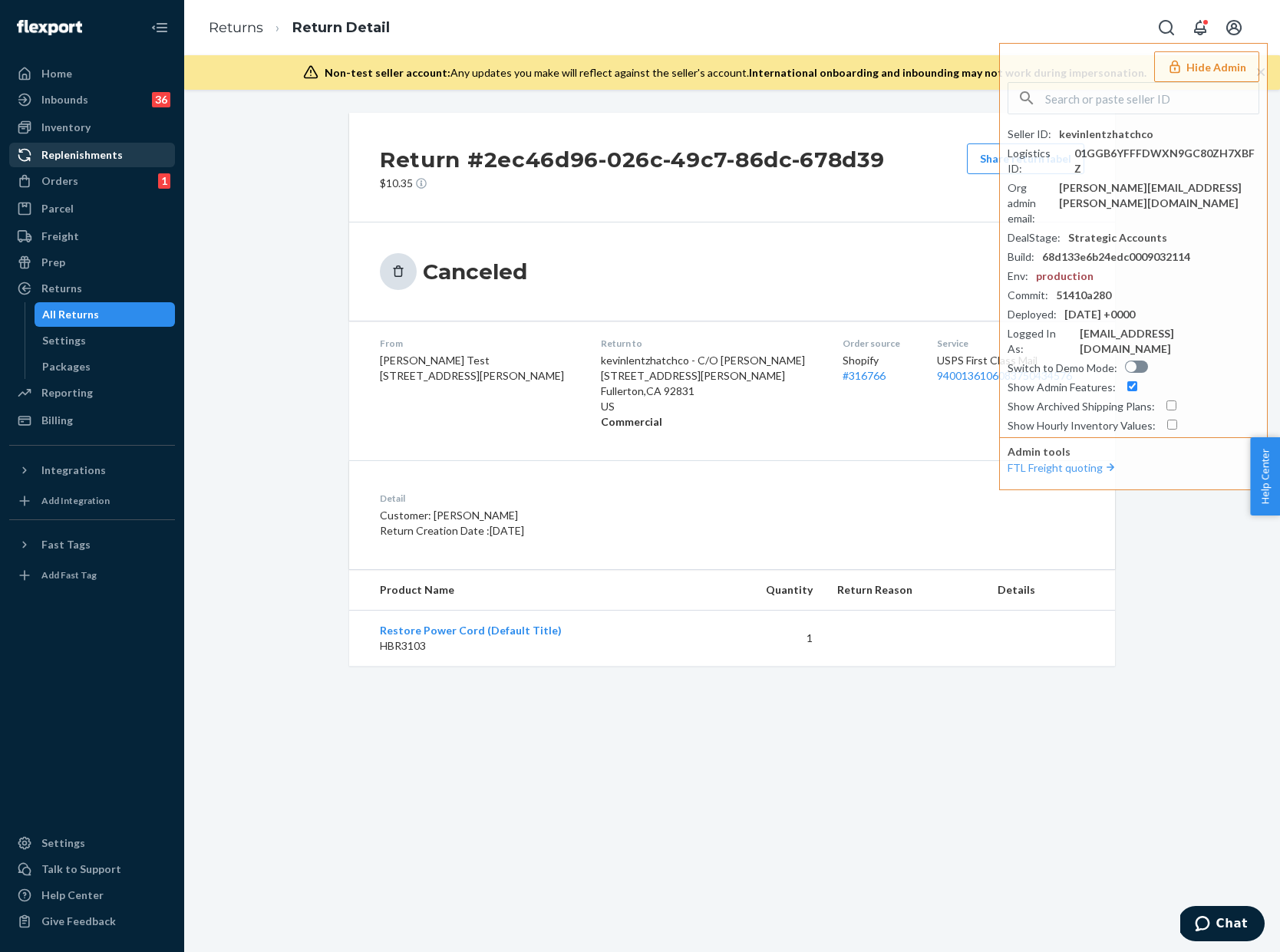
click at [100, 145] on div "Replenishments" at bounding box center [91, 155] width 163 height 22
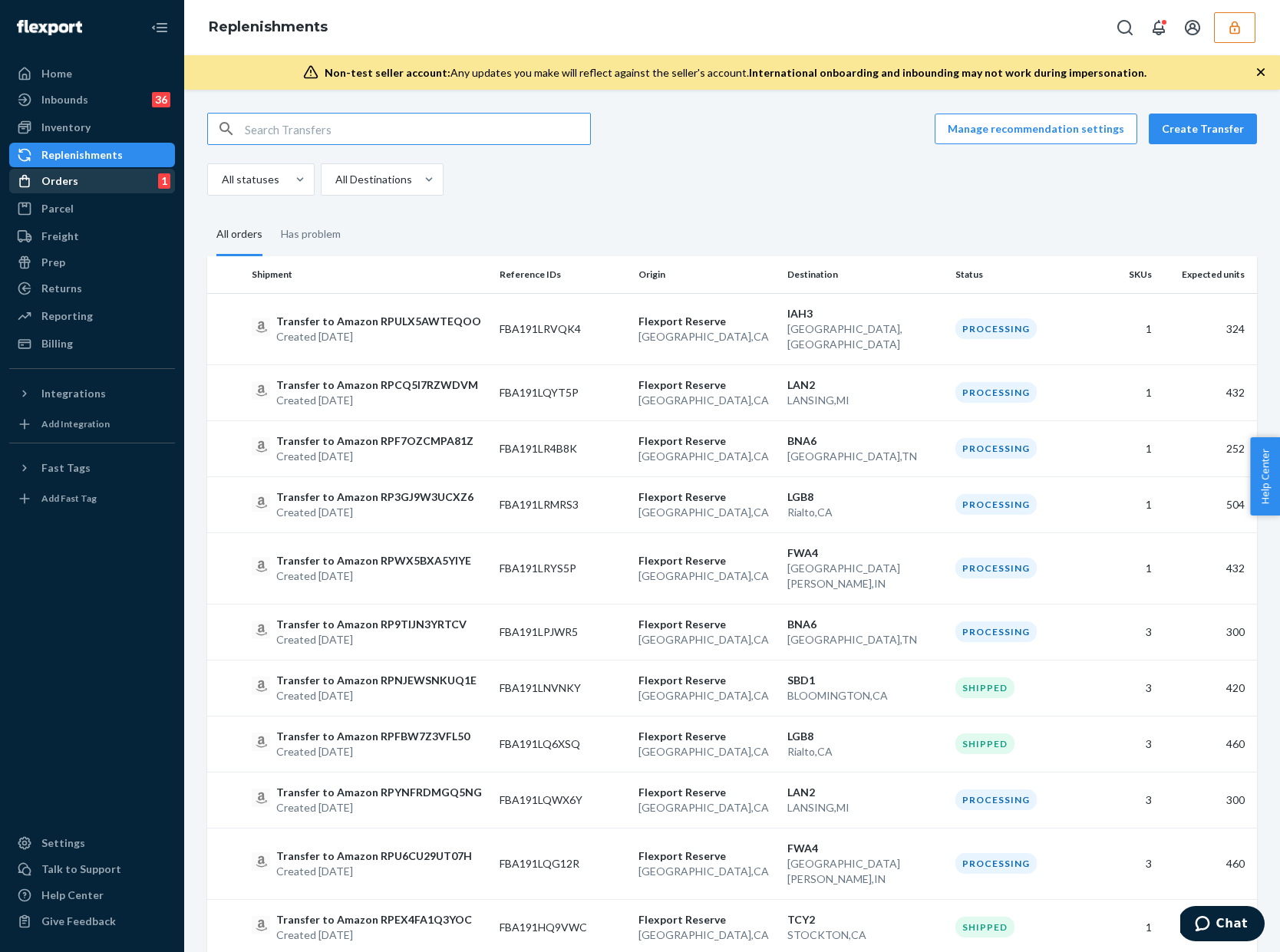
click at [98, 170] on div "Orders 1" at bounding box center [91, 181] width 163 height 22
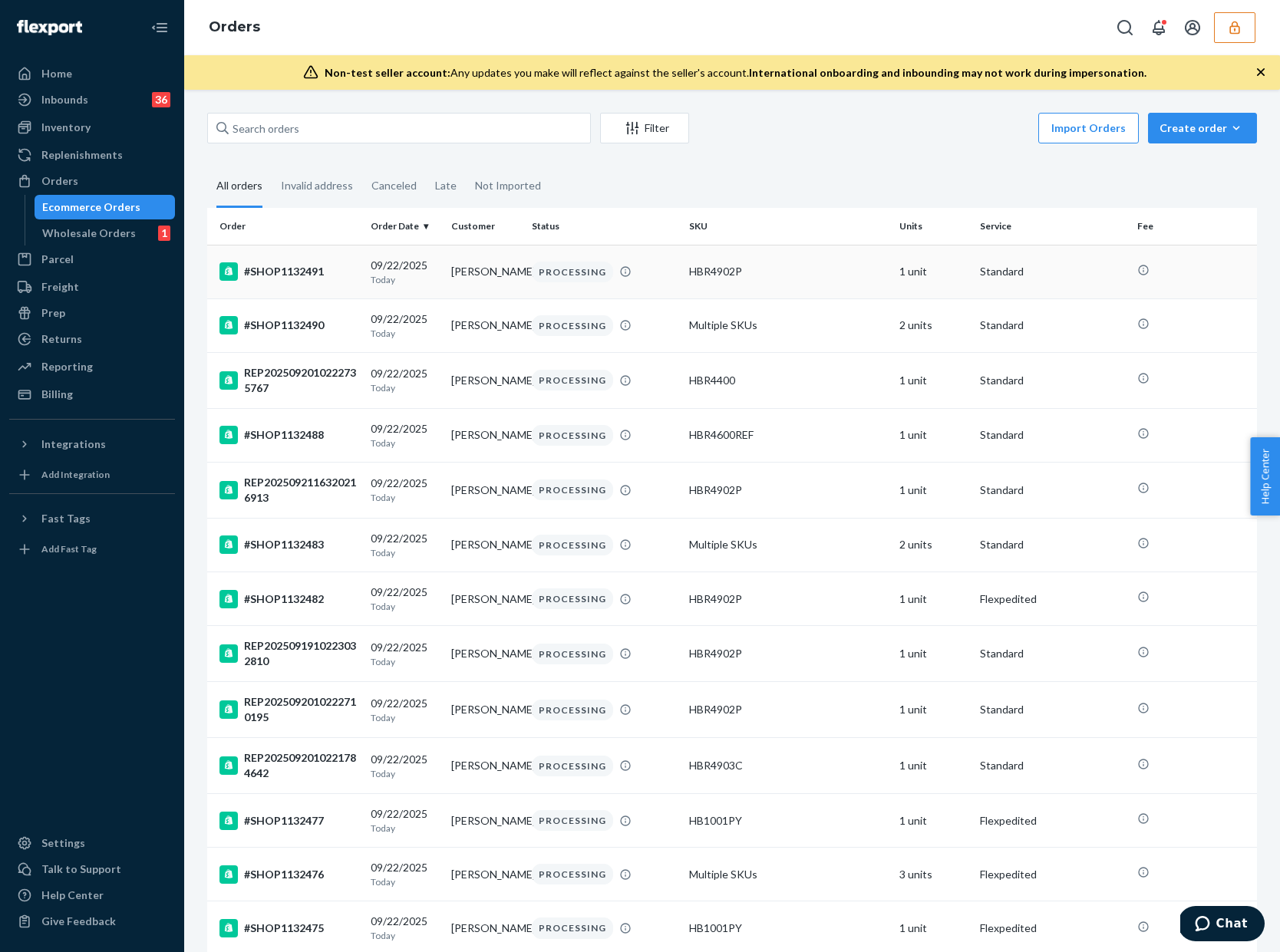
click at [390, 286] on p "Today" at bounding box center [405, 280] width 69 height 13
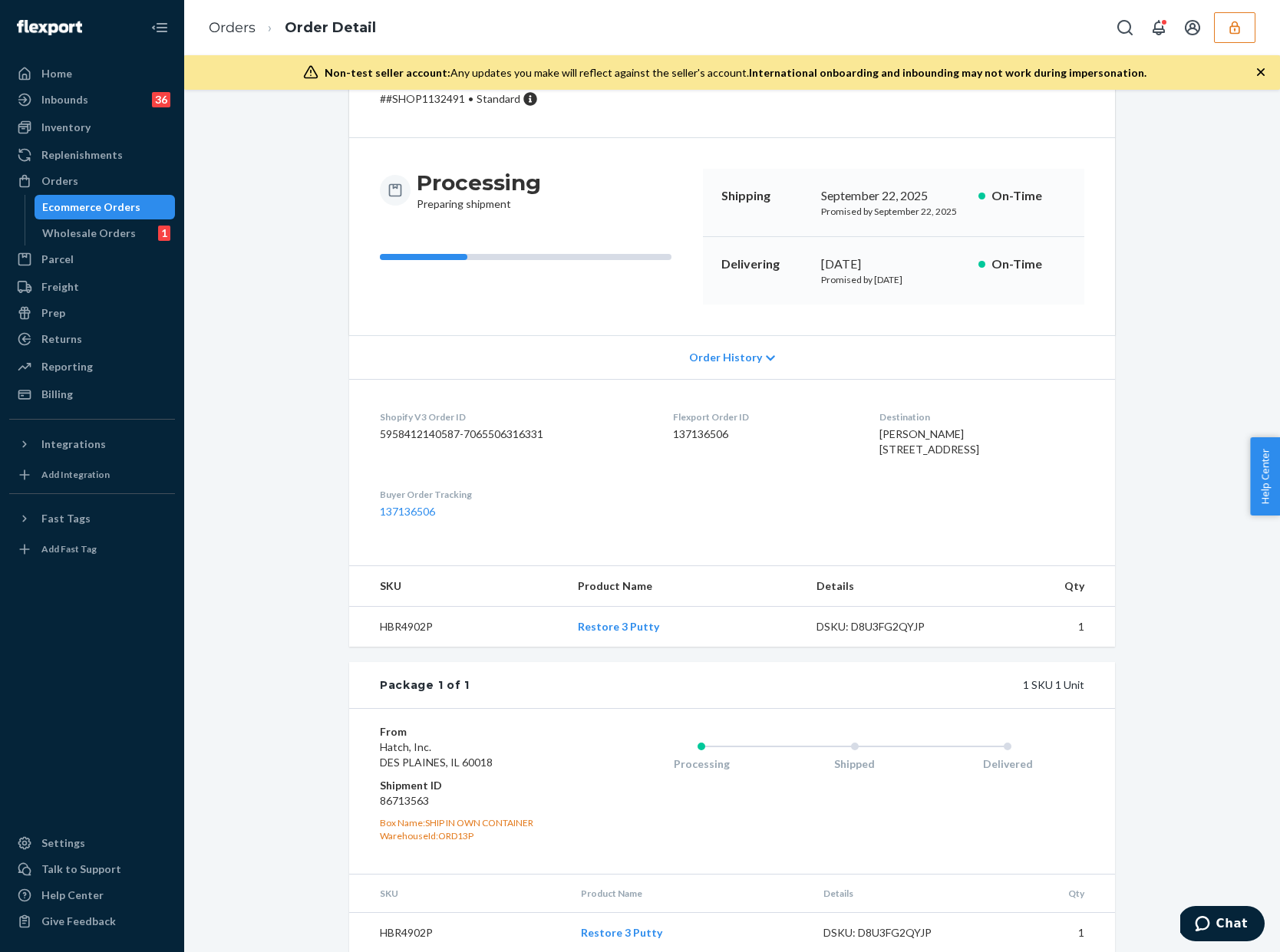
scroll to position [89, 0]
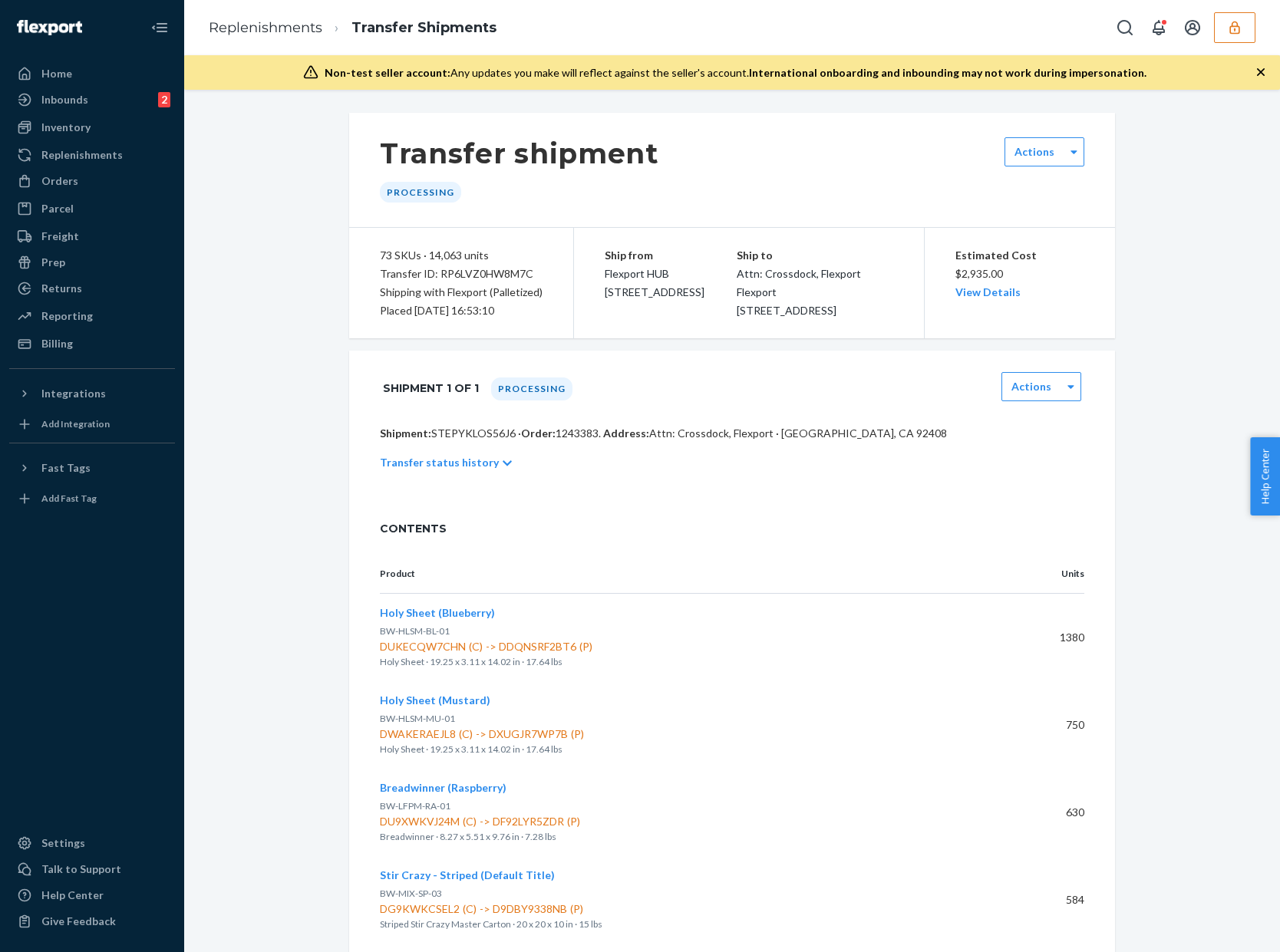
click at [111, 233] on div "Home Inbounds 2 Shipping Plans Problems 2 Inventory Products Replenishments Ord…" at bounding box center [640, 476] width 1280 height 952
click at [81, 281] on div "Returns" at bounding box center [91, 288] width 163 height 22
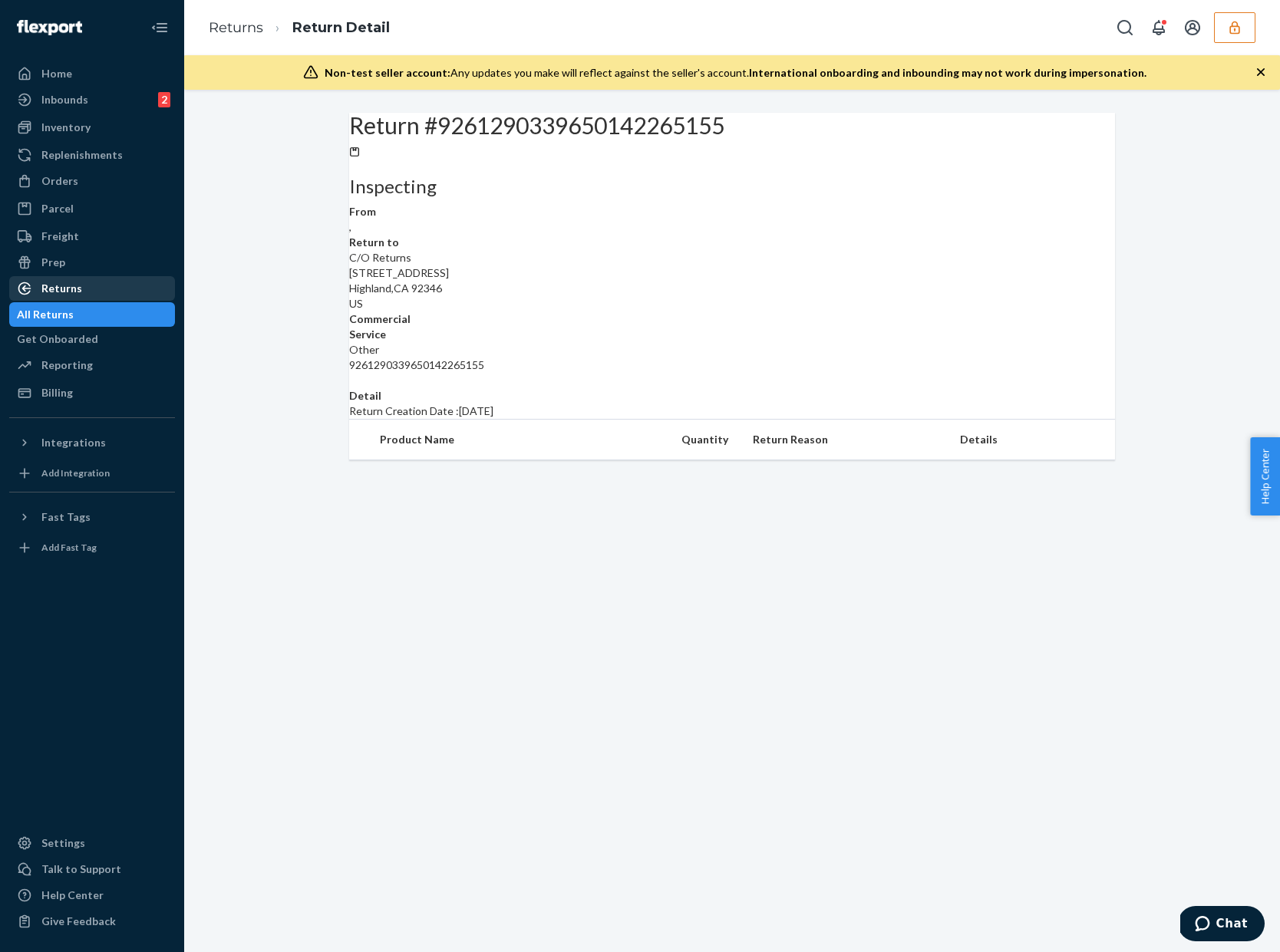
click at [100, 294] on div "Returns" at bounding box center [91, 288] width 163 height 22
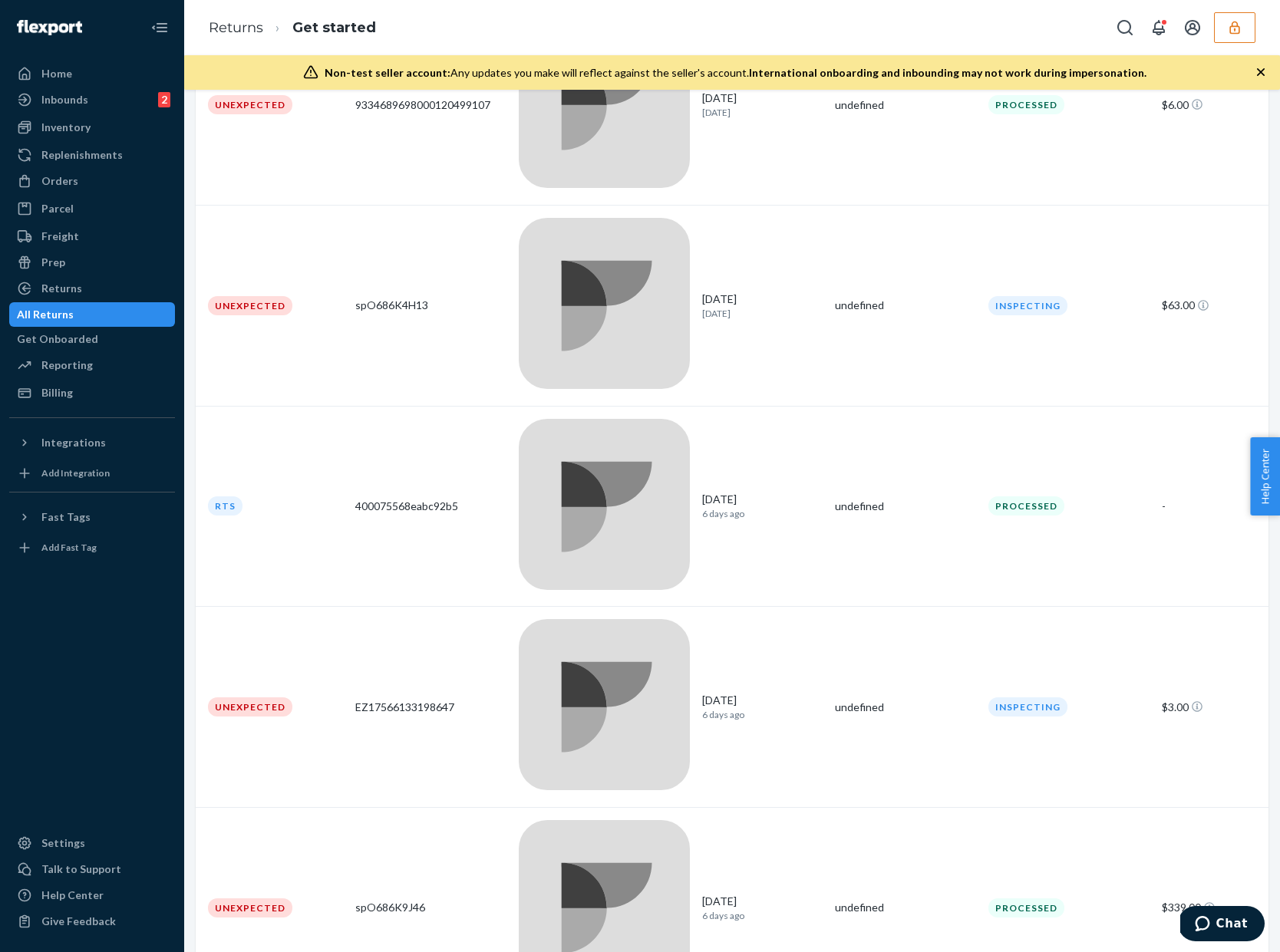
scroll to position [4904, 0]
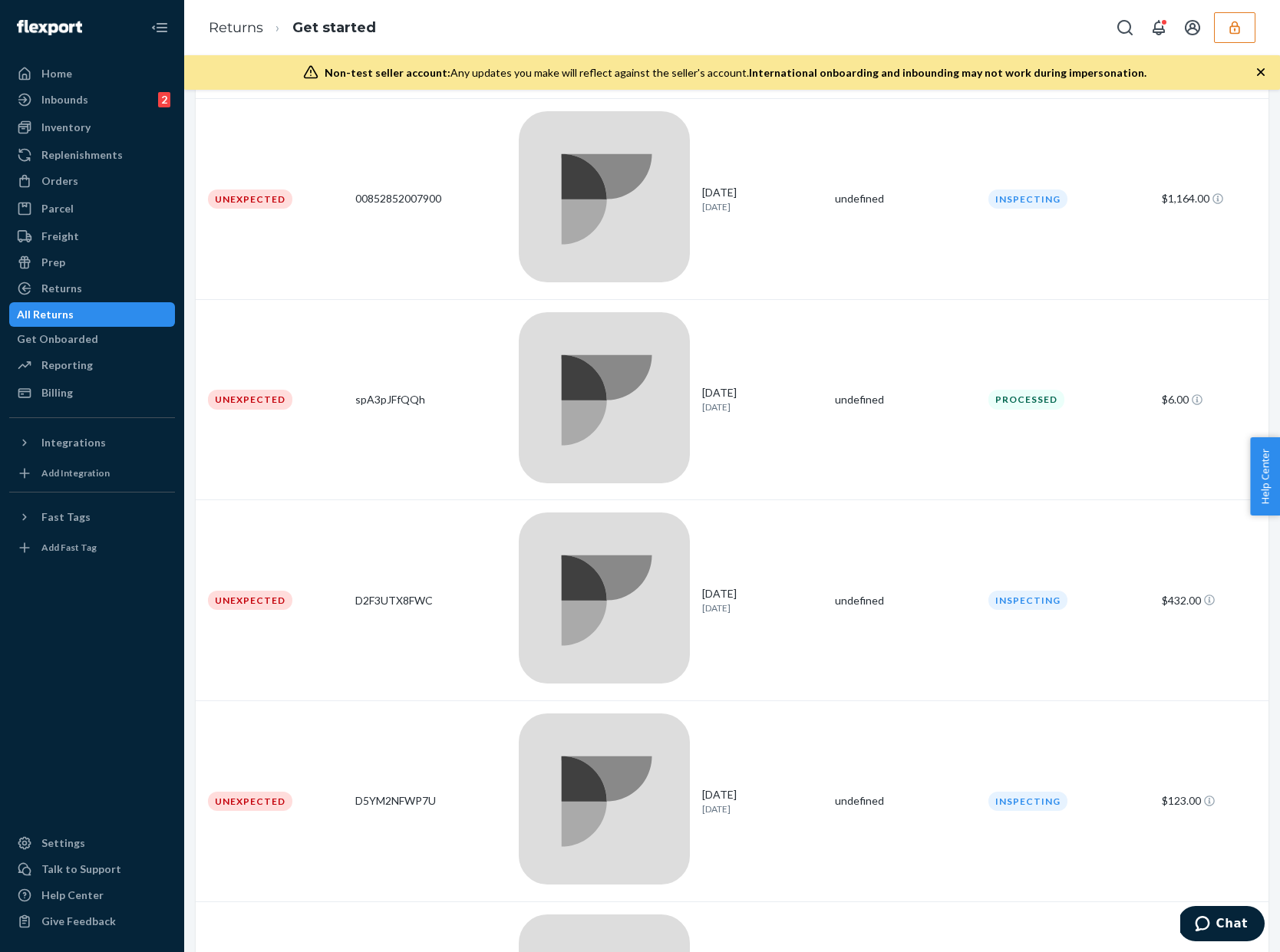
scroll to position [2861, 0]
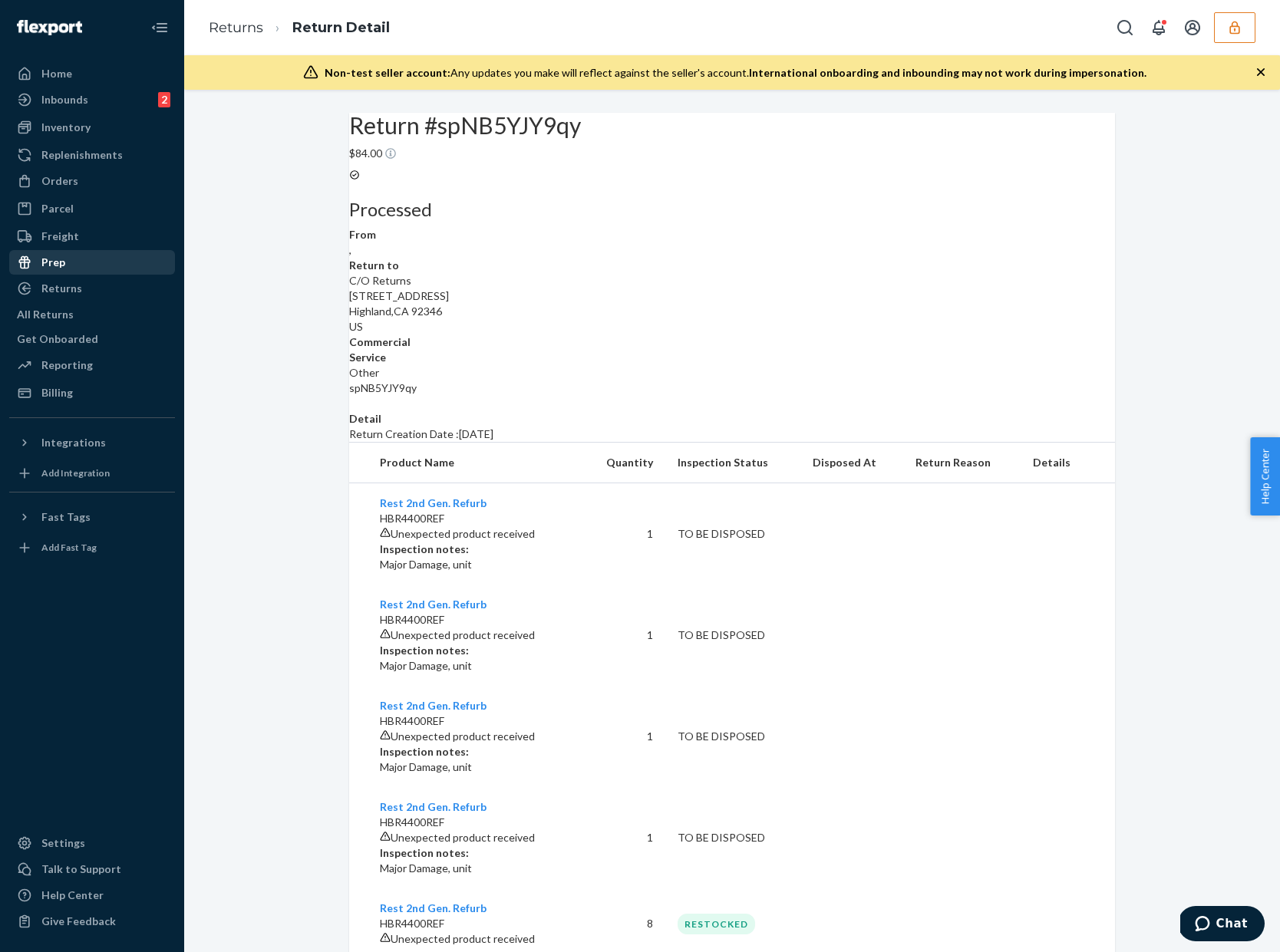
click at [125, 267] on div "Prep" at bounding box center [91, 262] width 163 height 22
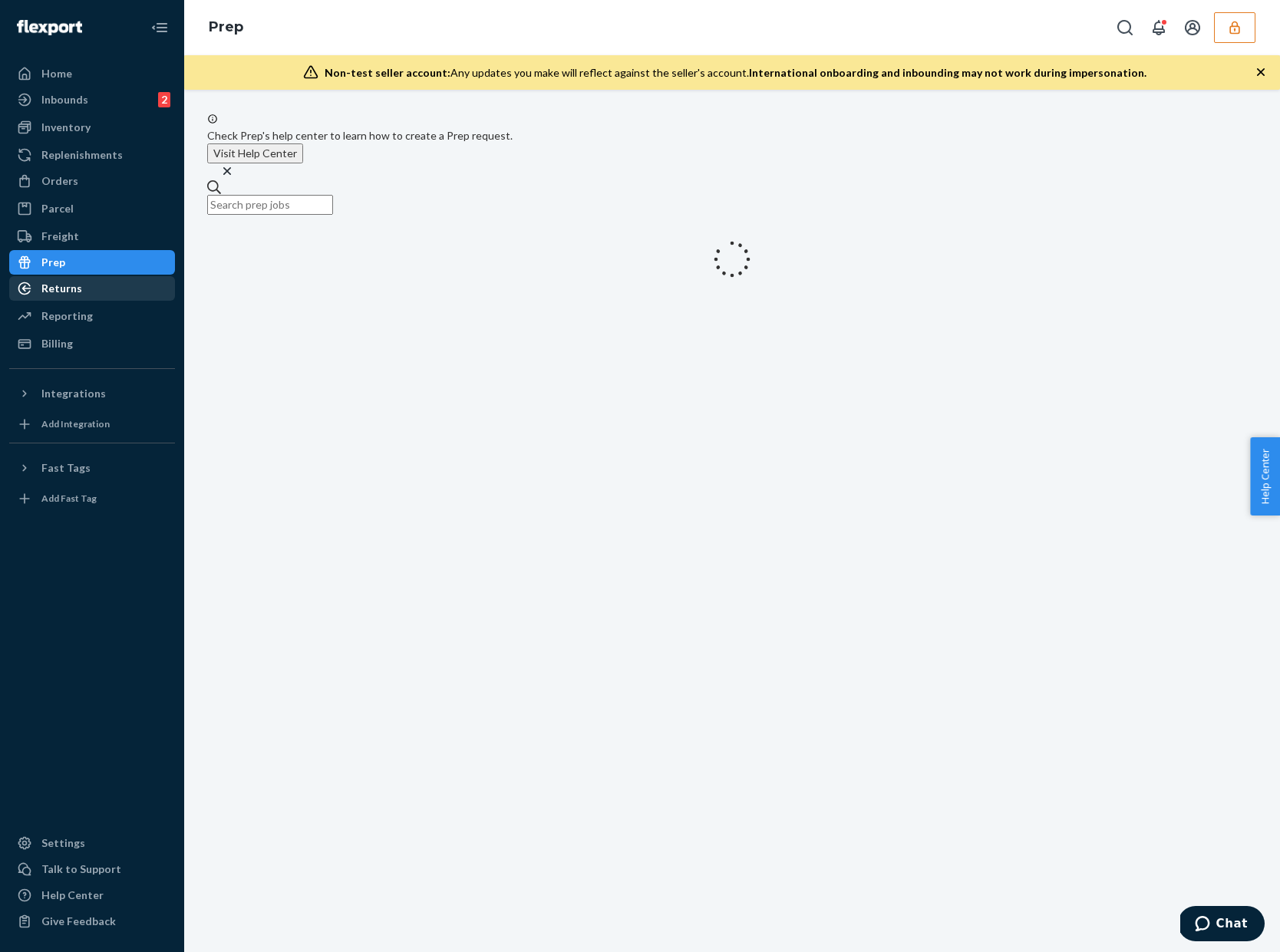
click at [117, 278] on div "Returns" at bounding box center [91, 288] width 163 height 22
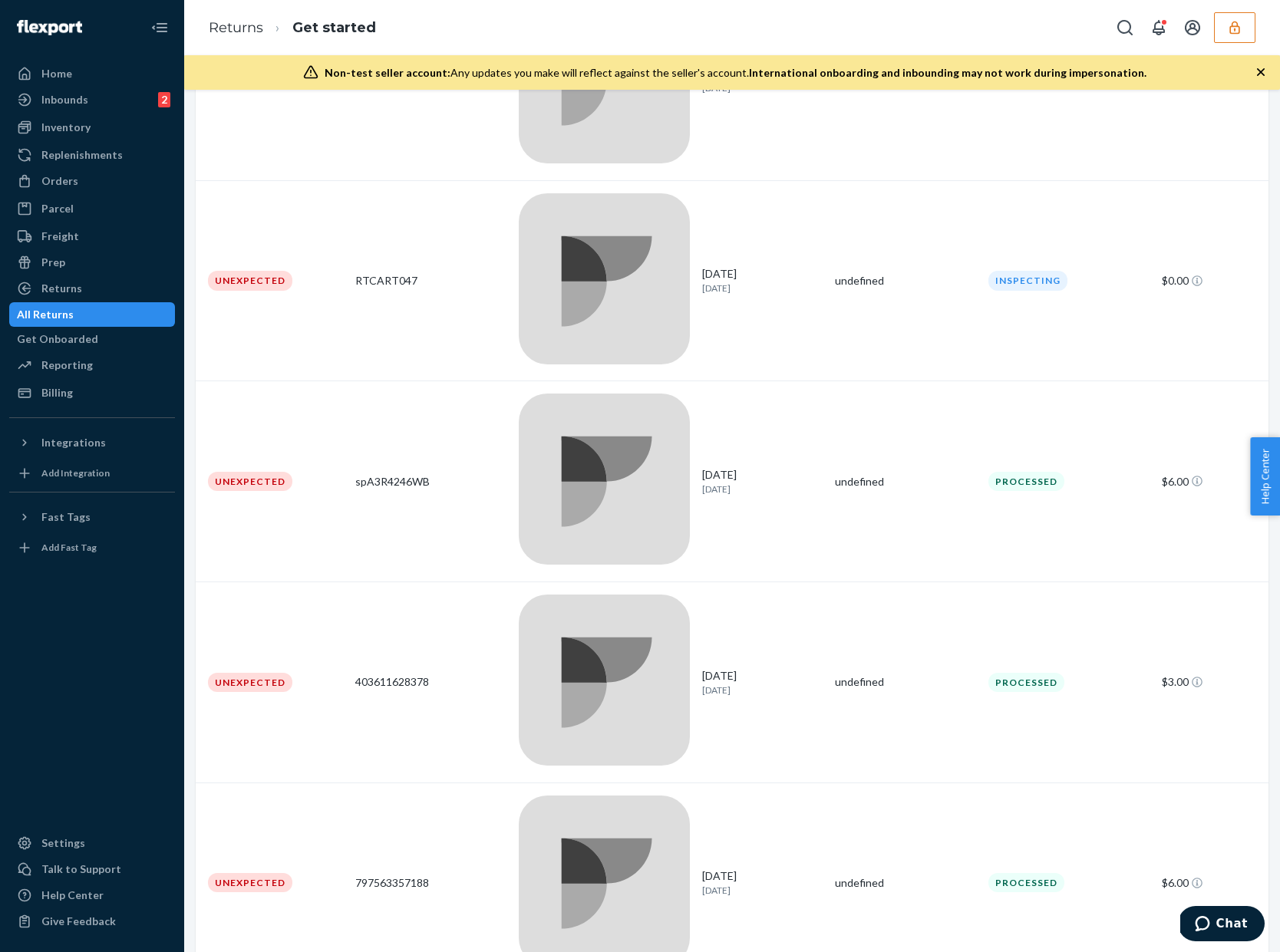
scroll to position [4884, 0]
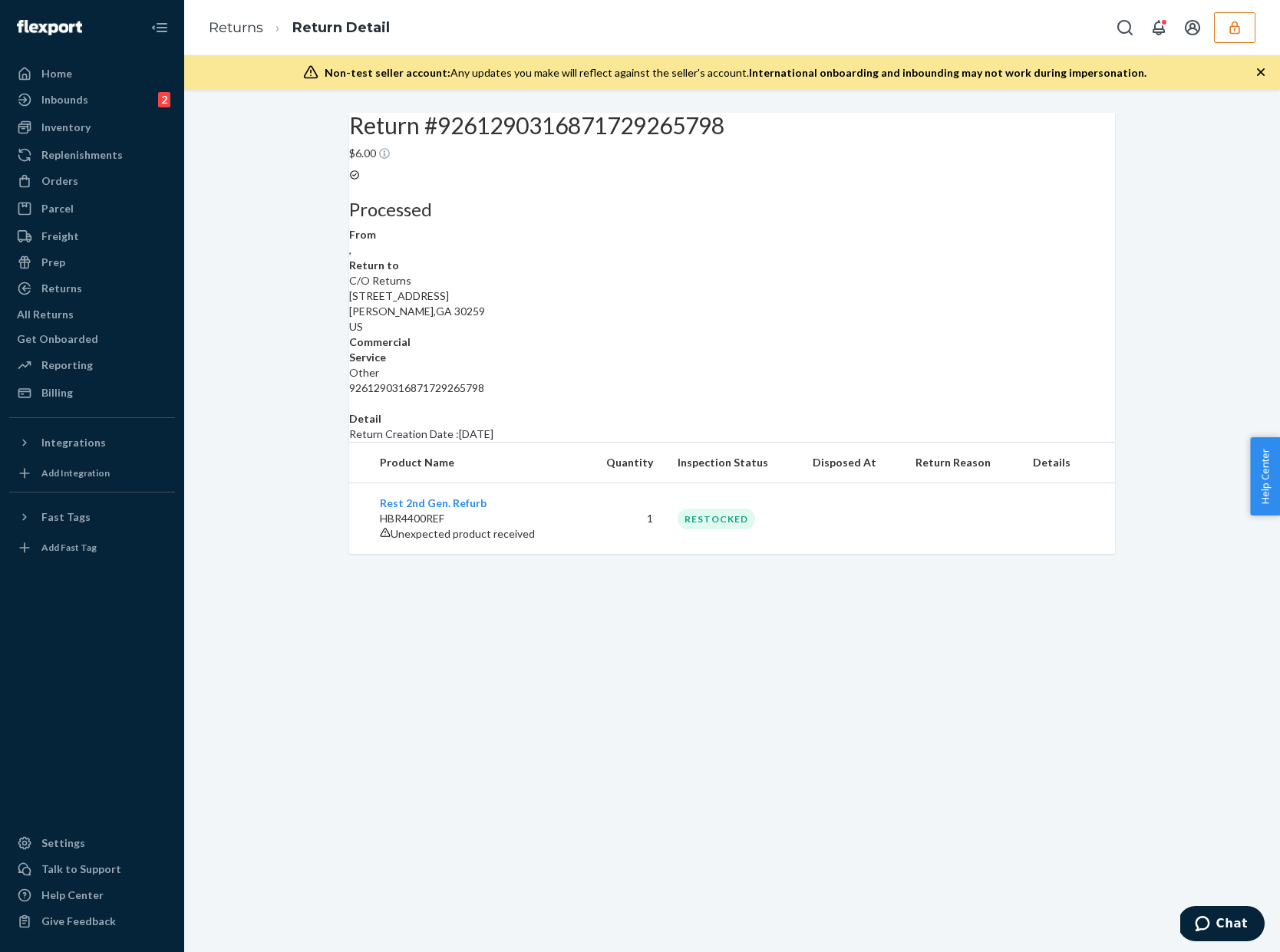
click at [1256, 33] on div "Returns Return Detail" at bounding box center [731, 28] width 1096 height 55
click at [1238, 33] on icon "button" at bounding box center [1235, 28] width 15 height 15
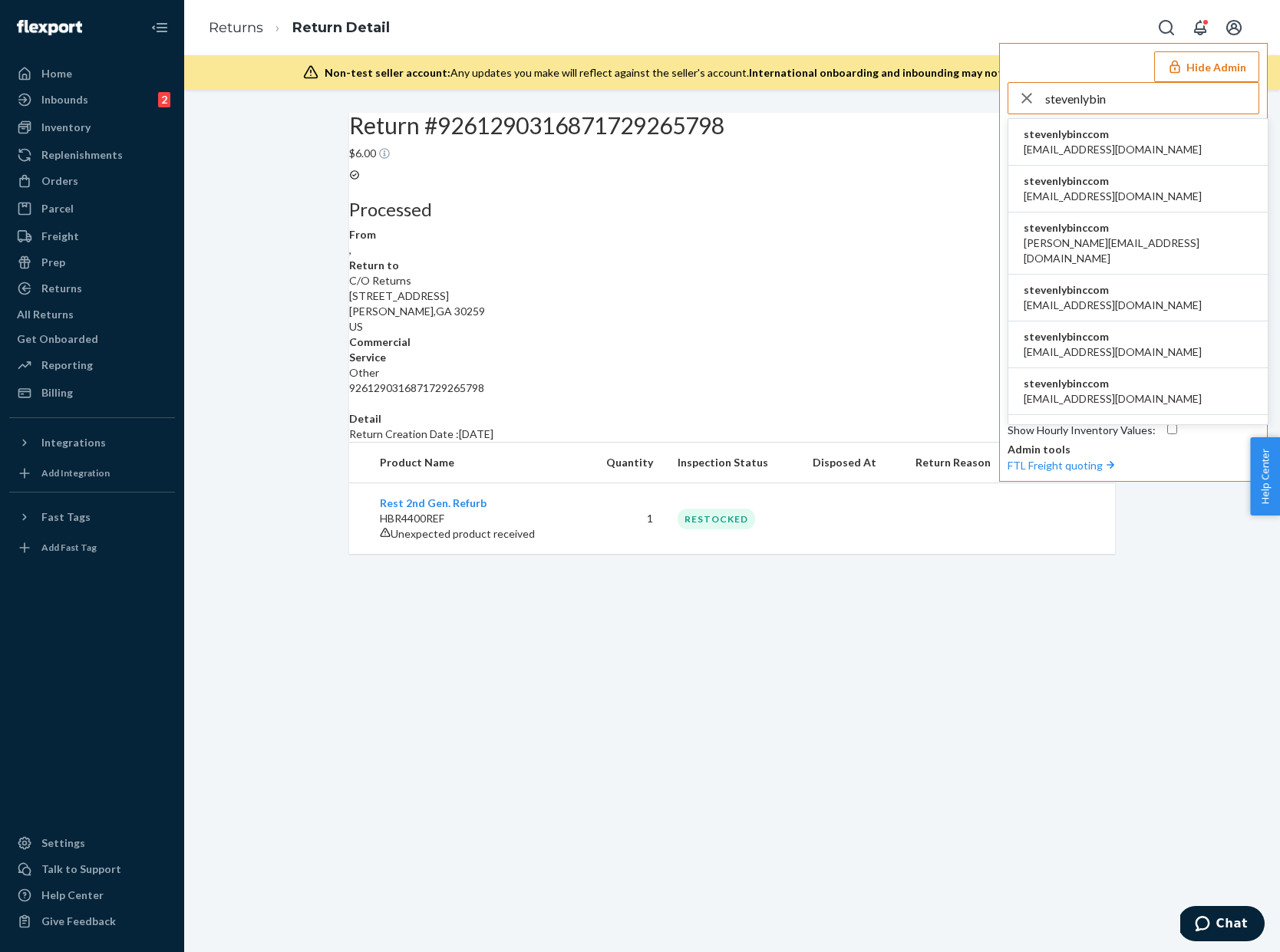
type input "stevenlybin"
click at [1170, 141] on li "stevenlybinccom [EMAIL_ADDRESS][DOMAIN_NAME]" at bounding box center [1138, 142] width 259 height 47
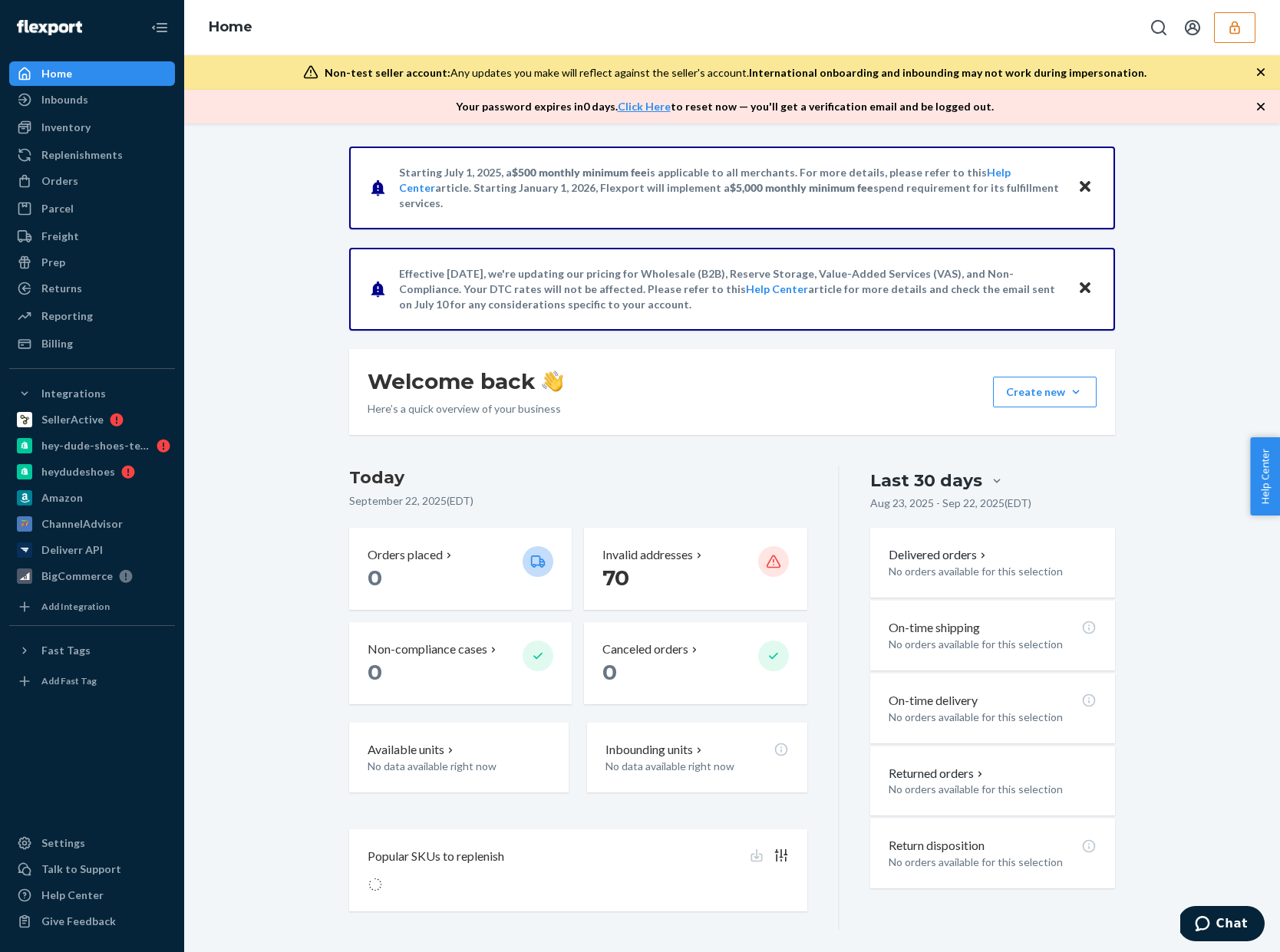
click at [793, 366] on div "Welcome back Here’s a quick overview of your business Create new Create new inb…" at bounding box center [732, 392] width 766 height 86
click at [66, 184] on div "Orders" at bounding box center [60, 181] width 37 height 15
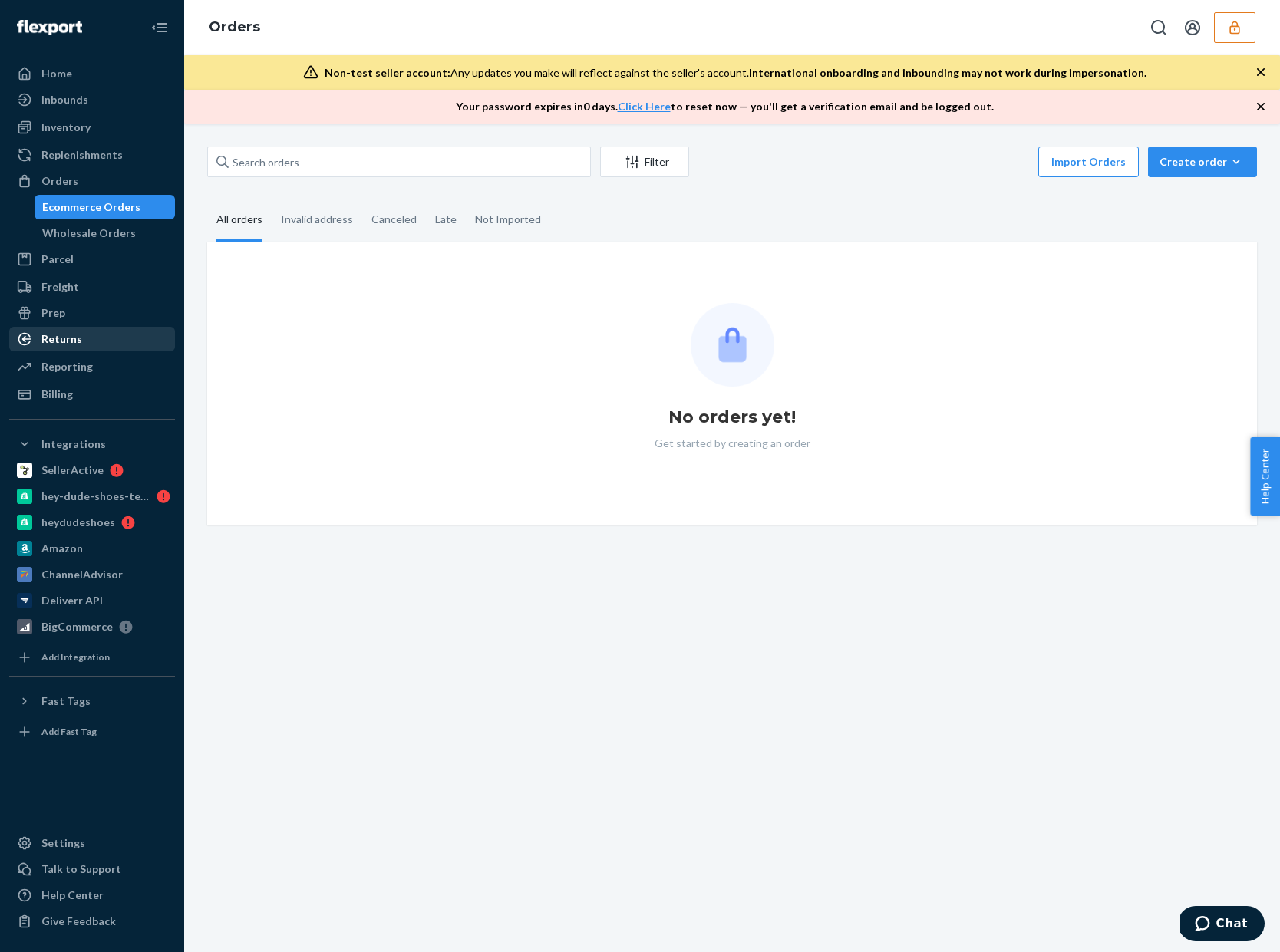
click at [86, 328] on div "Returns" at bounding box center [91, 339] width 163 height 22
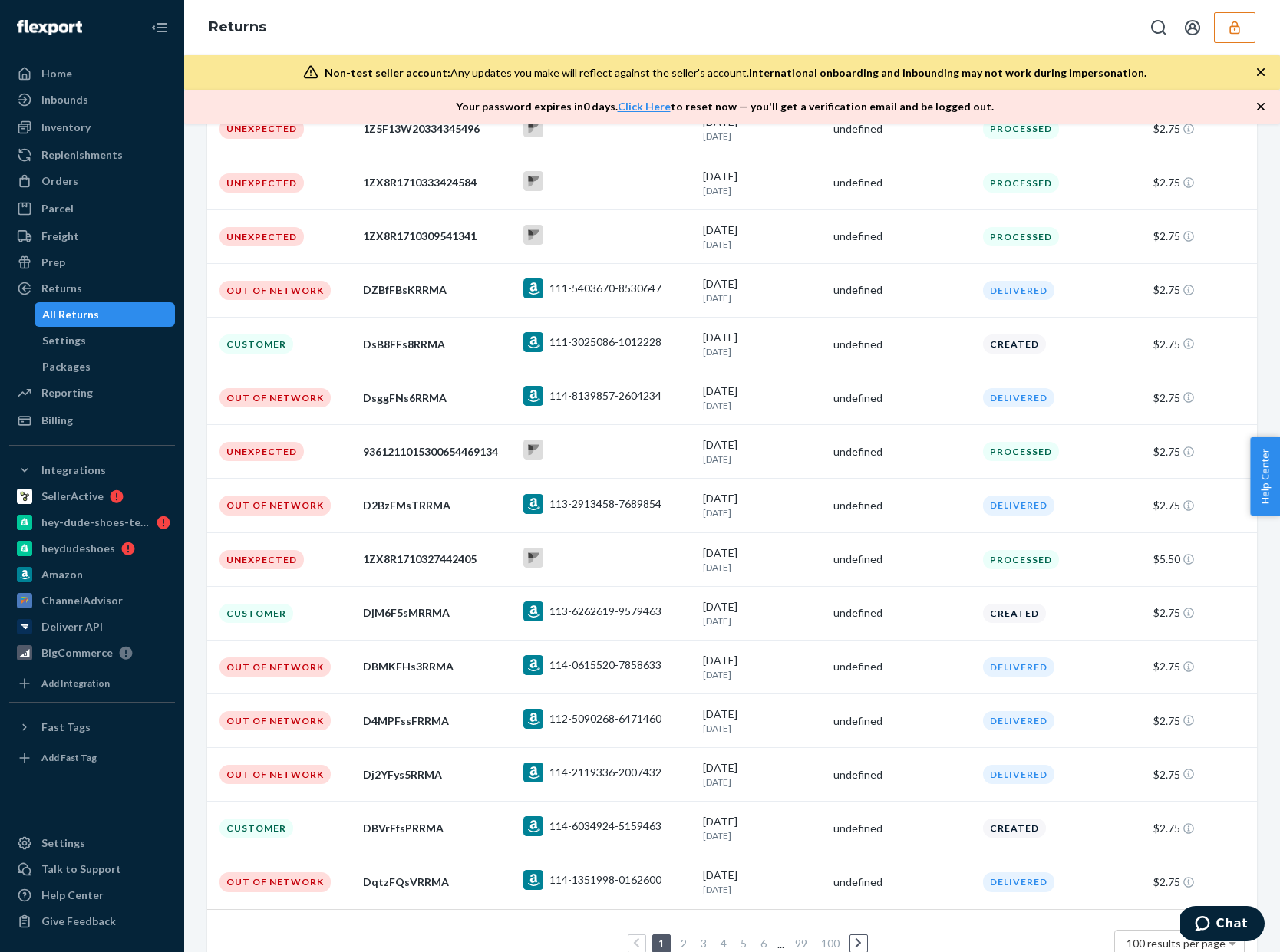
scroll to position [4831, 0]
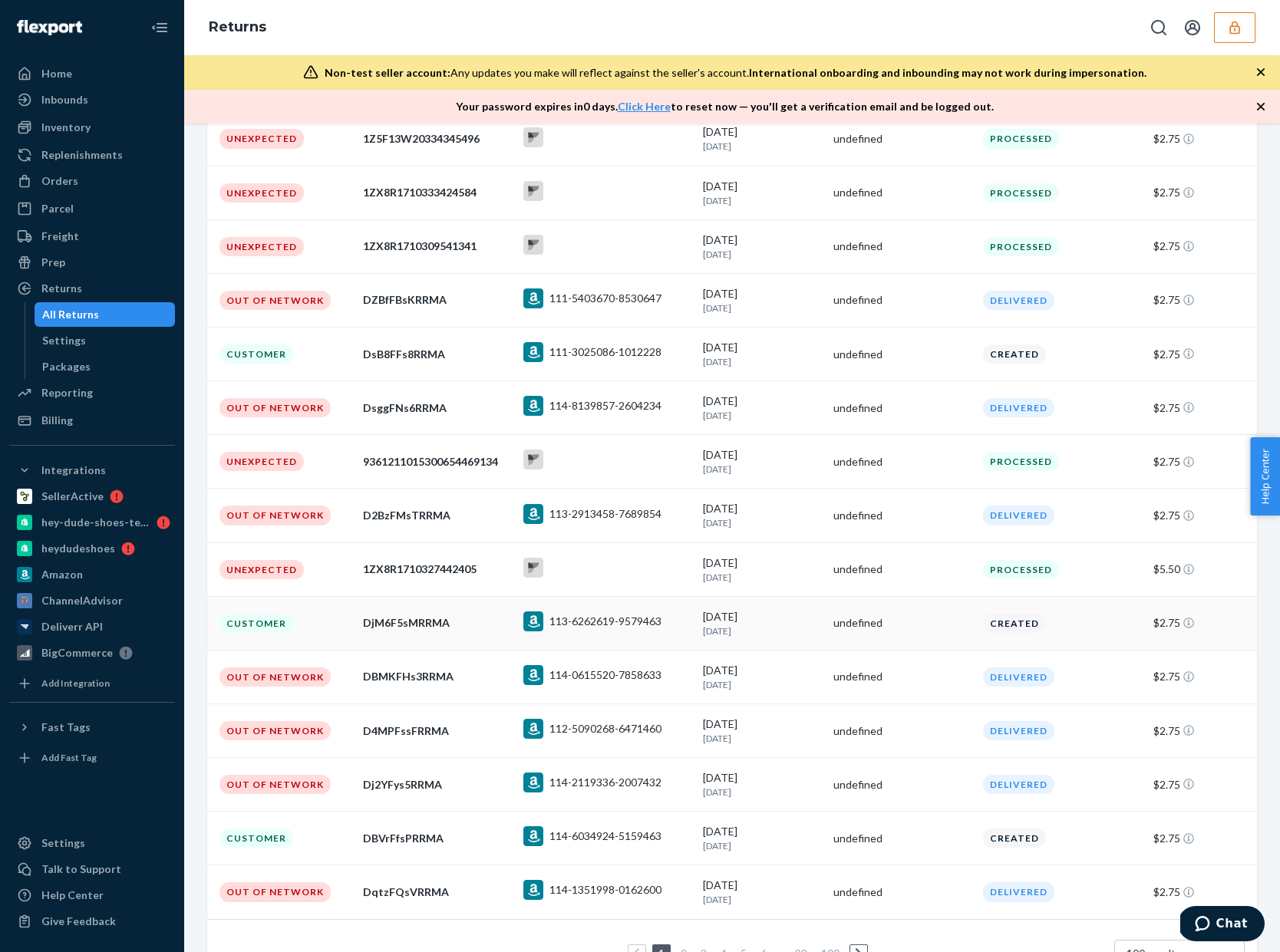
click at [810, 638] on div "[DATE] [DATE]" at bounding box center [761, 624] width 117 height 29
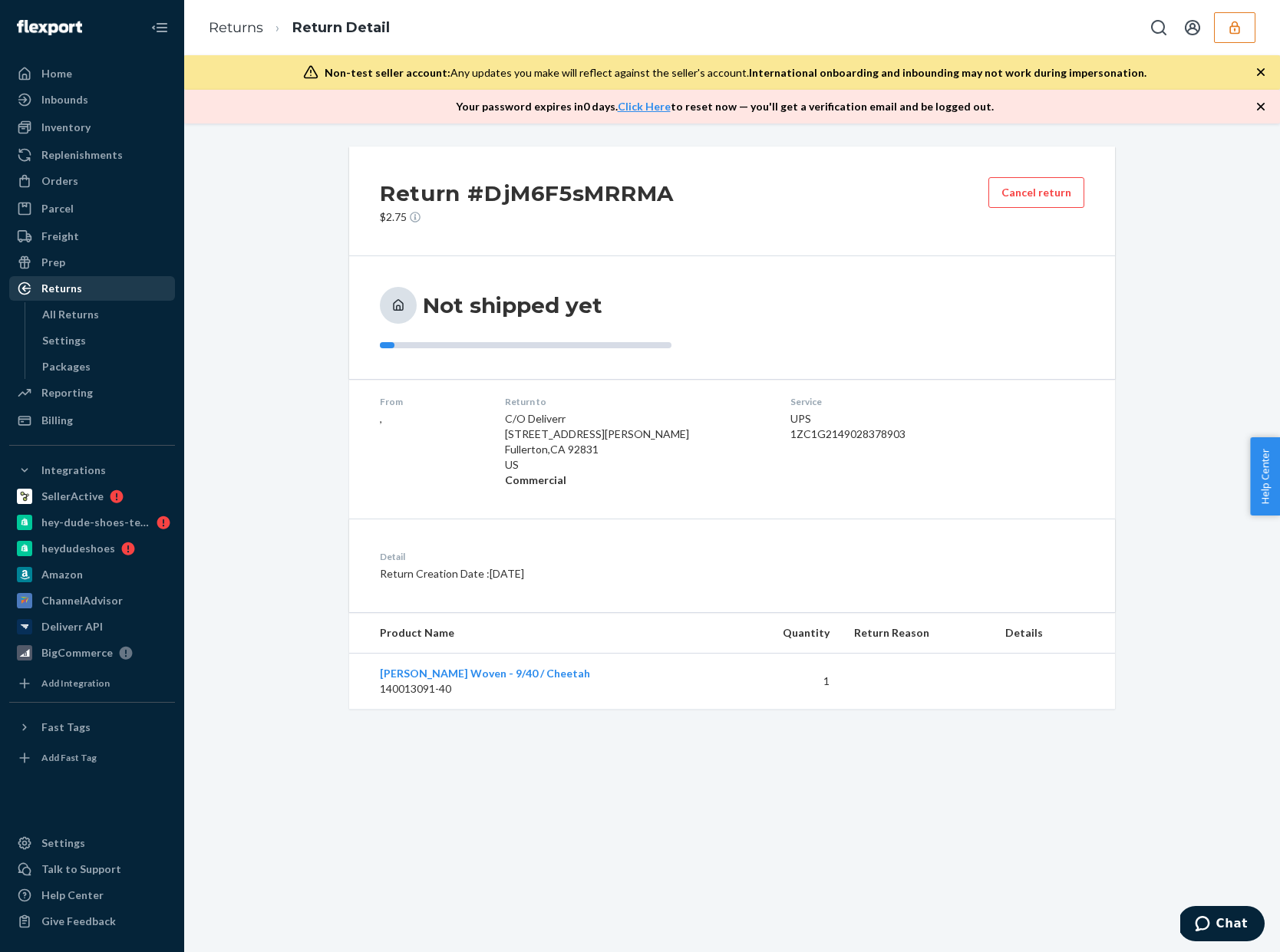
click at [85, 295] on div "Returns" at bounding box center [91, 288] width 163 height 22
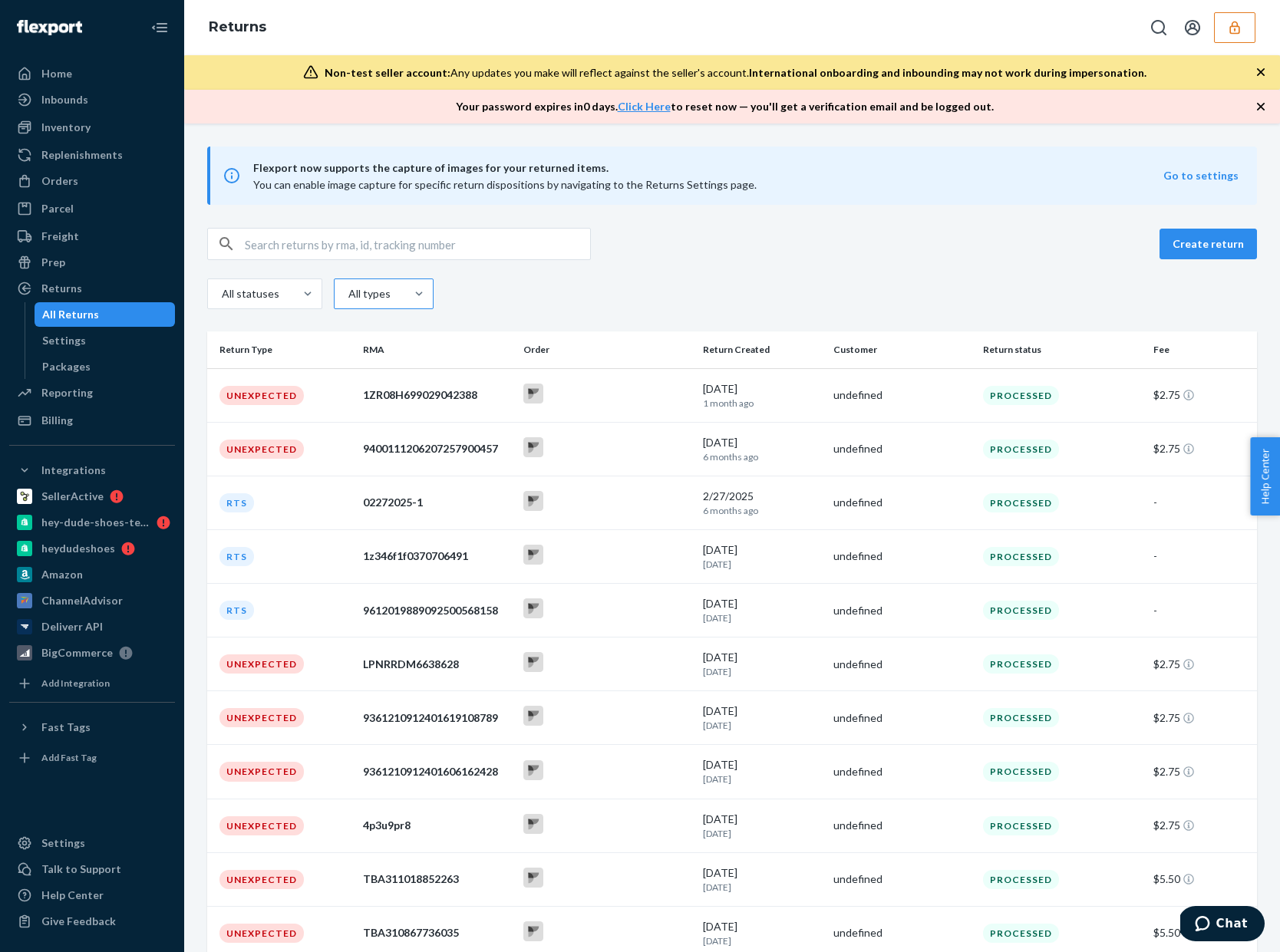
click at [386, 309] on div "All statuses All types" at bounding box center [732, 296] width 1050 height 34
click at [399, 292] on div "All types" at bounding box center [370, 293] width 70 height 28
click at [314, 294] on input "All types" at bounding box center [314, 294] width 0 height 0
click at [398, 394] on div "Customer" at bounding box center [384, 392] width 93 height 30
click at [314, 294] on input "option Customer focused, 3 of 5. 5 results available. Use Up and Down to choose…" at bounding box center [314, 294] width 0 height 0
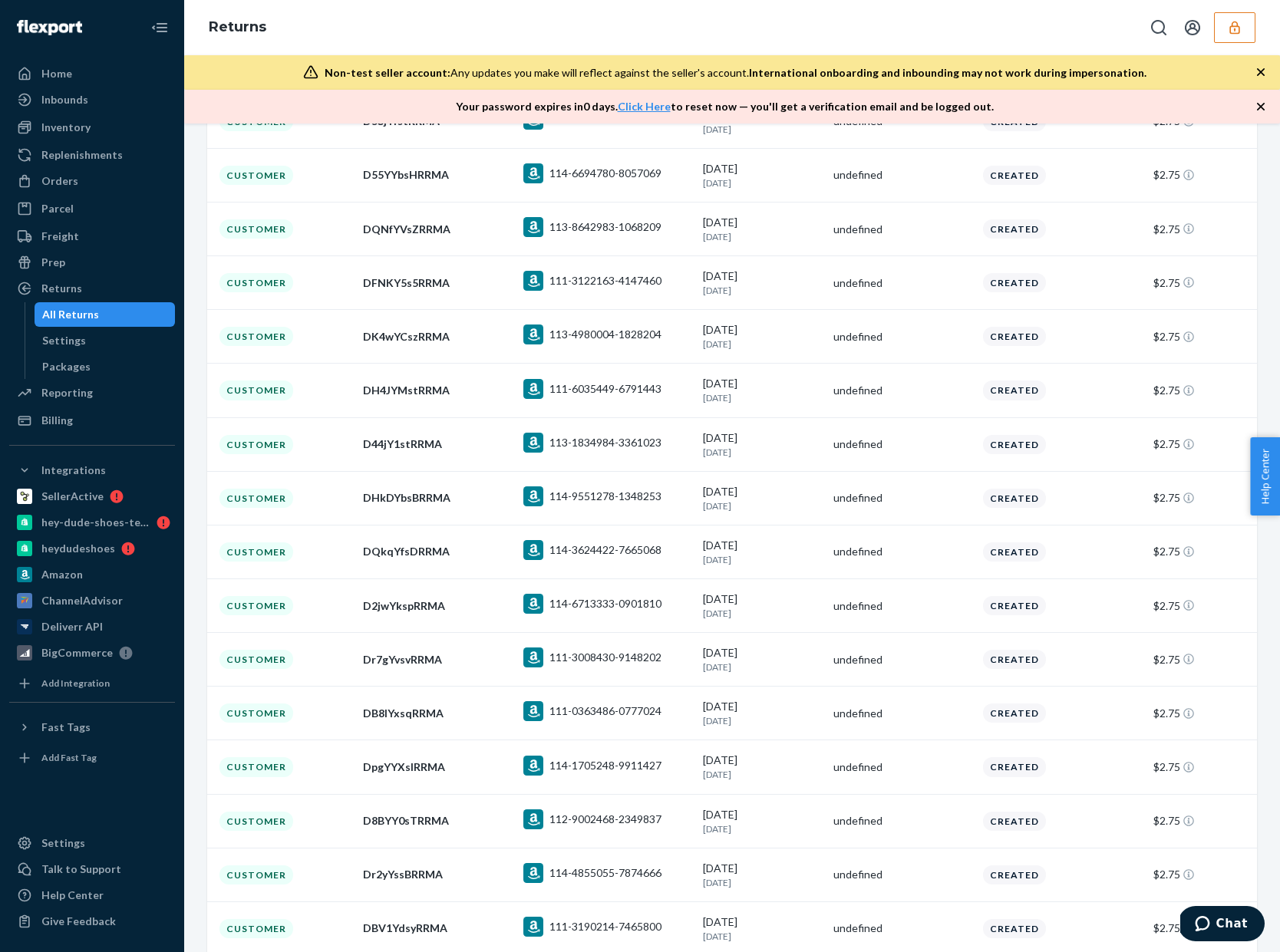
scroll to position [4907, 0]
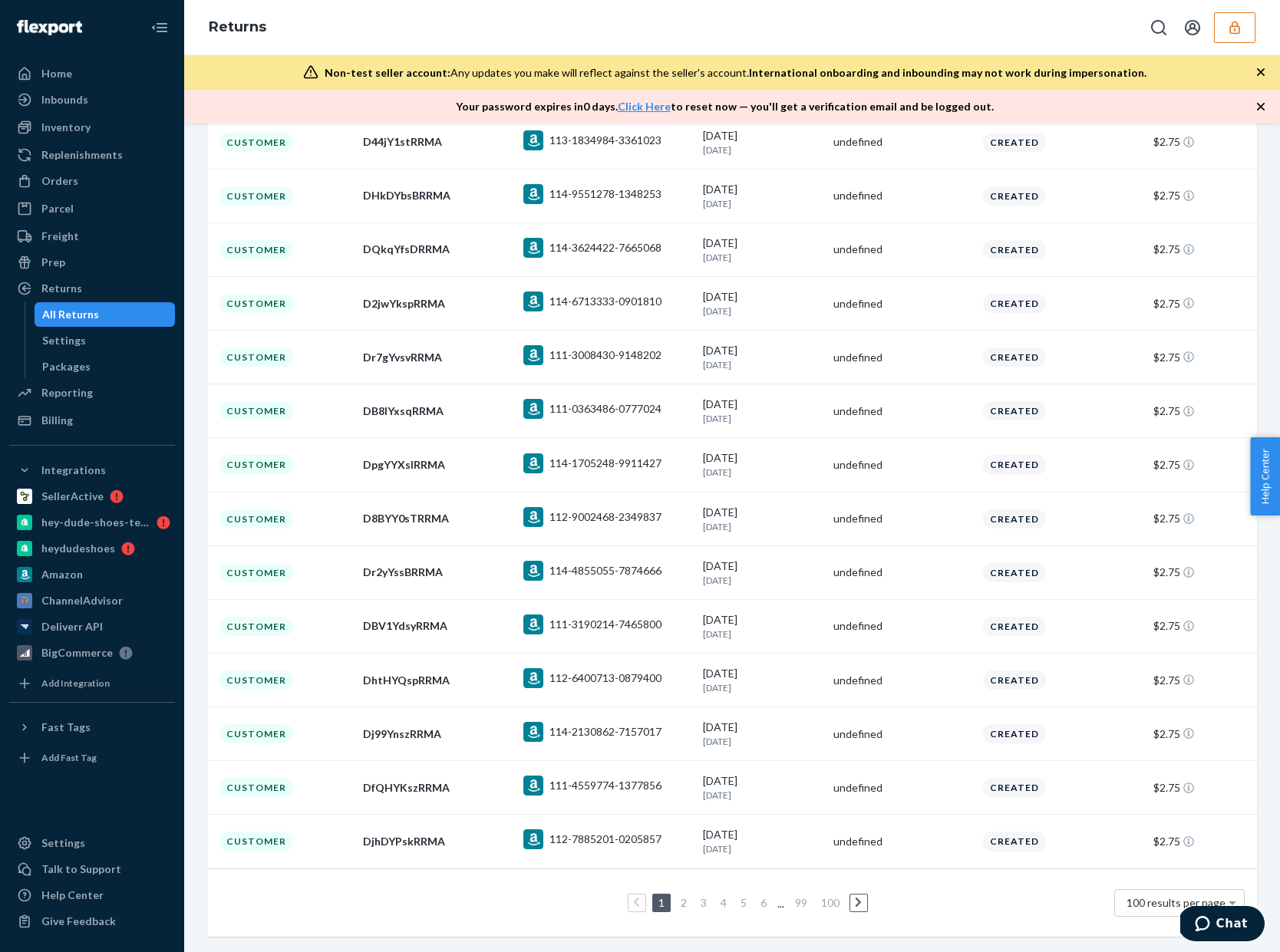
click at [860, 905] on icon at bounding box center [859, 902] width 6 height 10
click at [762, 902] on link "6" at bounding box center [764, 902] width 12 height 13
click at [788, 903] on li "8" at bounding box center [780, 902] width 14 height 18
click at [787, 903] on link "8" at bounding box center [780, 902] width 12 height 13
click at [770, 906] on ul "1 2 ... 6 7 8 9 10 ... 99 100" at bounding box center [732, 902] width 318 height 18
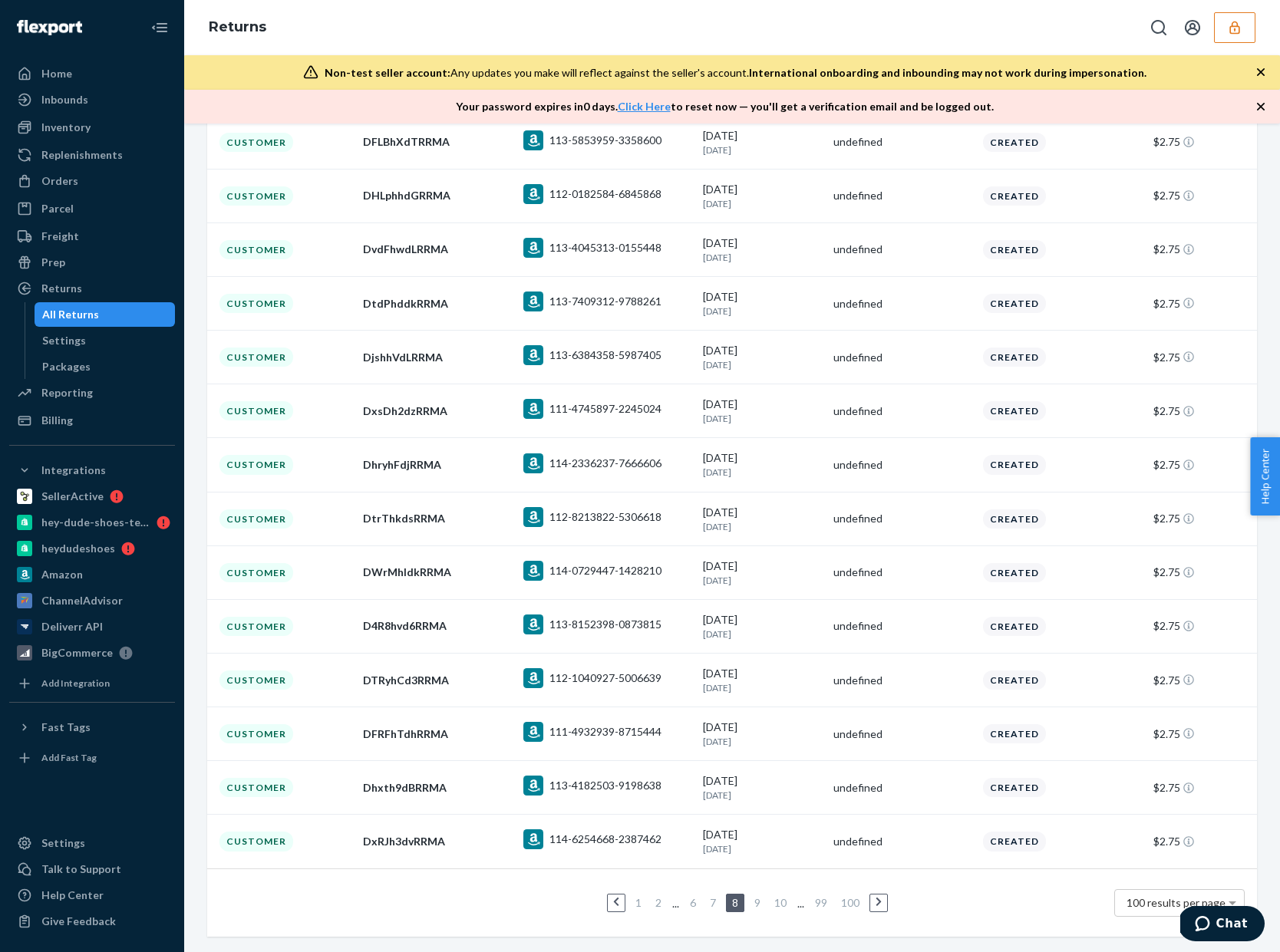
click at [777, 906] on link "10" at bounding box center [780, 902] width 18 height 13
click at [792, 908] on link "12" at bounding box center [784, 902] width 18 height 13
click at [791, 900] on link "14" at bounding box center [790, 902] width 18 height 13
click at [791, 905] on link "16" at bounding box center [790, 902] width 18 height 13
click at [787, 904] on link "18" at bounding box center [790, 902] width 18 height 13
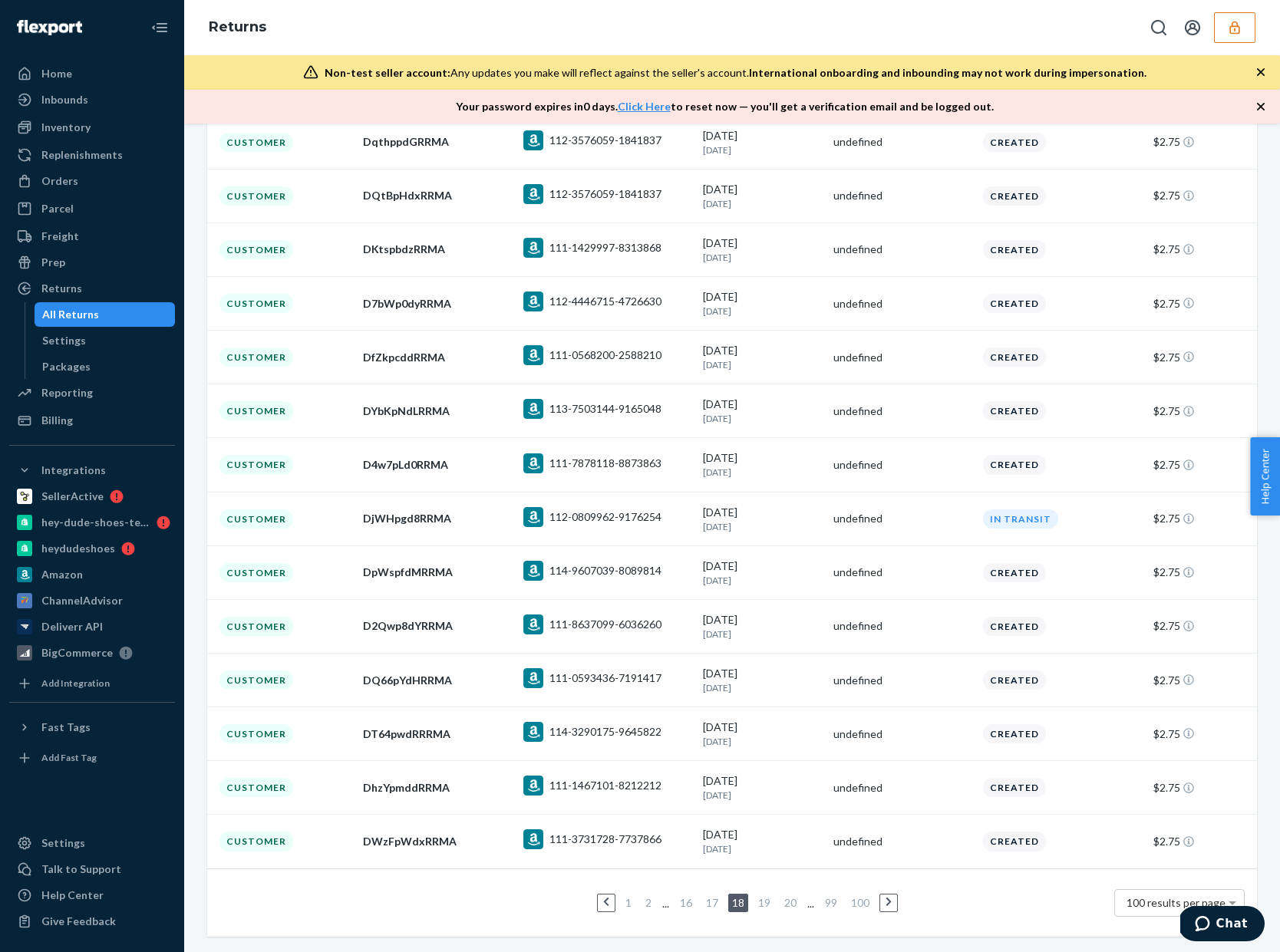
click at [786, 898] on link "20" at bounding box center [790, 902] width 18 height 13
click at [795, 902] on link "22" at bounding box center [790, 902] width 18 height 13
click at [793, 905] on link "24" at bounding box center [790, 902] width 18 height 13
click at [768, 902] on link "25" at bounding box center [764, 902] width 18 height 13
click at [767, 901] on link "26" at bounding box center [764, 902] width 18 height 13
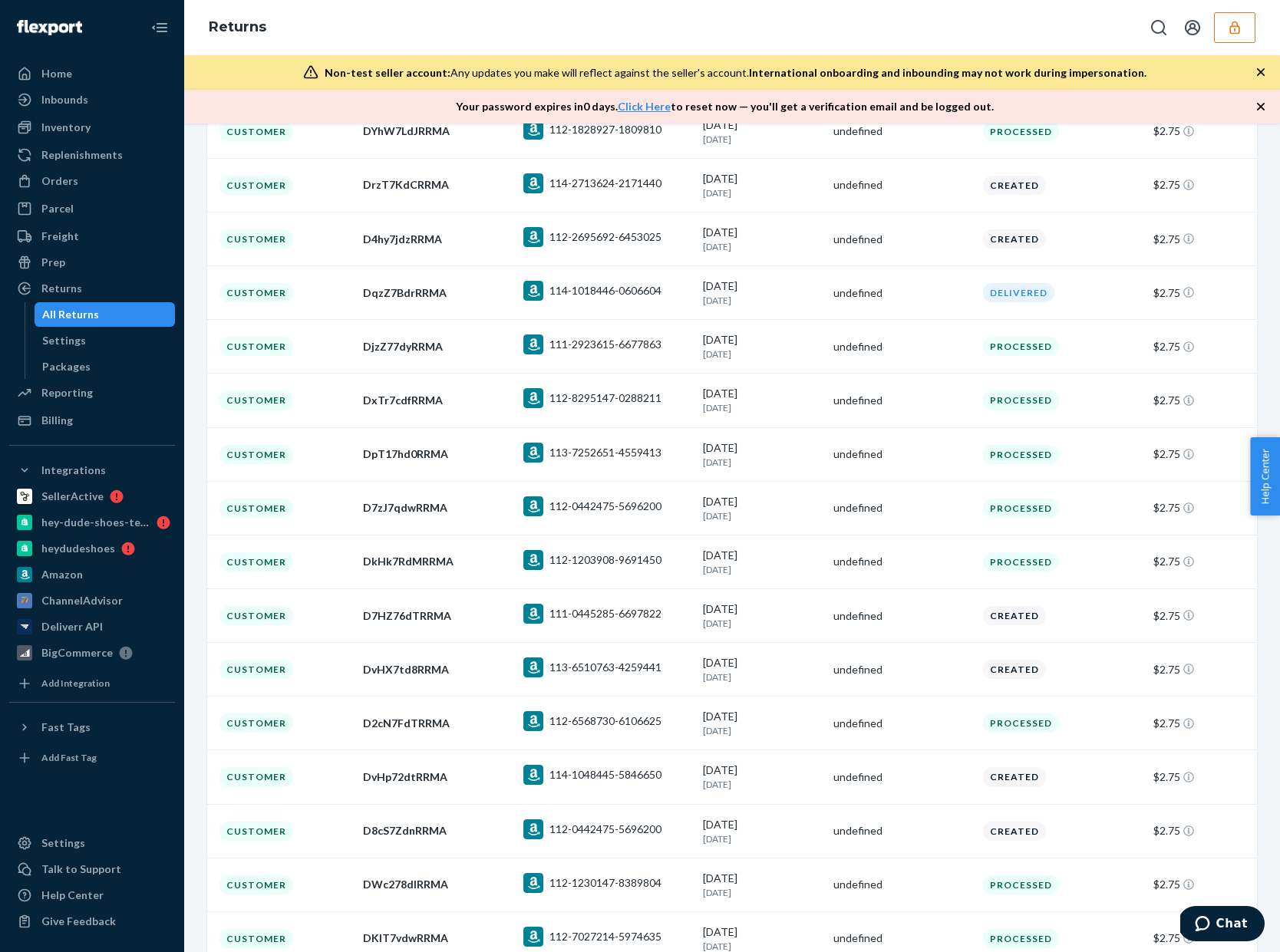
scroll to position [3205, 0]
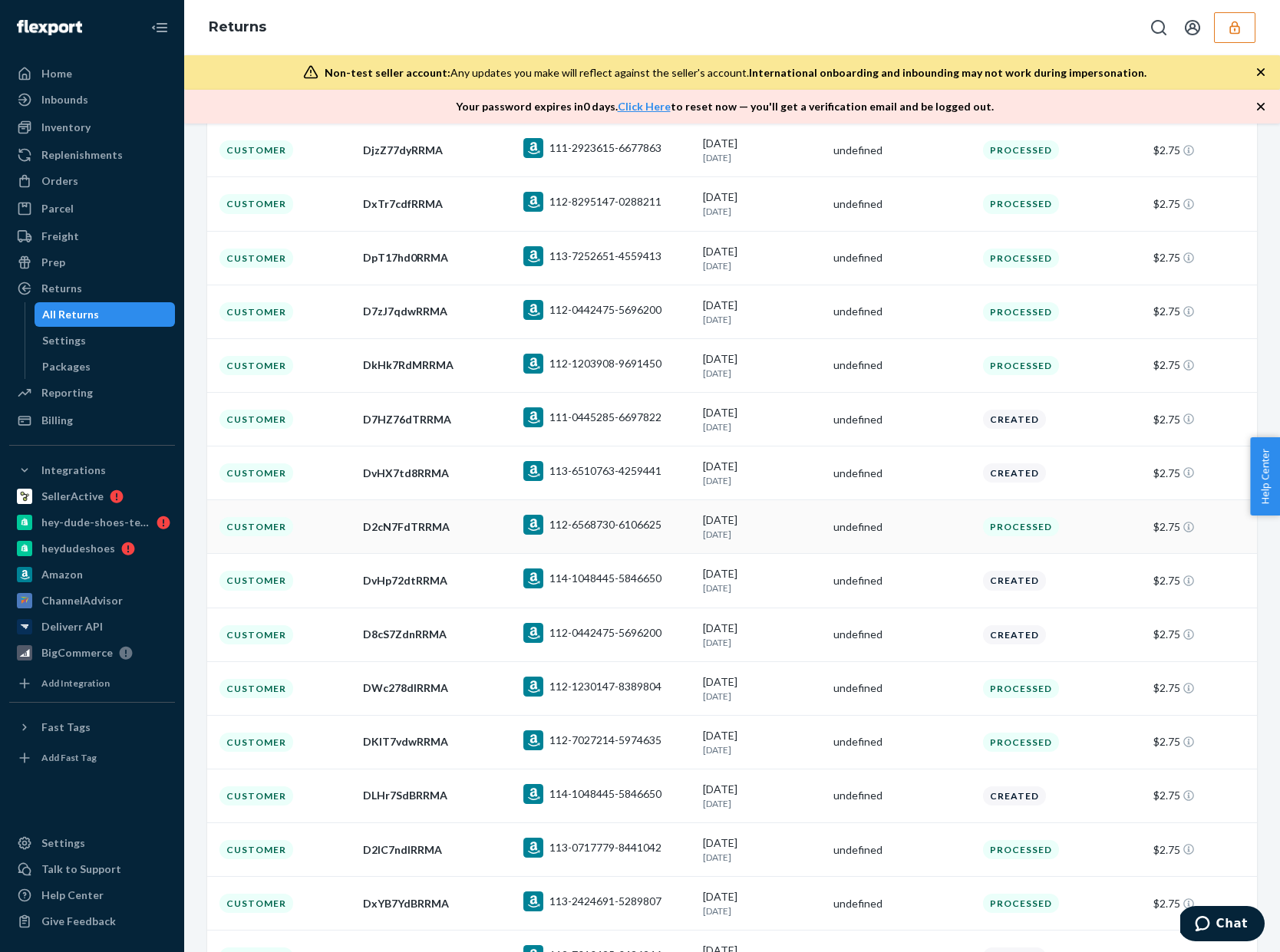
click at [913, 535] on div "undefined" at bounding box center [902, 527] width 137 height 15
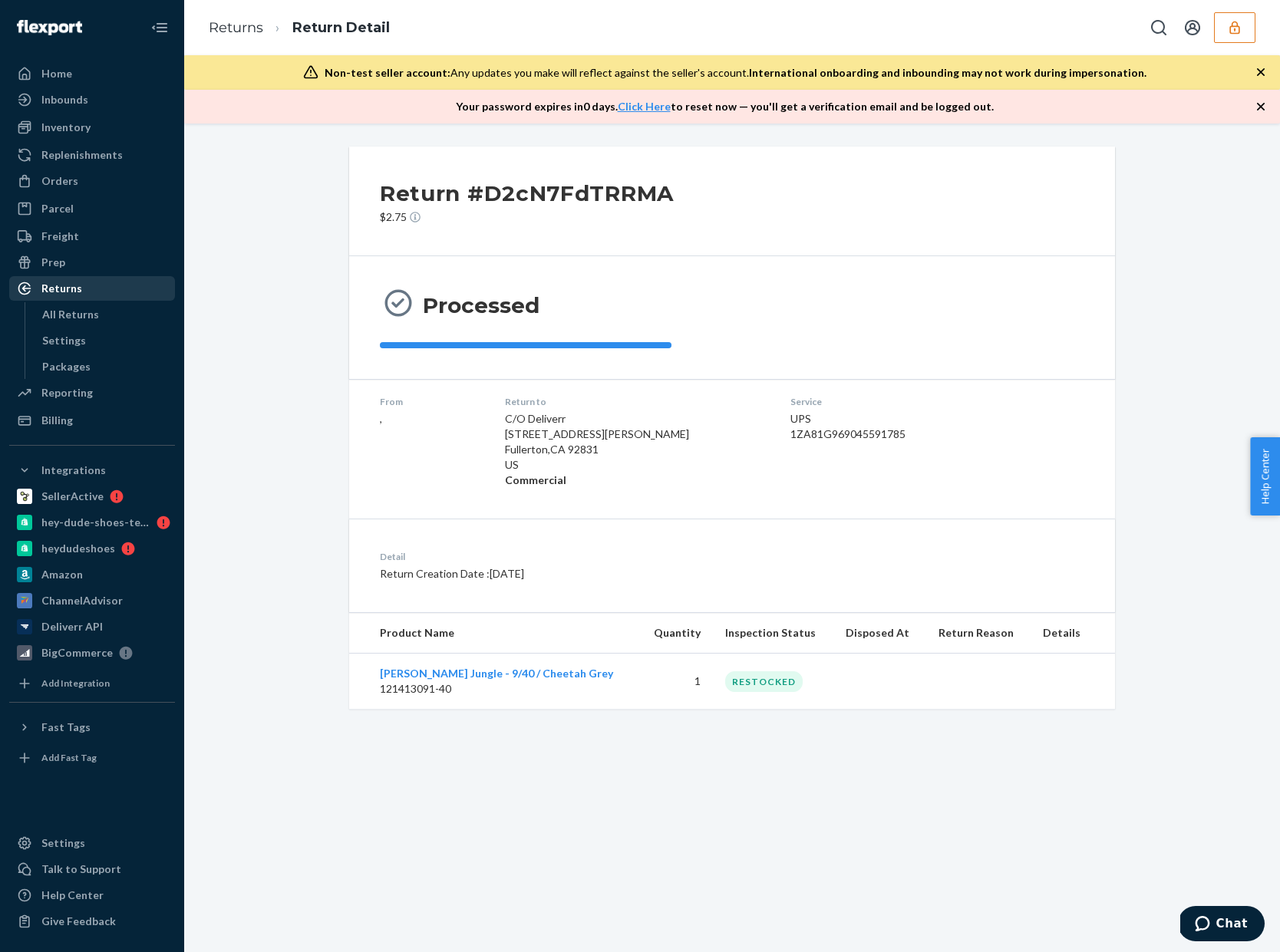
click at [101, 283] on div "Returns" at bounding box center [91, 288] width 163 height 22
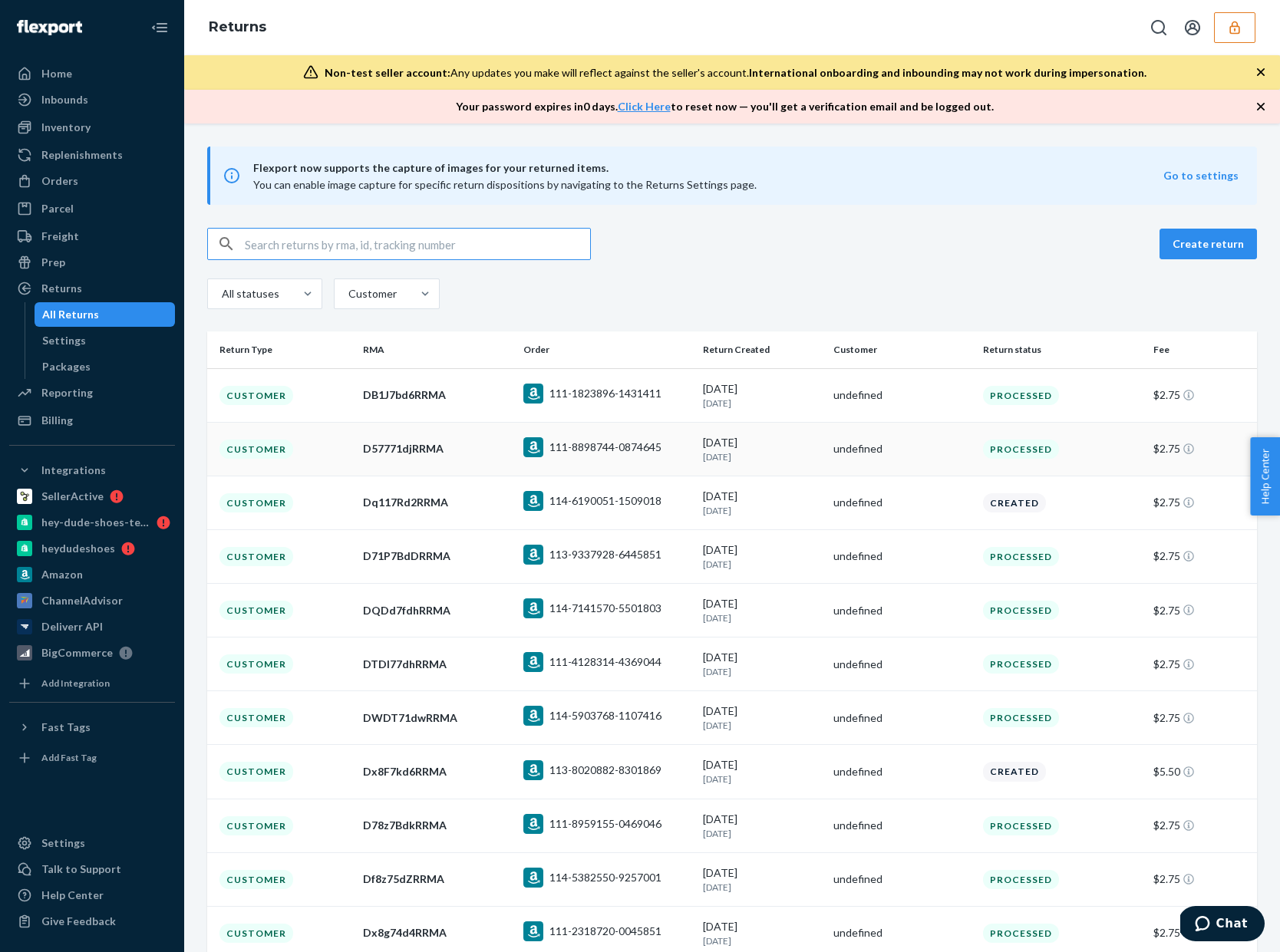
click at [963, 456] on div "undefined" at bounding box center [902, 448] width 137 height 15
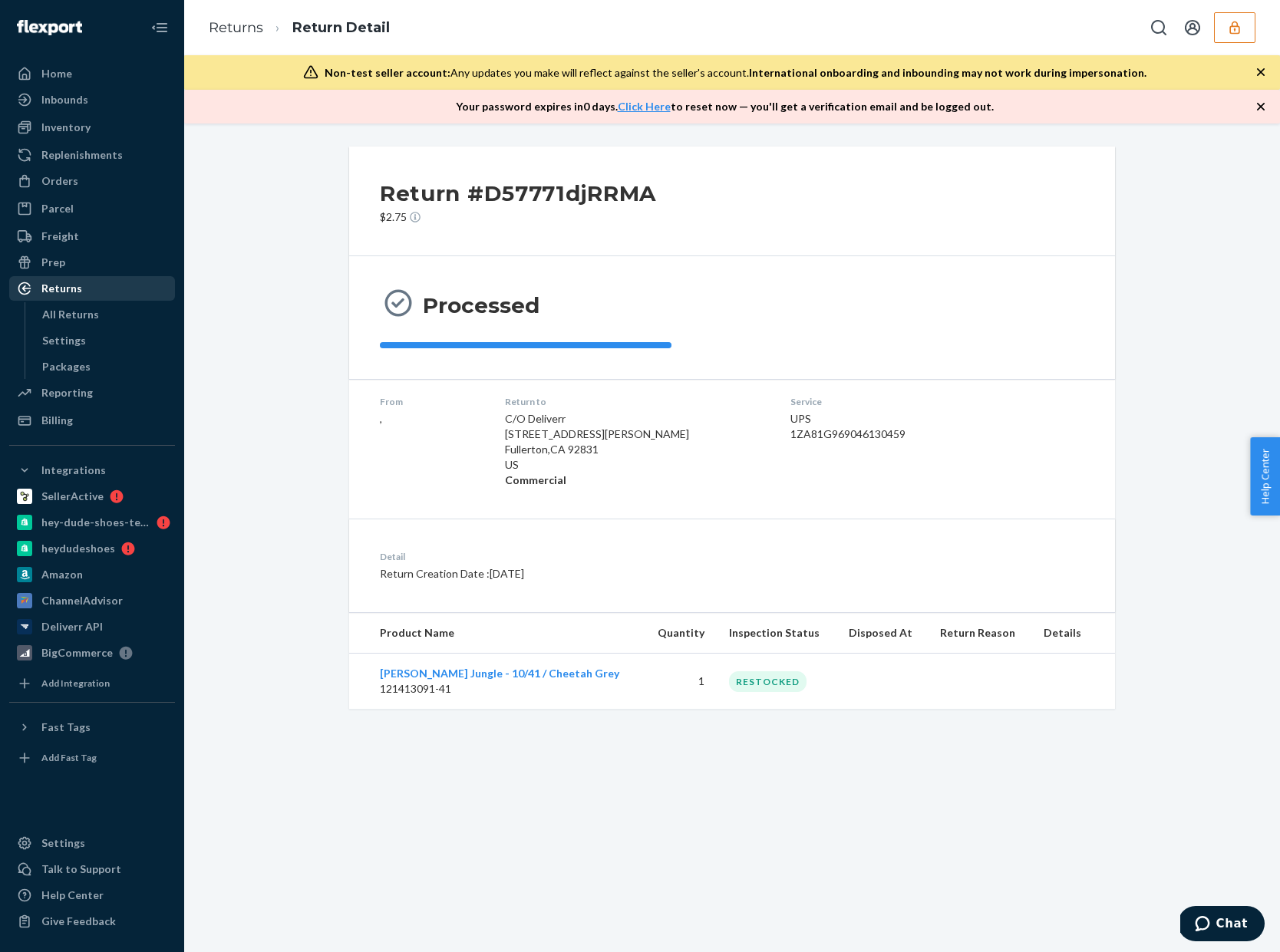
click at [97, 285] on div "Returns" at bounding box center [91, 288] width 163 height 22
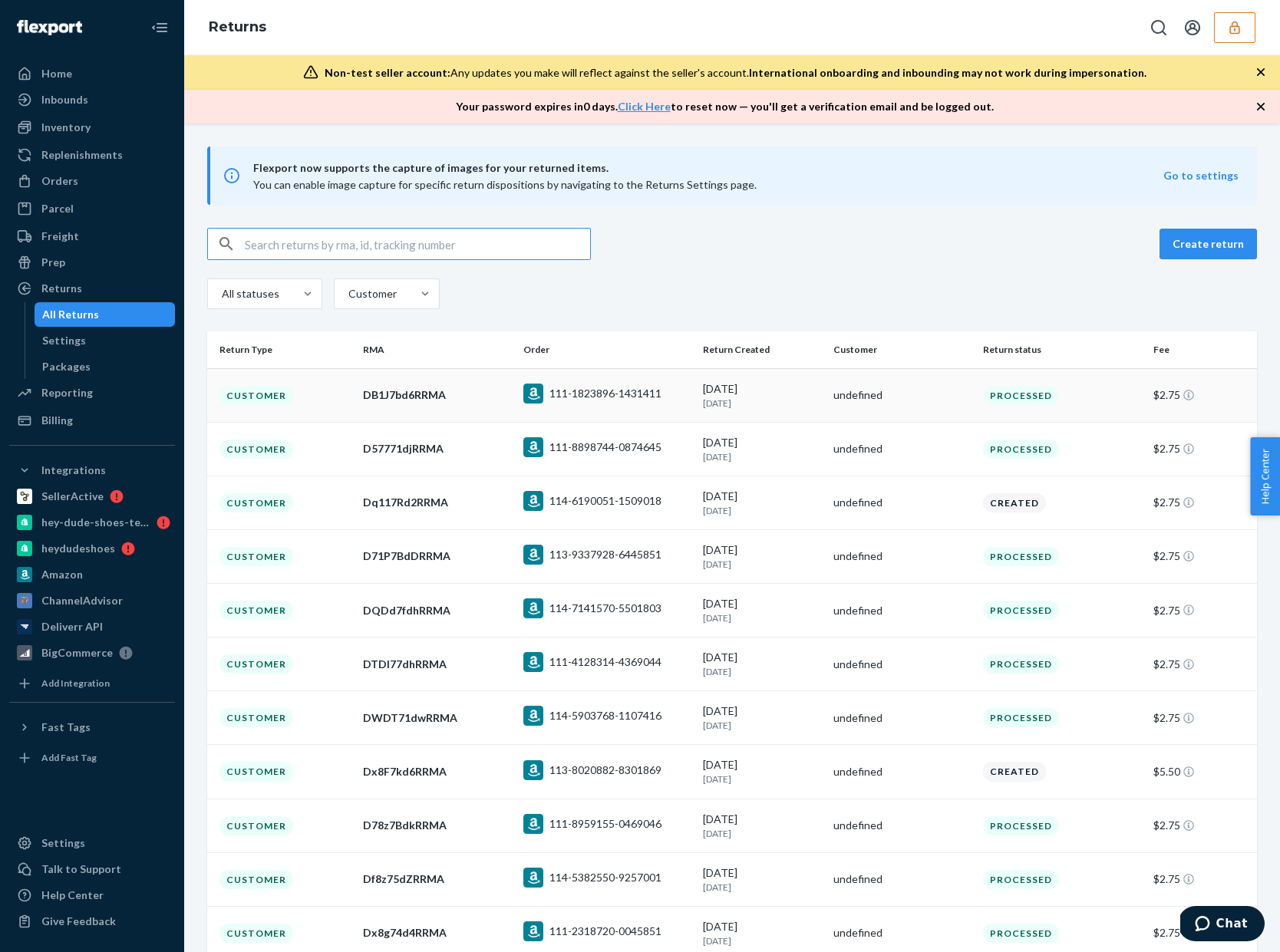
click at [884, 402] on div "undefined" at bounding box center [902, 395] width 137 height 15
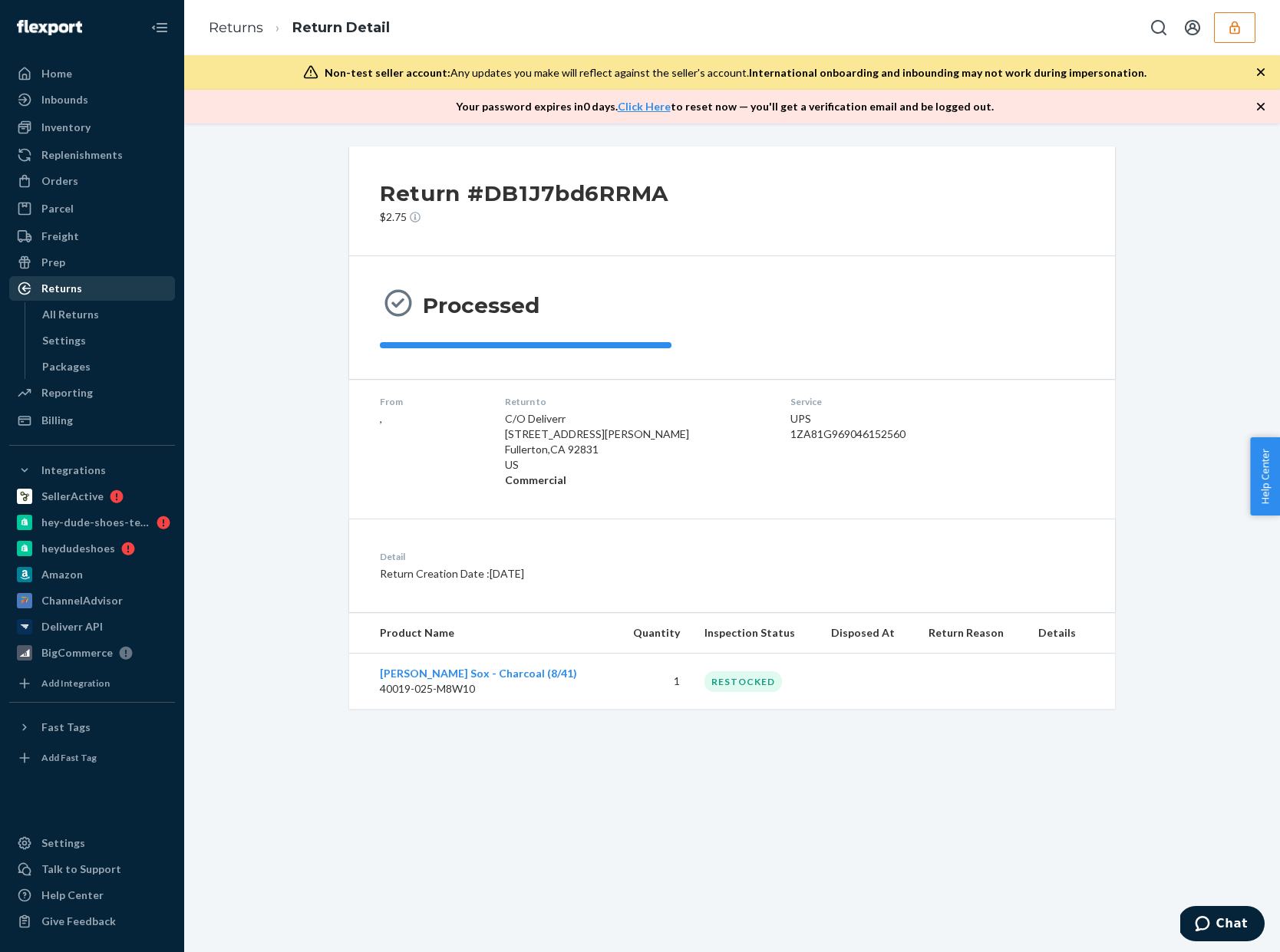
click at [70, 284] on div "Returns" at bounding box center [62, 288] width 41 height 15
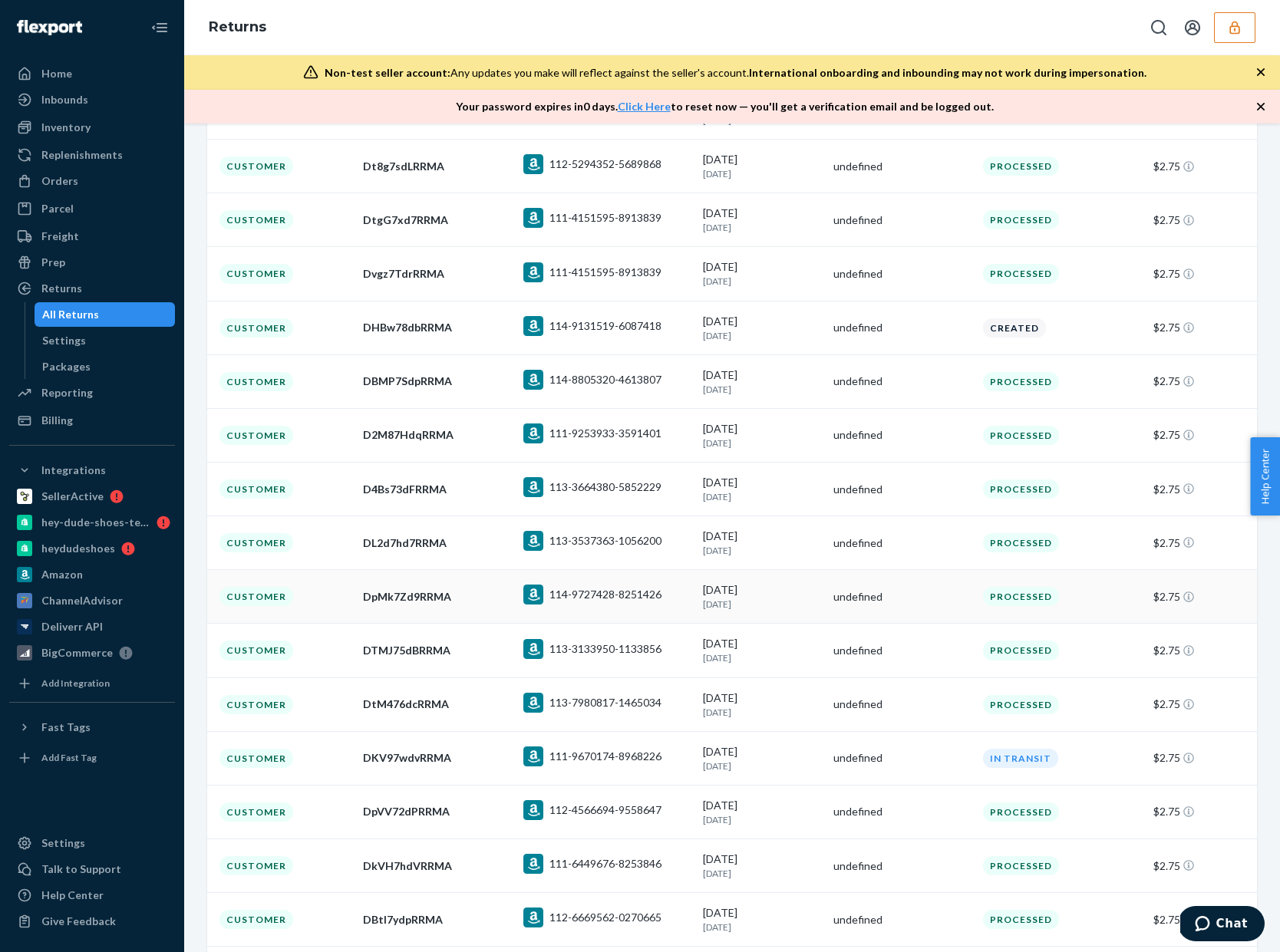
click at [858, 601] on div "undefined" at bounding box center [902, 597] width 137 height 15
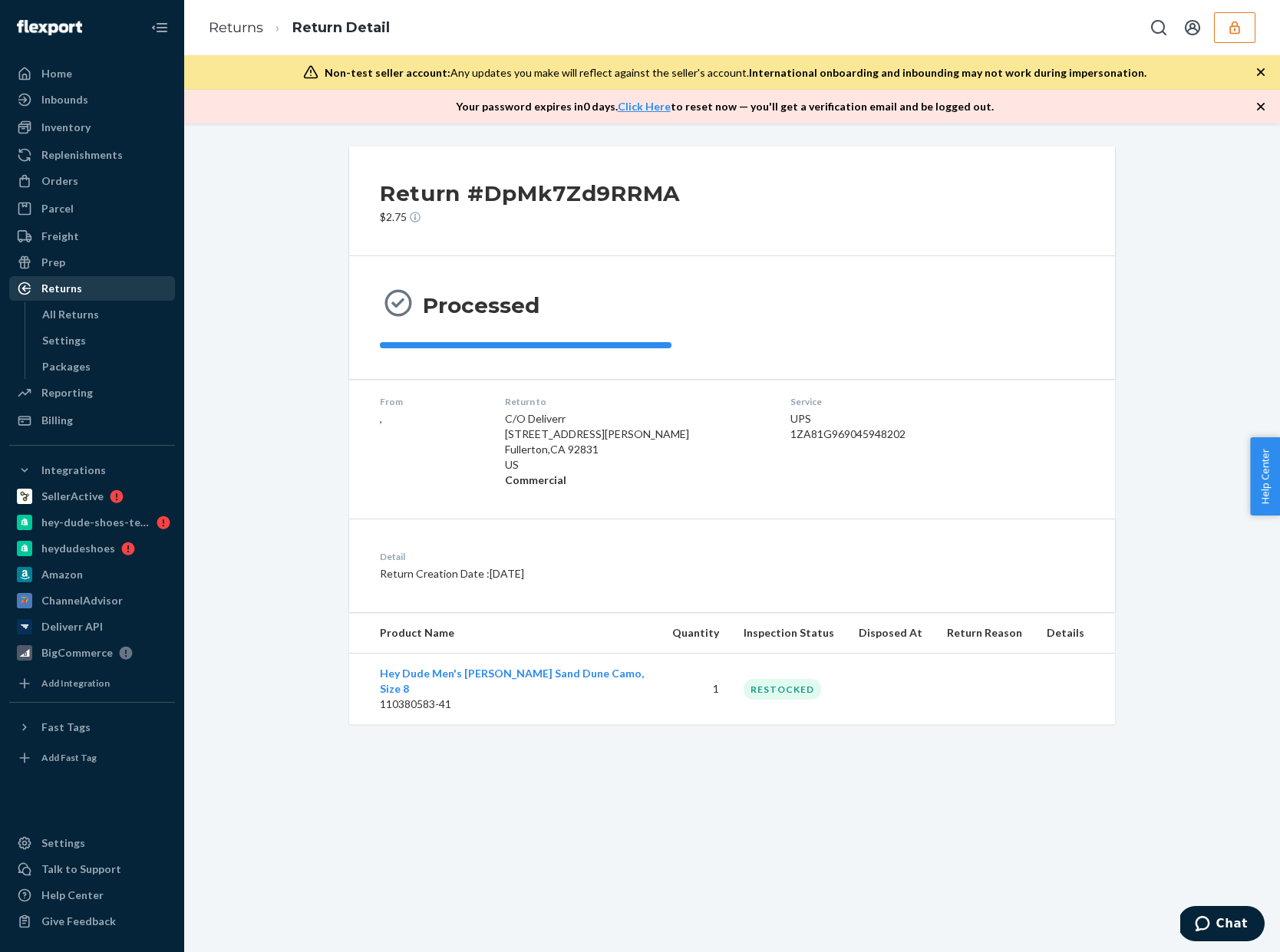
click at [78, 291] on div "Returns" at bounding box center [62, 288] width 41 height 15
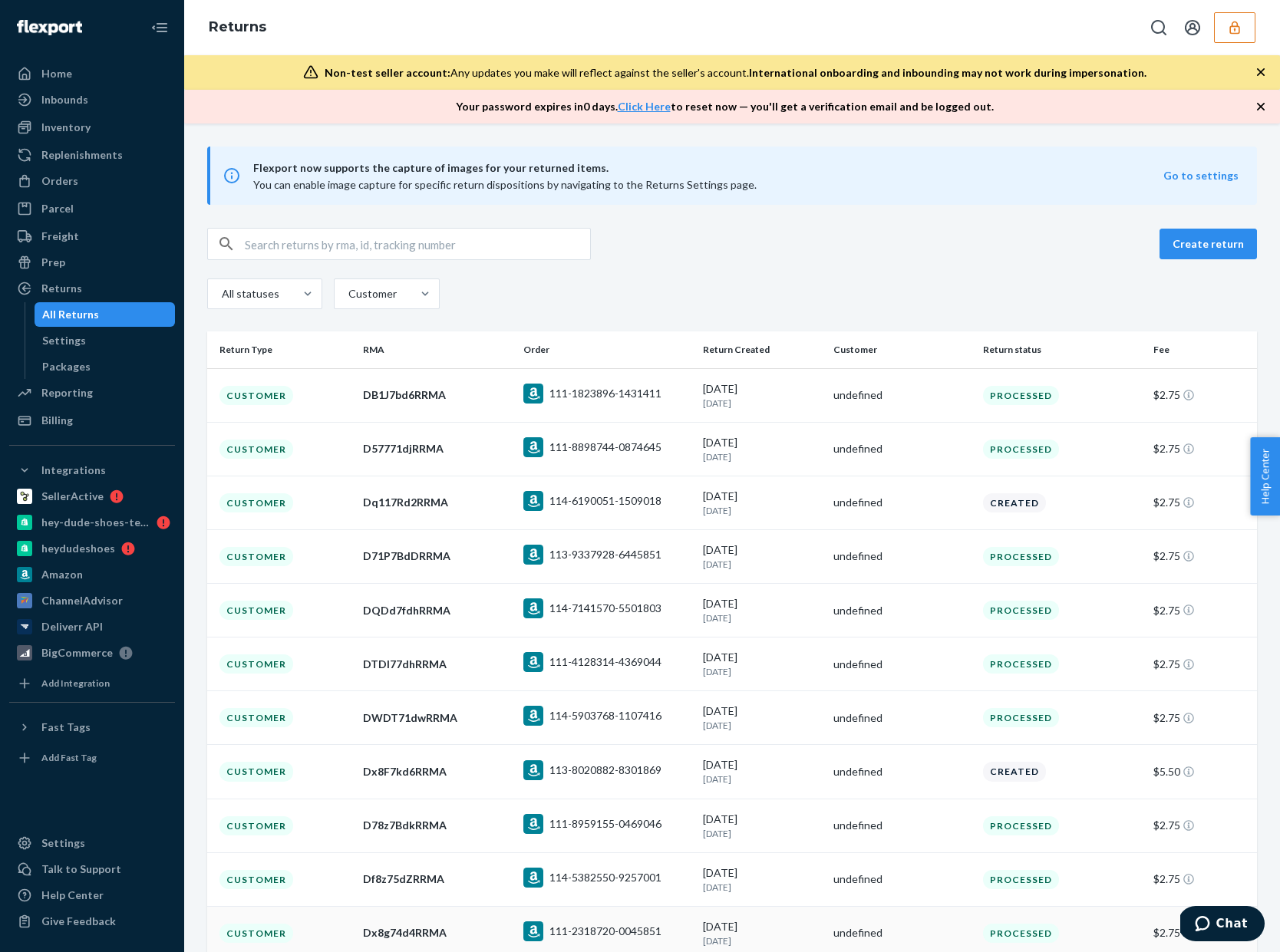
click at [912, 927] on td "undefined" at bounding box center [902, 933] width 150 height 53
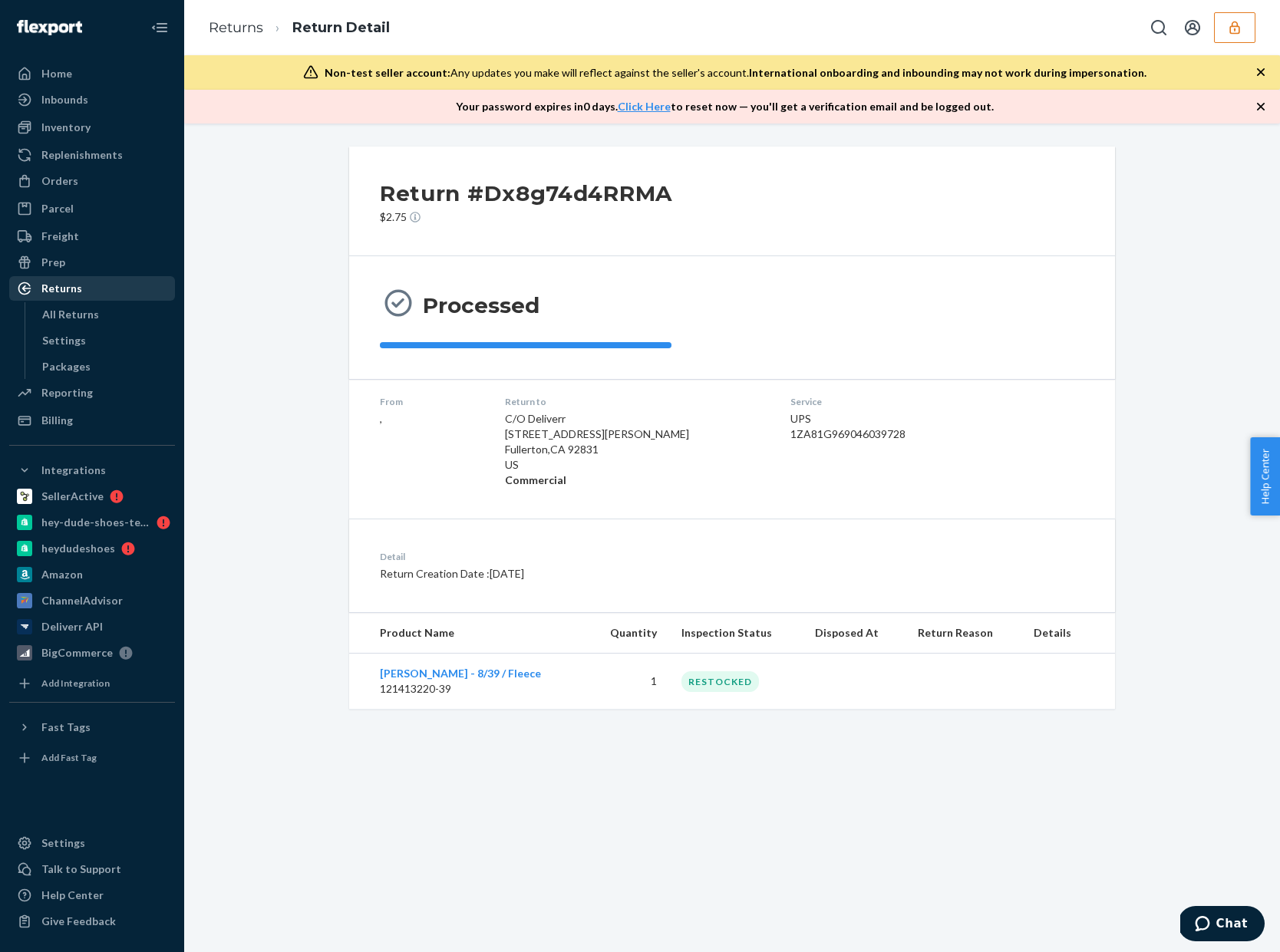
click at [81, 296] on div "Returns" at bounding box center [91, 288] width 163 height 22
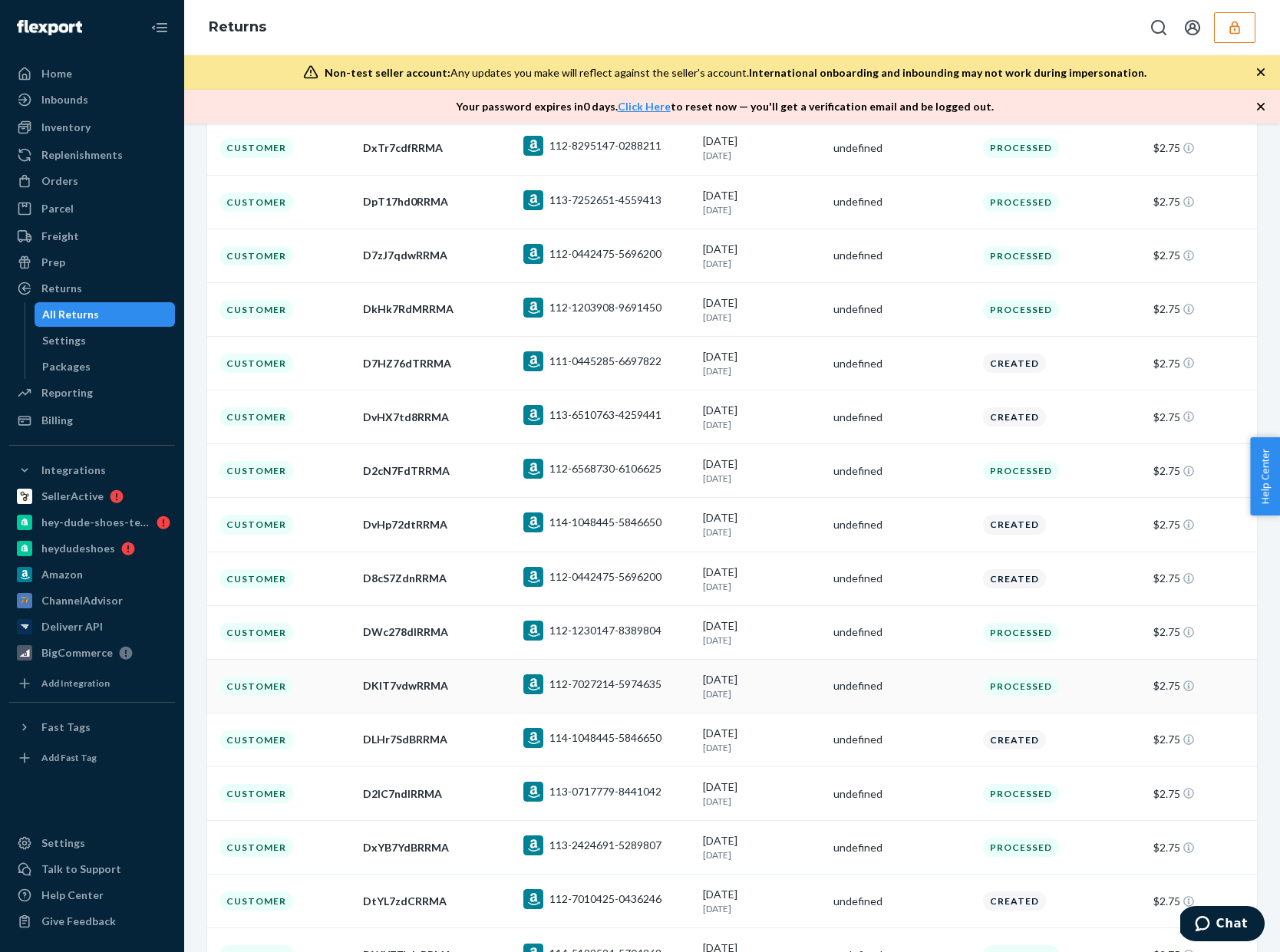
click at [833, 694] on div "undefined" at bounding box center [902, 686] width 137 height 15
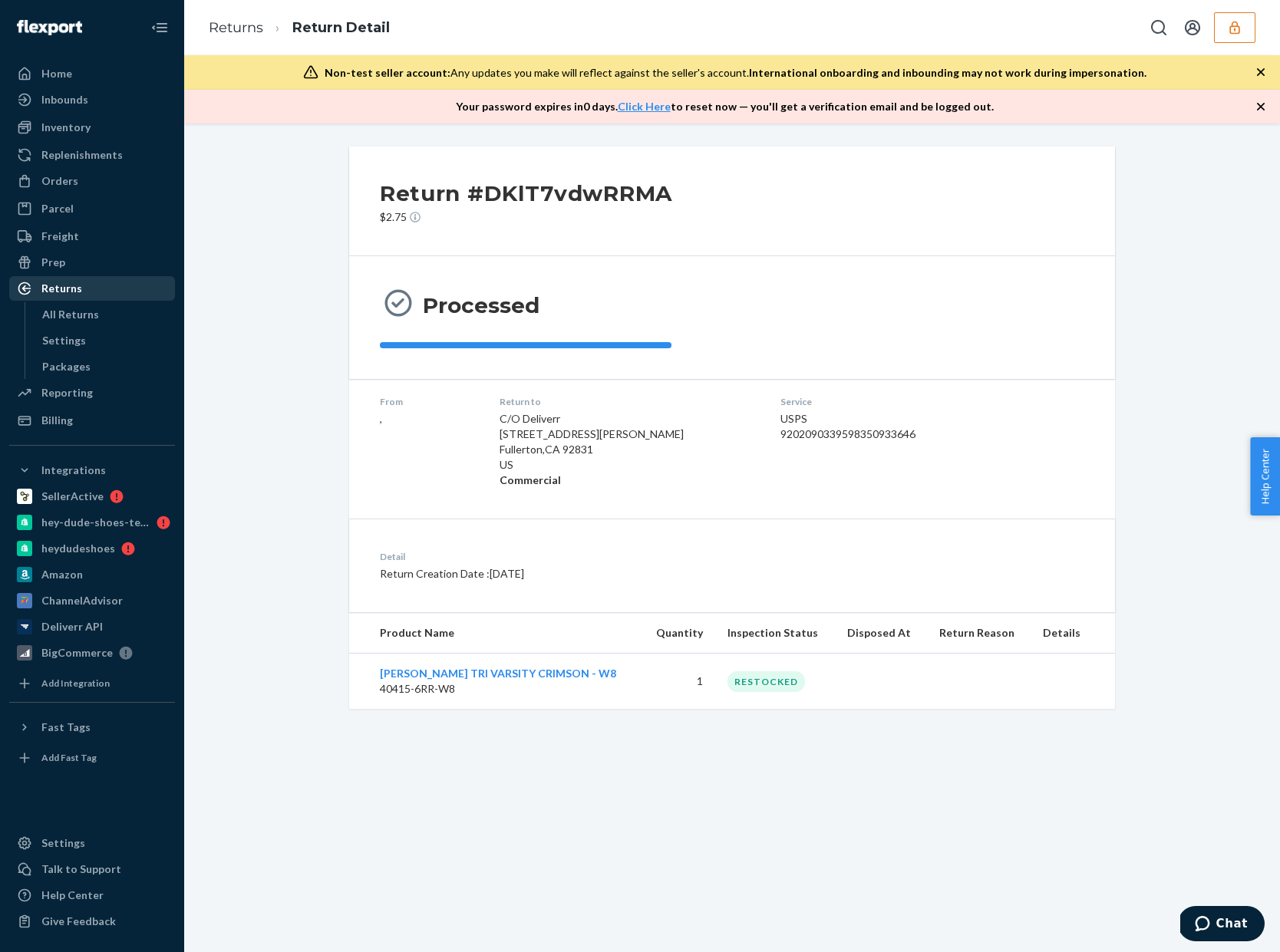
click at [56, 291] on div "Returns" at bounding box center [62, 288] width 41 height 15
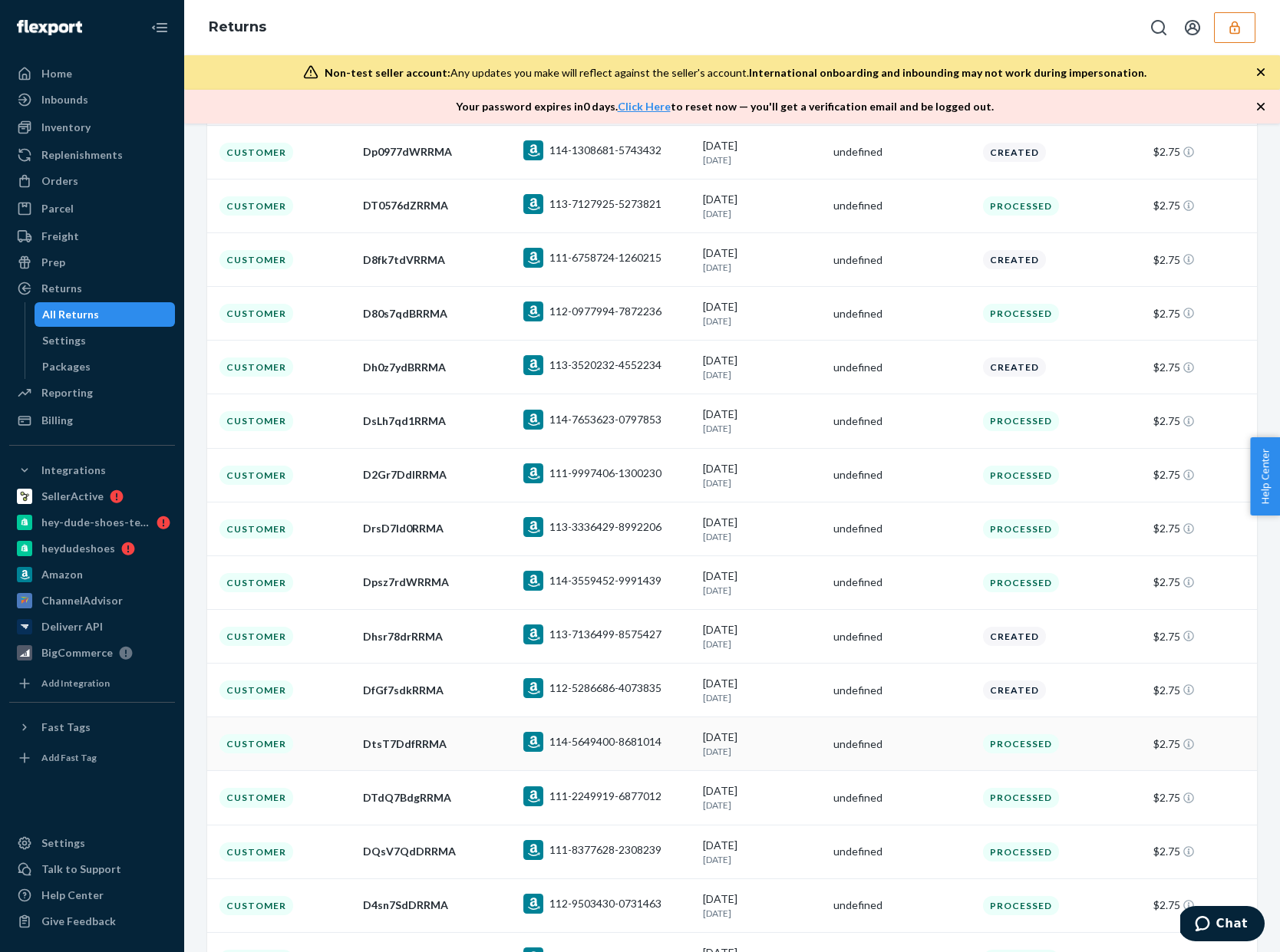
click at [896, 752] on div "undefined" at bounding box center [902, 744] width 137 height 15
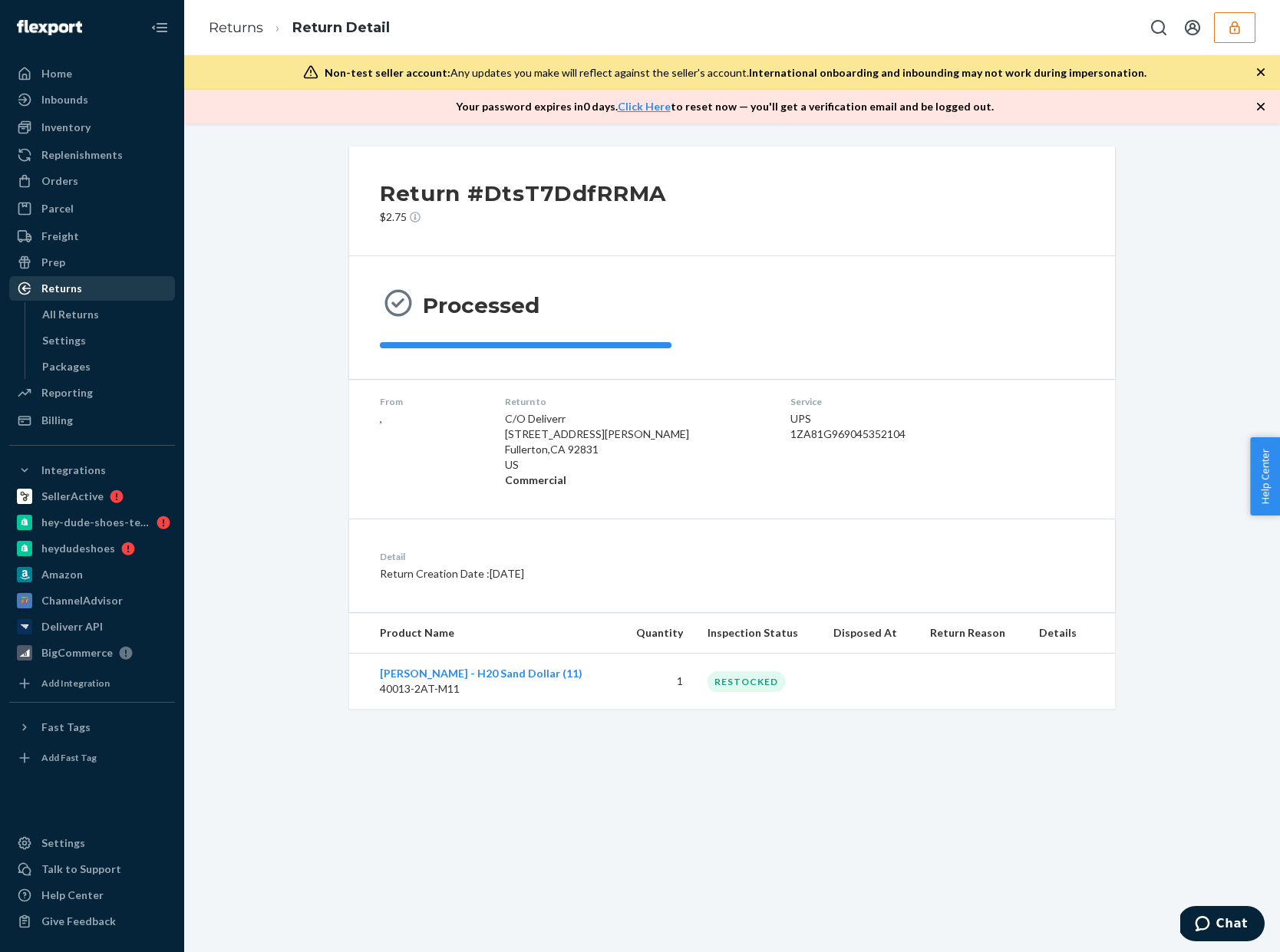
click at [117, 292] on div "Returns" at bounding box center [91, 288] width 163 height 22
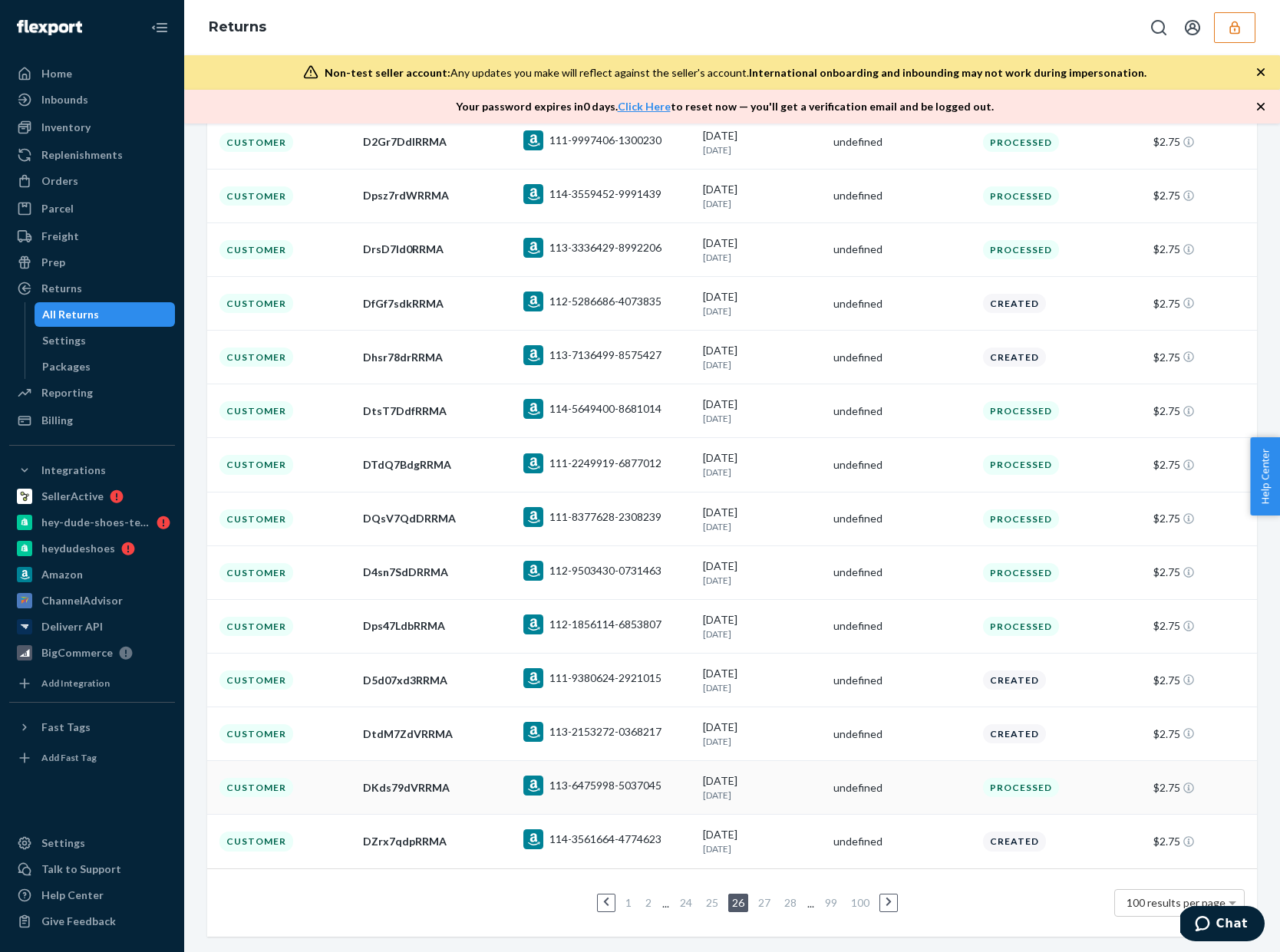
click at [899, 785] on div "undefined" at bounding box center [902, 788] width 137 height 15
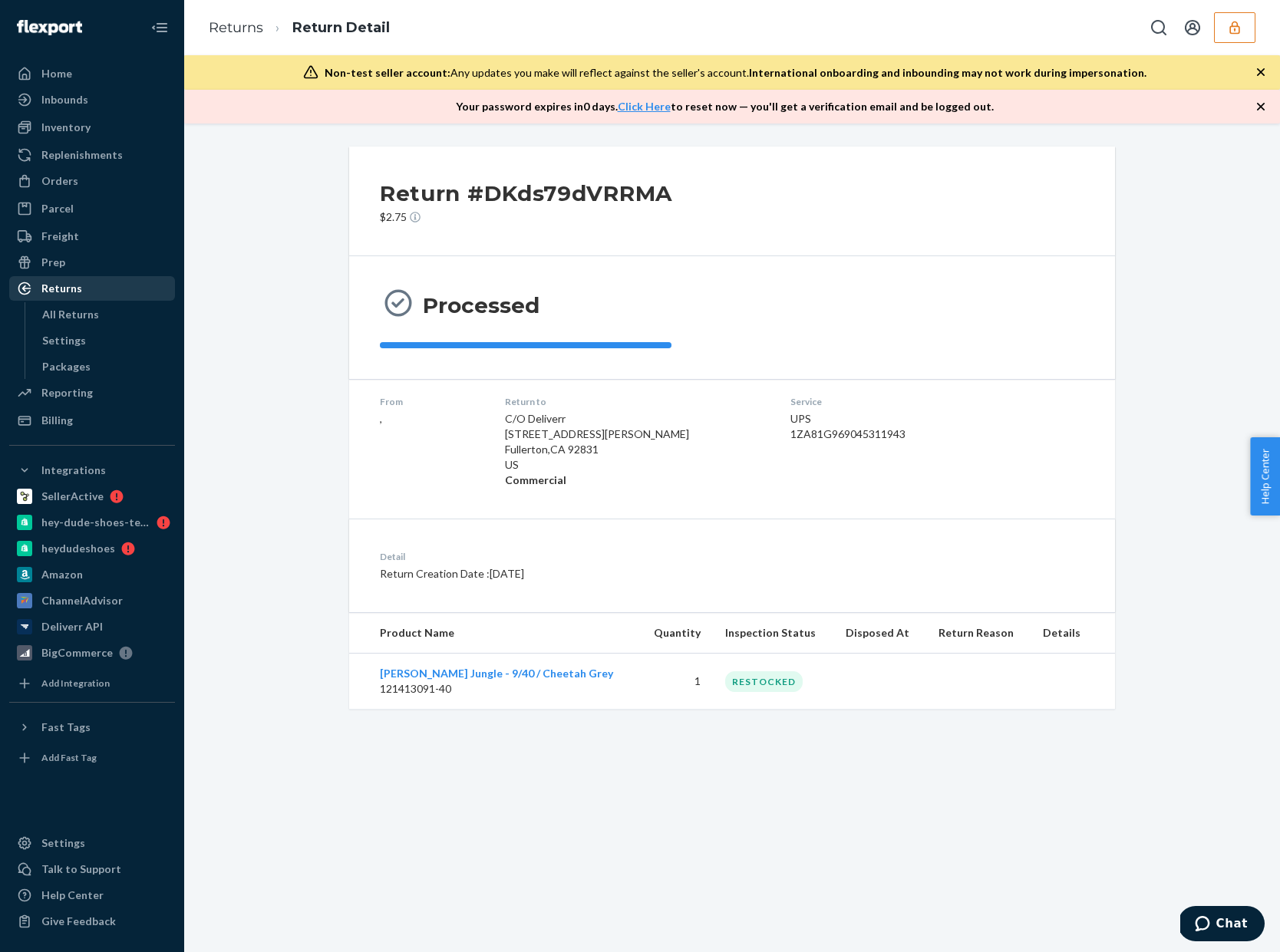
click at [116, 290] on div "Returns" at bounding box center [91, 288] width 163 height 22
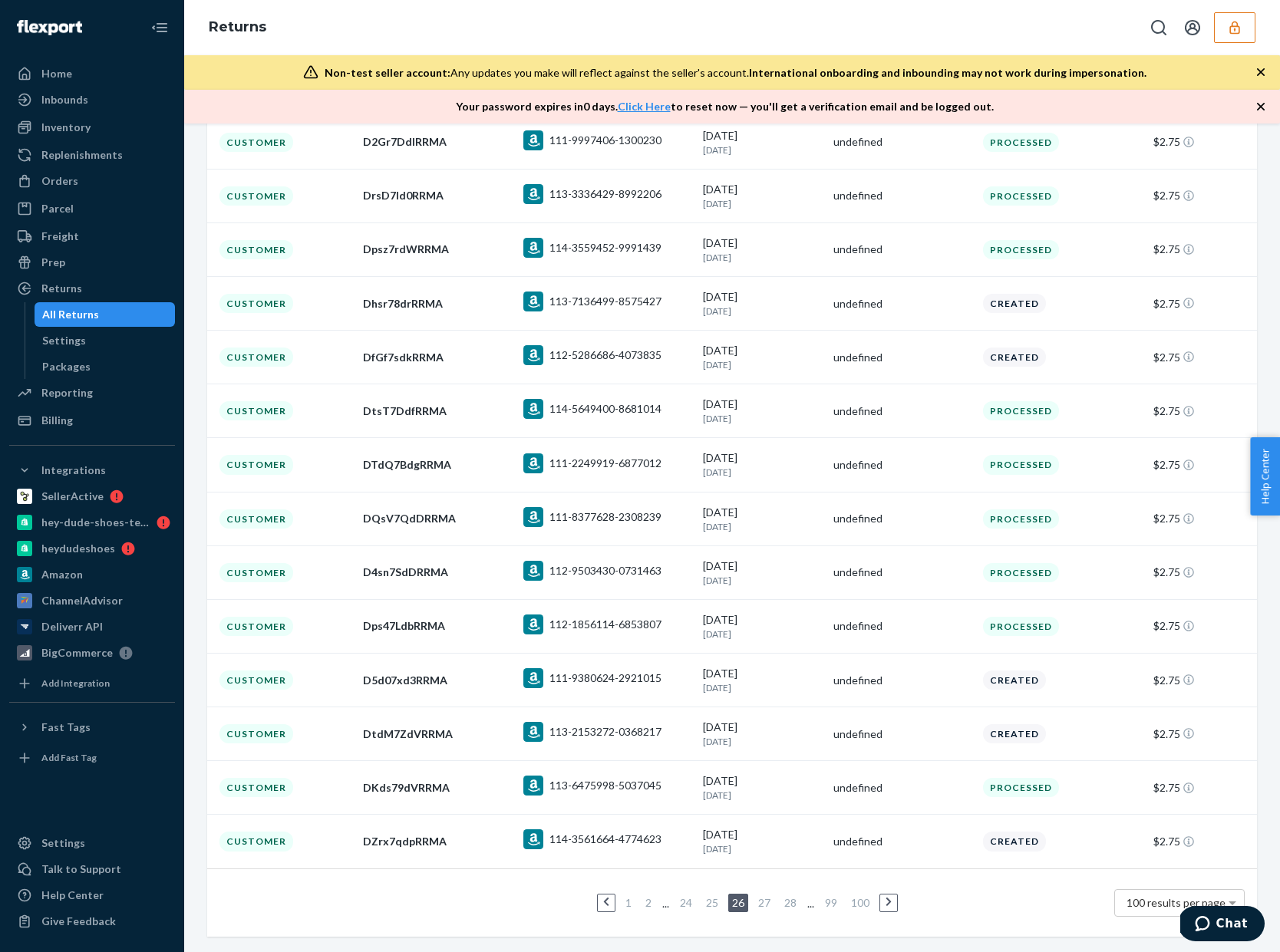
click at [881, 904] on ul "1 2 ... 24 25 26 27 28 ... 99 100" at bounding box center [732, 902] width 338 height 18
click at [890, 904] on icon at bounding box center [889, 902] width 7 height 10
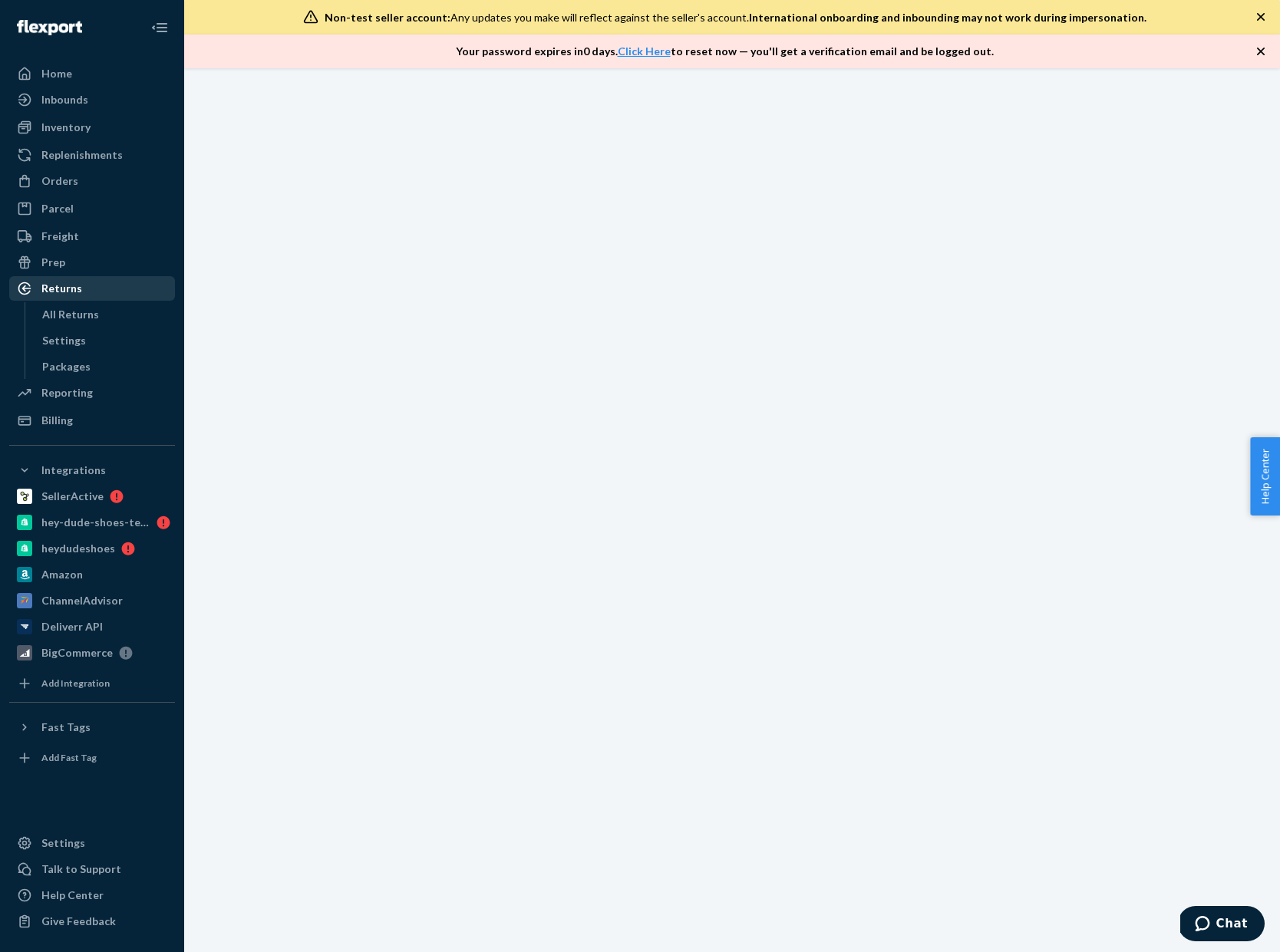
click at [85, 296] on div "Returns" at bounding box center [91, 288] width 163 height 22
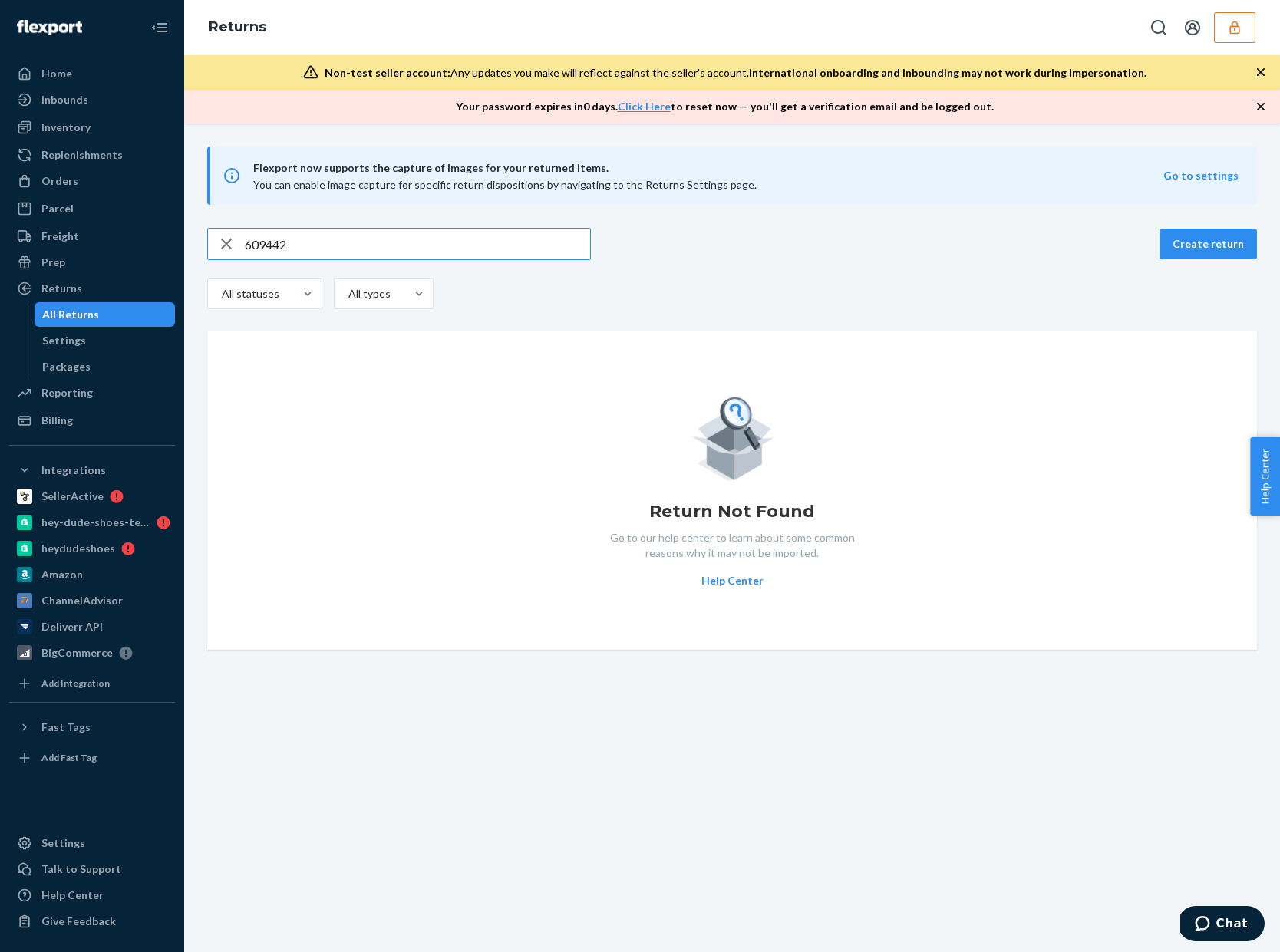
type input "609442"
click at [227, 245] on icon "button" at bounding box center [226, 244] width 18 height 30
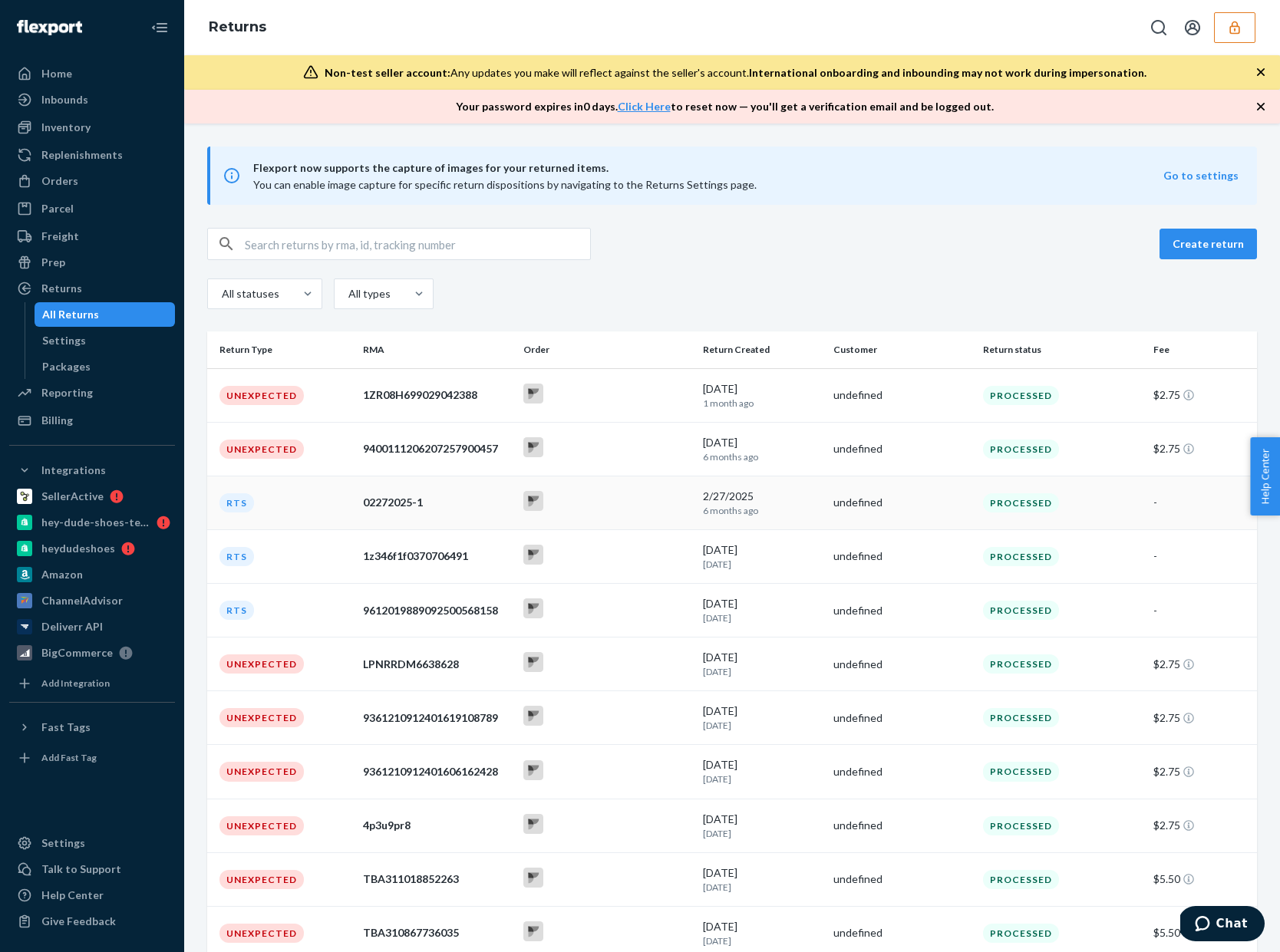
click at [430, 508] on div "02272025-1" at bounding box center [436, 503] width 148 height 15
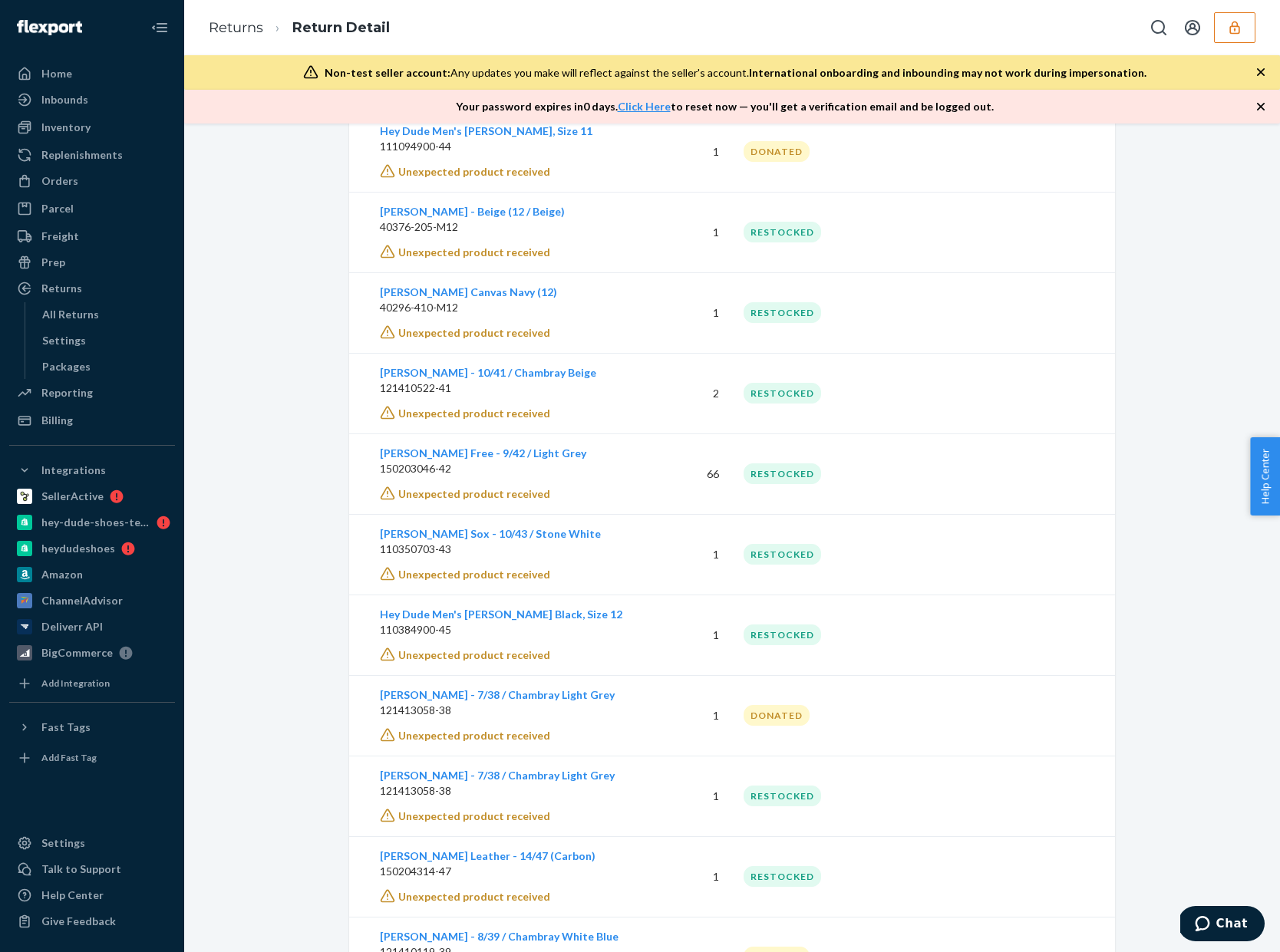
scroll to position [2621, 0]
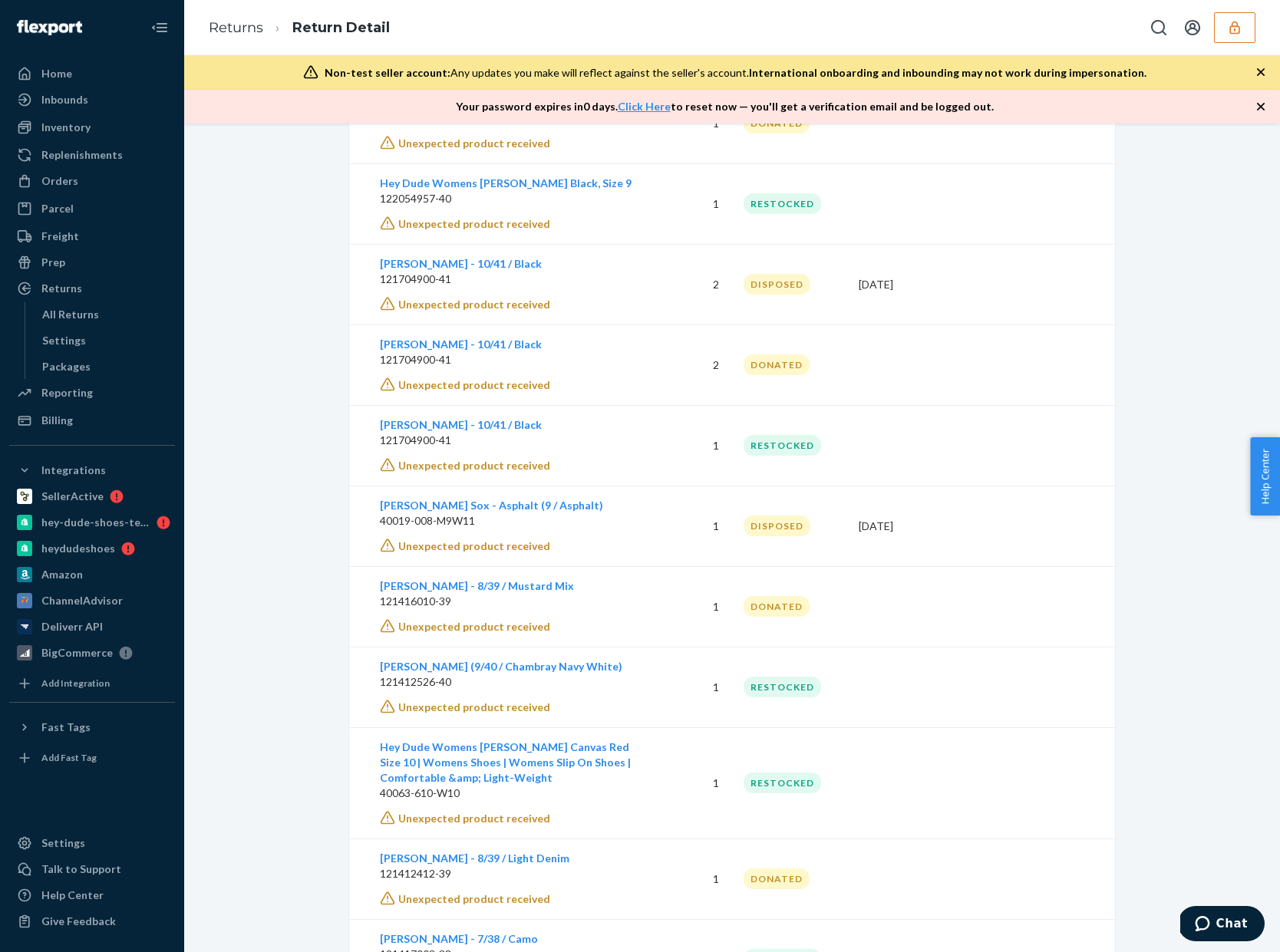
scroll to position [1618, 0]
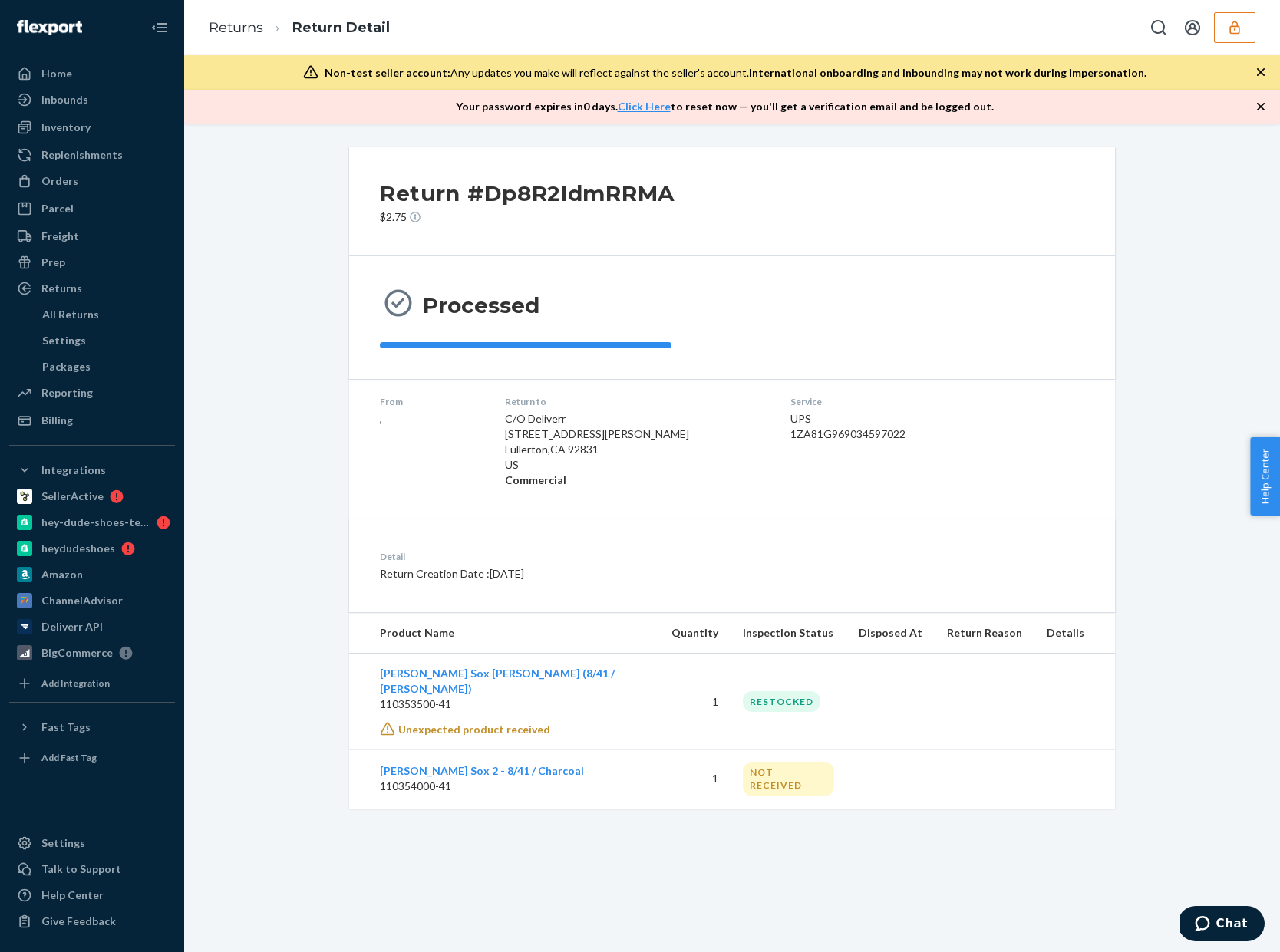
click at [1147, 528] on div "Return #Dp8R2ldmRRMA $2.75 Processed From , Return to C/O Deliverr 701-A South …" at bounding box center [732, 478] width 1073 height 663
click at [1236, 21] on icon "button" at bounding box center [1235, 28] width 15 height 15
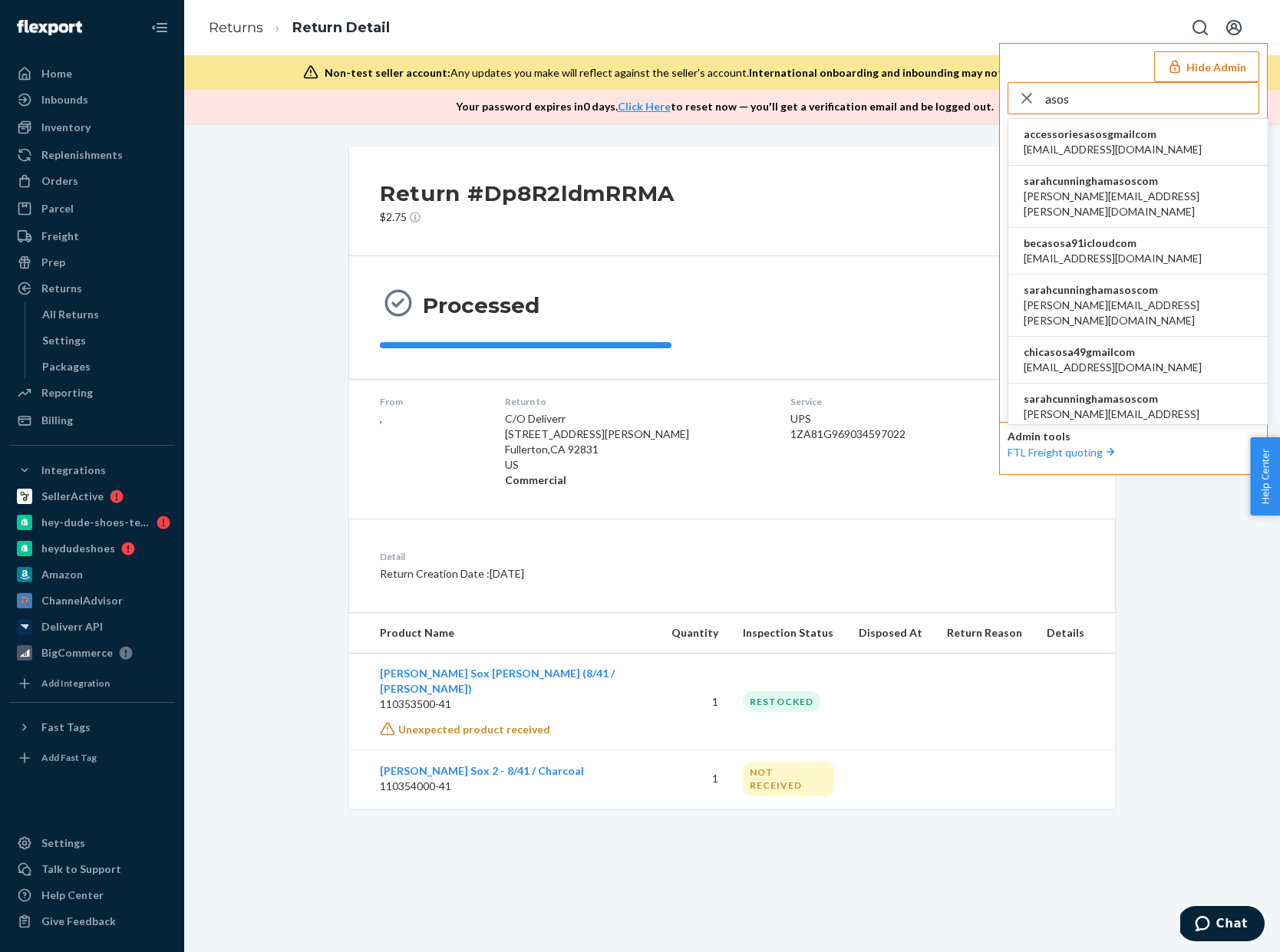
type input "asos"
click at [1145, 136] on span "accessoriesasosgmailcom" at bounding box center [1112, 134] width 178 height 15
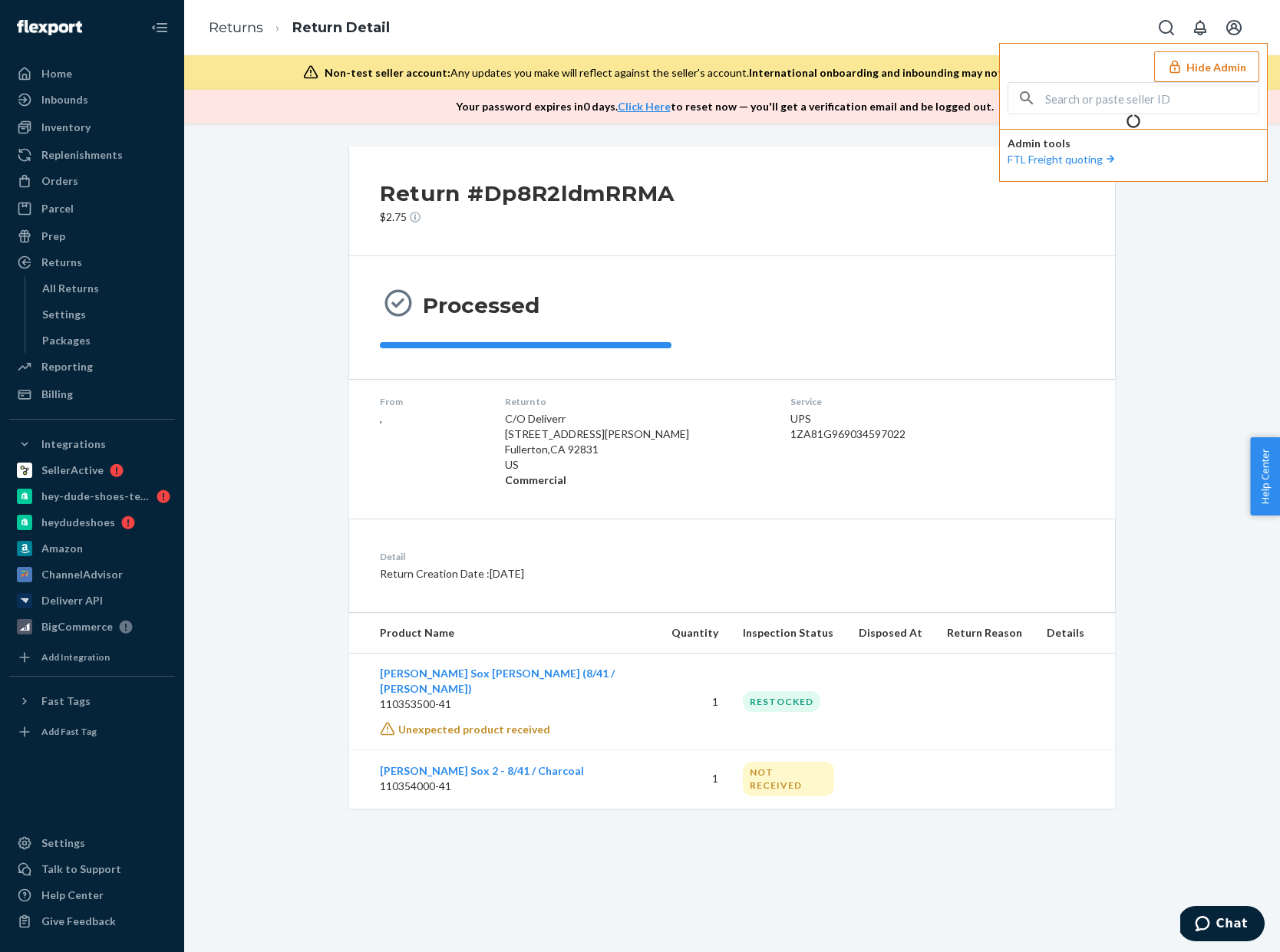
click at [1169, 101] on input "text" at bounding box center [1152, 98] width 213 height 30
type input "asos"
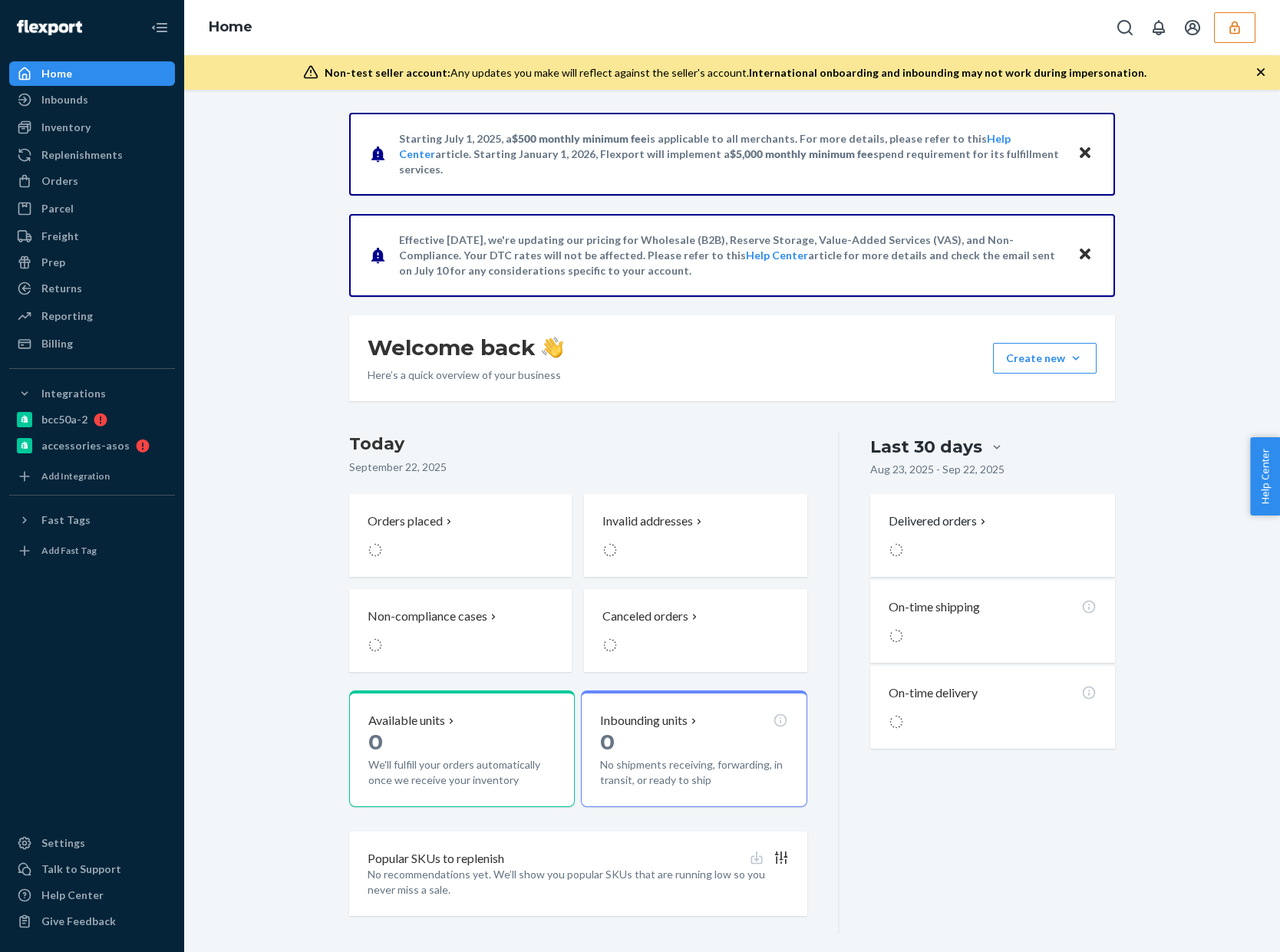
click at [1235, 31] on icon "button" at bounding box center [1235, 28] width 15 height 15
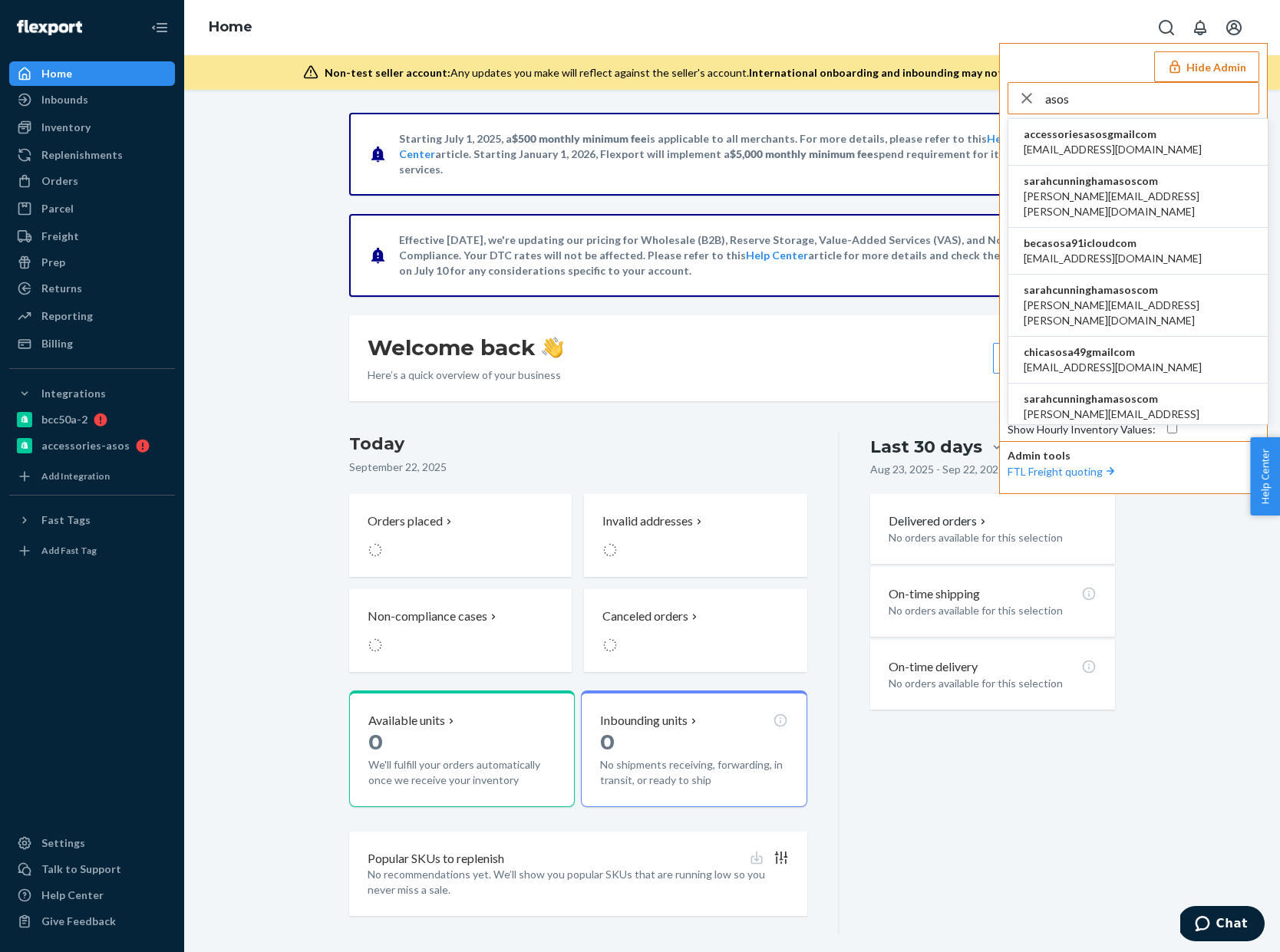
type input "asos"
click at [1152, 179] on span "sarahcunninghamasoscom" at bounding box center [1138, 181] width 229 height 15
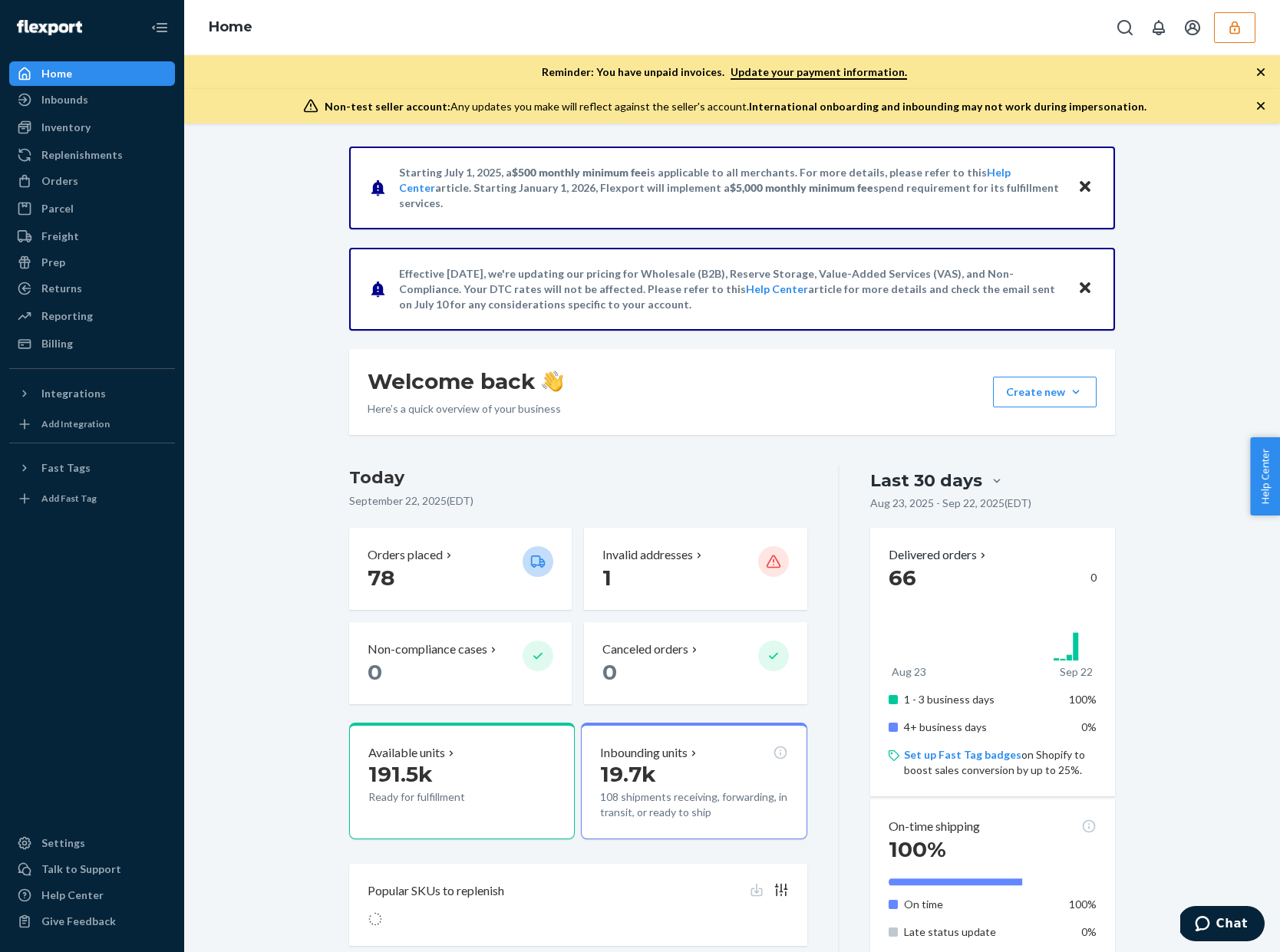
click at [1239, 36] on button "button" at bounding box center [1235, 28] width 42 height 30
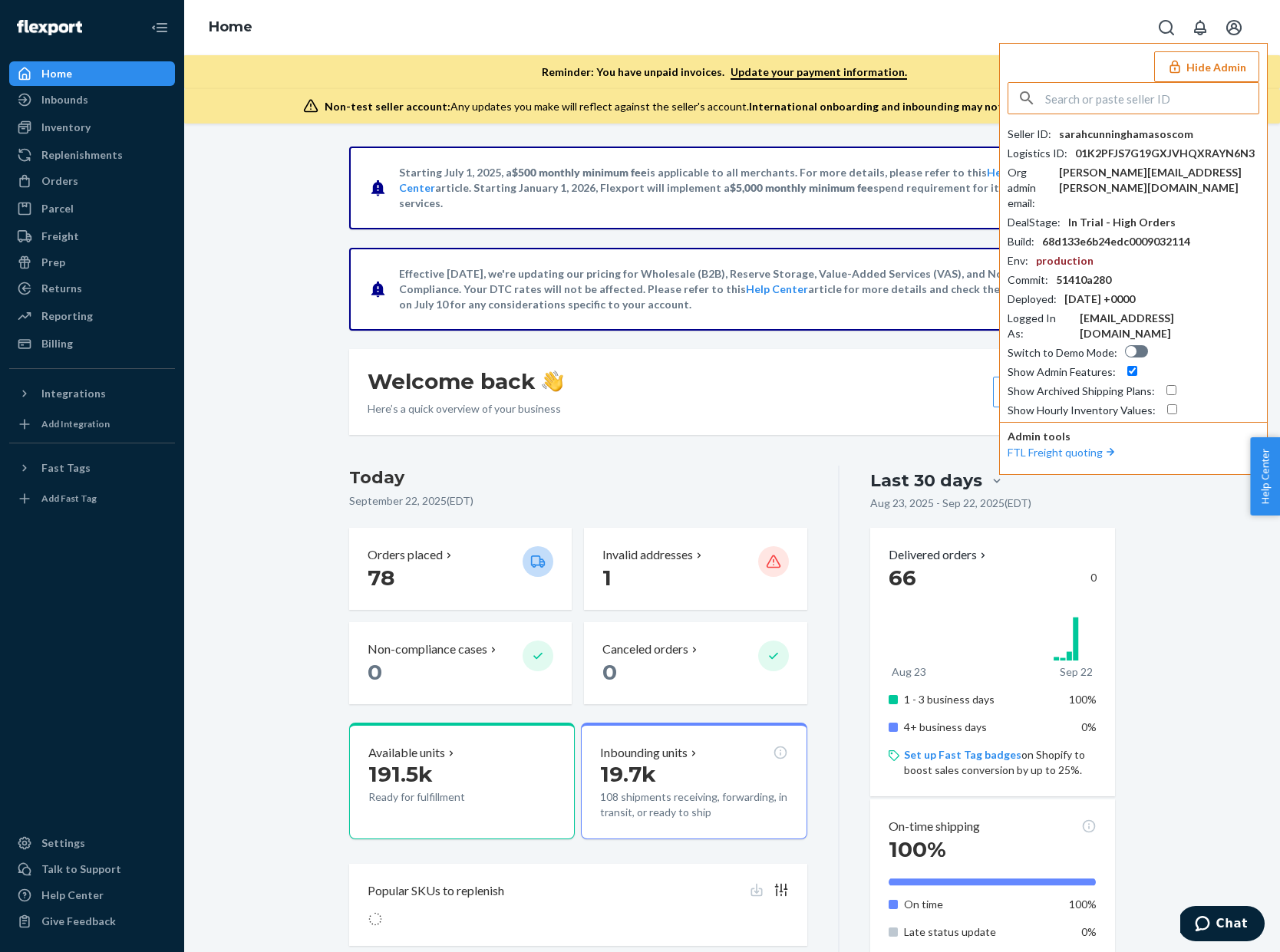
click at [1170, 125] on div "Seller ID : sarahcunninghamasoscom Logistics ID : 01K2PFJS7G19GXJVHQXRAYN6N3 Or…" at bounding box center [1133, 249] width 251 height 336
click at [1165, 127] on div "sarahcunninghamasoscom" at bounding box center [1126, 134] width 134 height 15
copy div "sarahcunninghamasoscom"
